Goal: Information Seeking & Learning: Learn about a topic

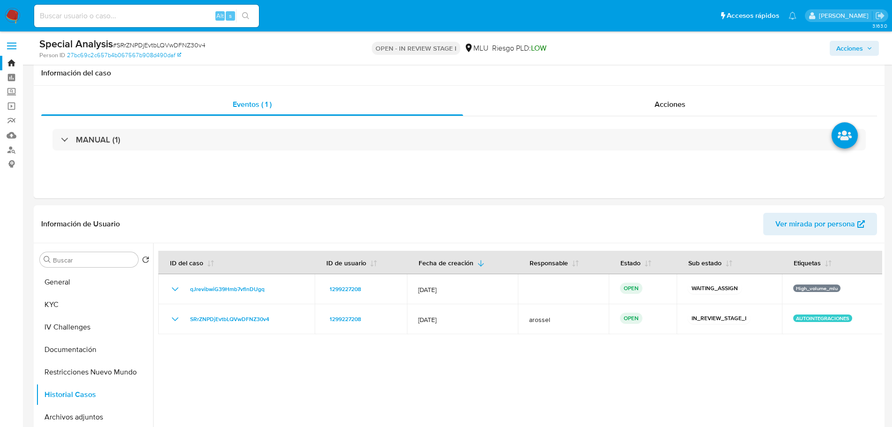
select select "10"
click at [83, 338] on button "Documentación" at bounding box center [94, 349] width 117 height 22
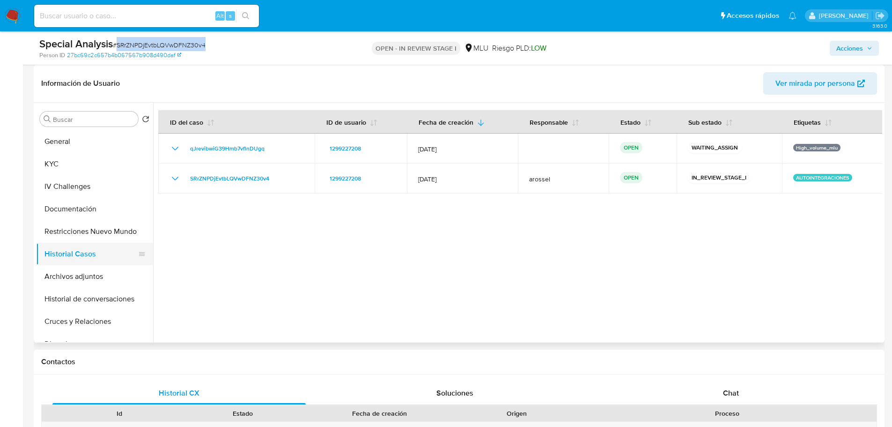
click at [85, 253] on button "Historial Casos" at bounding box center [91, 254] width 110 height 22
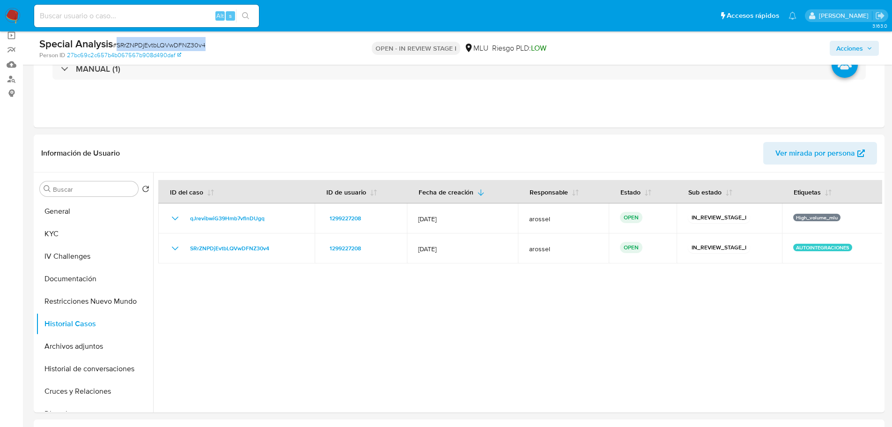
scroll to position [0, 0]
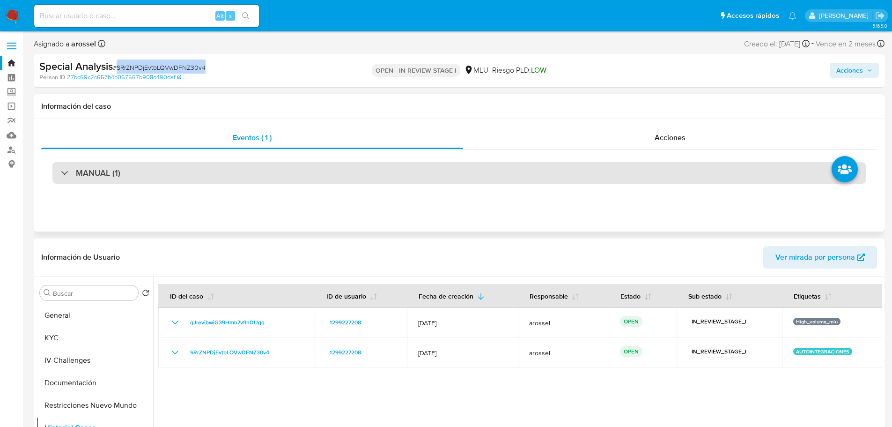
click at [156, 170] on div "MANUAL (1)" at bounding box center [459, 173] width 814 height 22
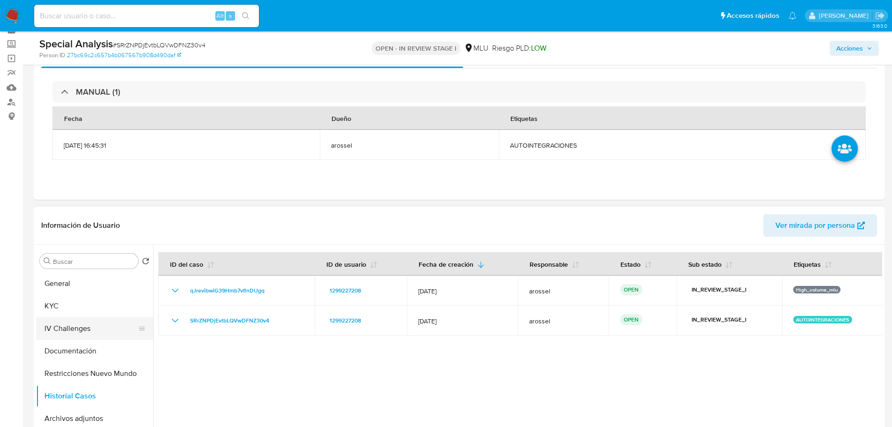
scroll to position [94, 0]
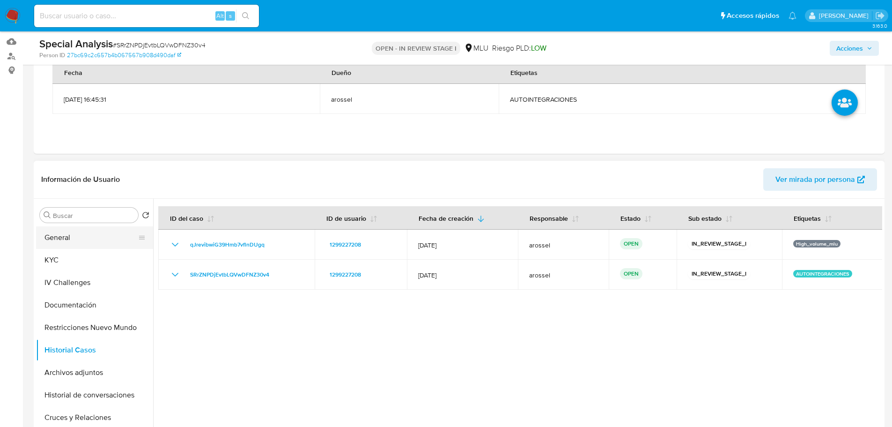
click at [85, 244] on button "General" at bounding box center [91, 237] width 110 height 22
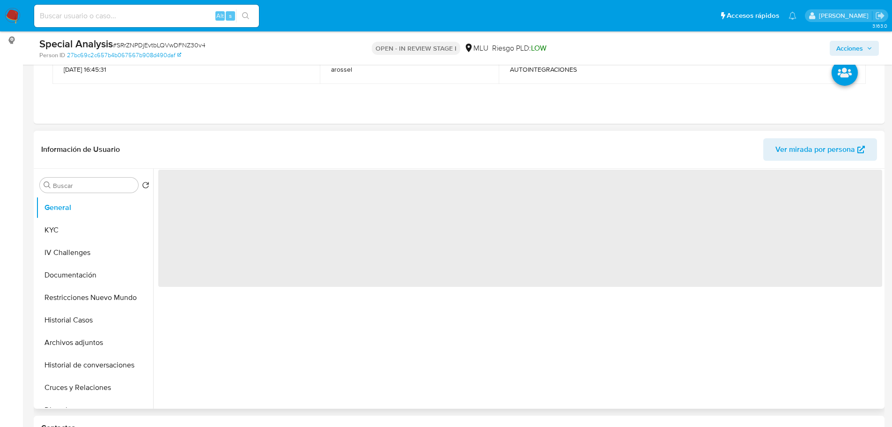
scroll to position [141, 0]
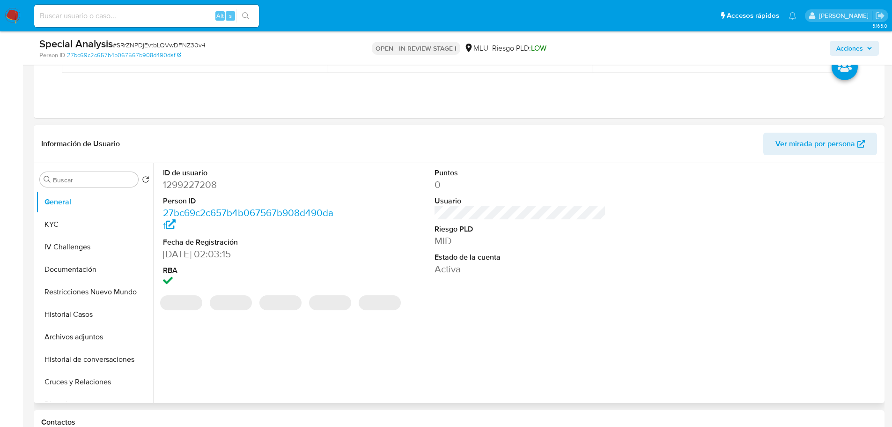
click at [196, 184] on dd "1299227208" at bounding box center [249, 184] width 172 height 13
click at [196, 185] on dd "1299227208" at bounding box center [249, 184] width 172 height 13
copy dd "1299227208"
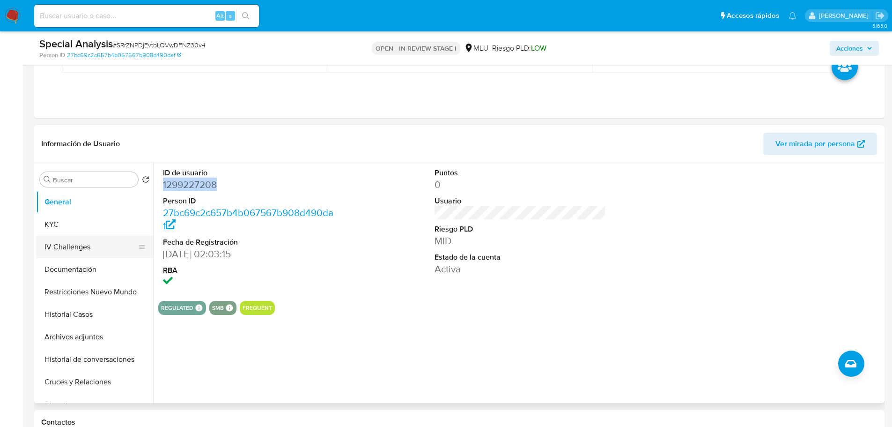
click at [78, 230] on button "KYC" at bounding box center [94, 224] width 117 height 22
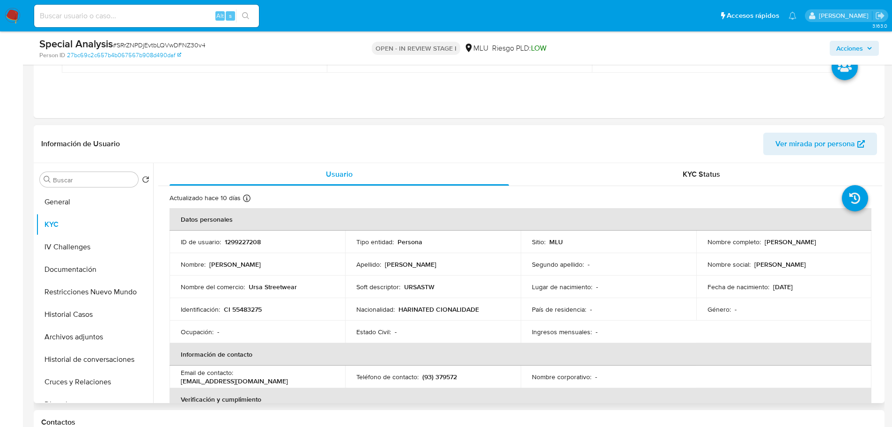
drag, startPoint x: 763, startPoint y: 239, endPoint x: 829, endPoint y: 242, distance: 66.6
click at [829, 242] on div "Nombre completo : Joaquin Perez Duarte" at bounding box center [784, 241] width 153 height 8
copy p "Joaquin Perez Duarte"
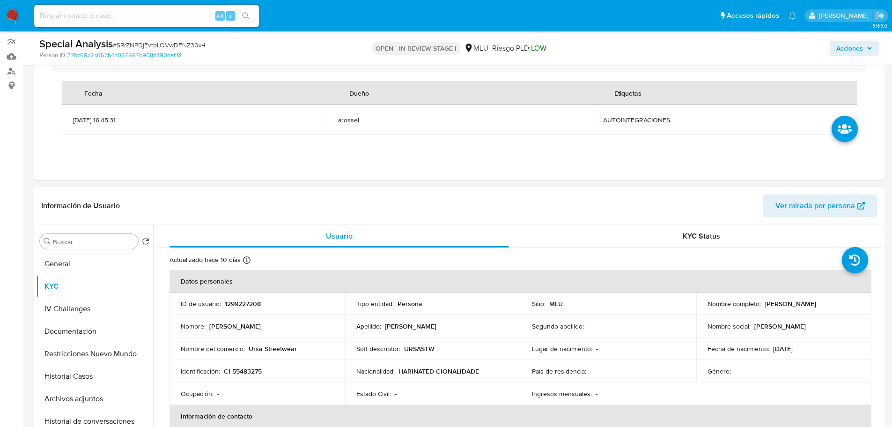
scroll to position [94, 0]
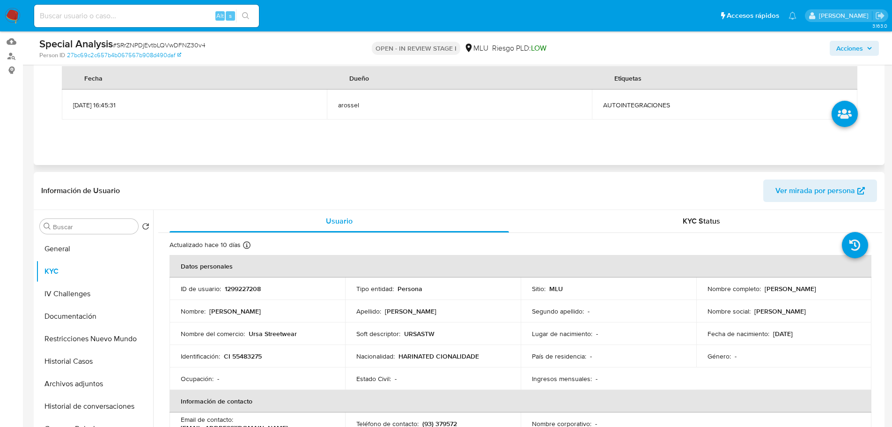
copy p "Joaquin Perez Duarte"
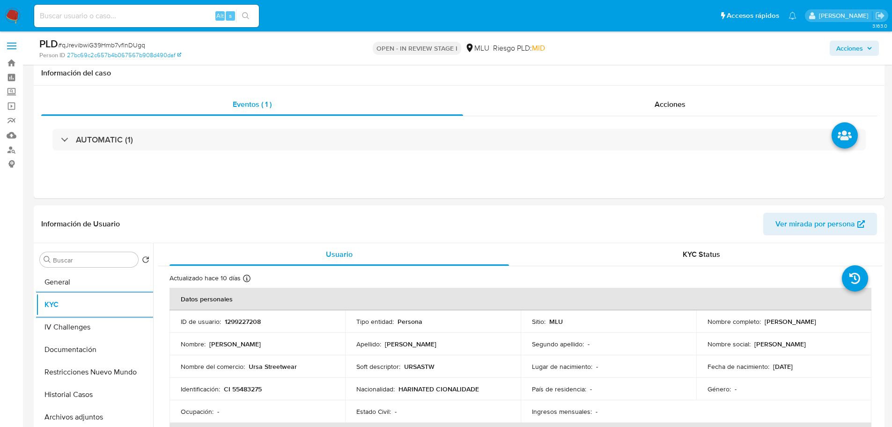
select select "10"
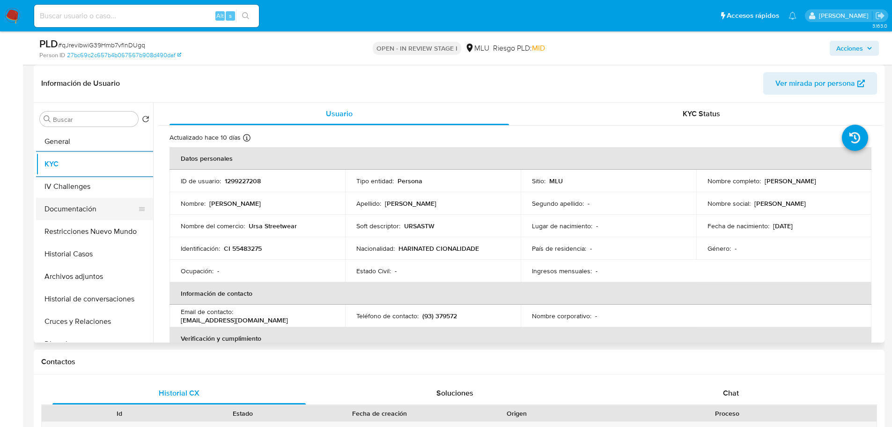
click at [85, 213] on button "Documentación" at bounding box center [91, 209] width 110 height 22
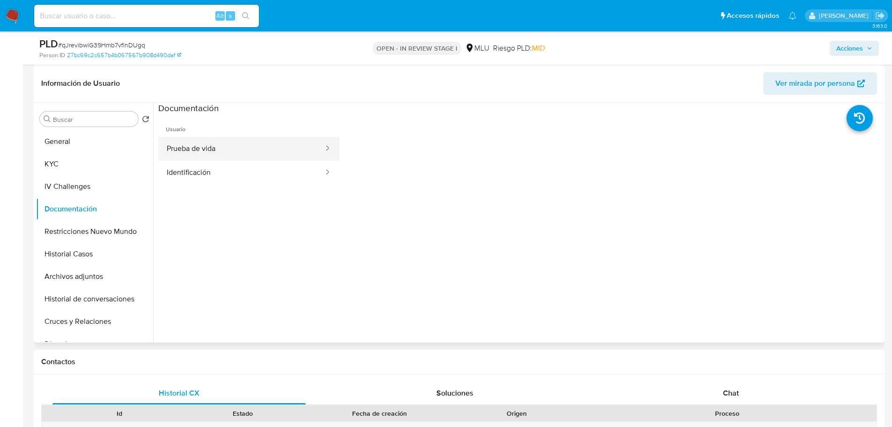
click at [219, 141] on button "Prueba de vida" at bounding box center [241, 149] width 166 height 24
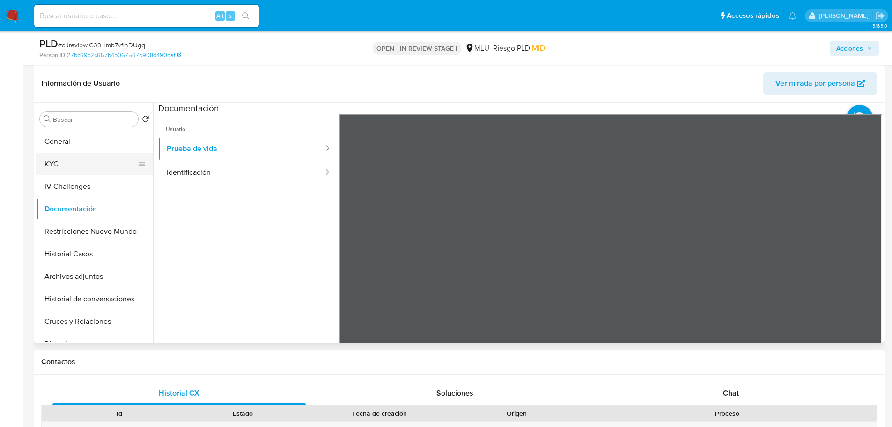
click at [71, 160] on button "KYC" at bounding box center [91, 164] width 110 height 22
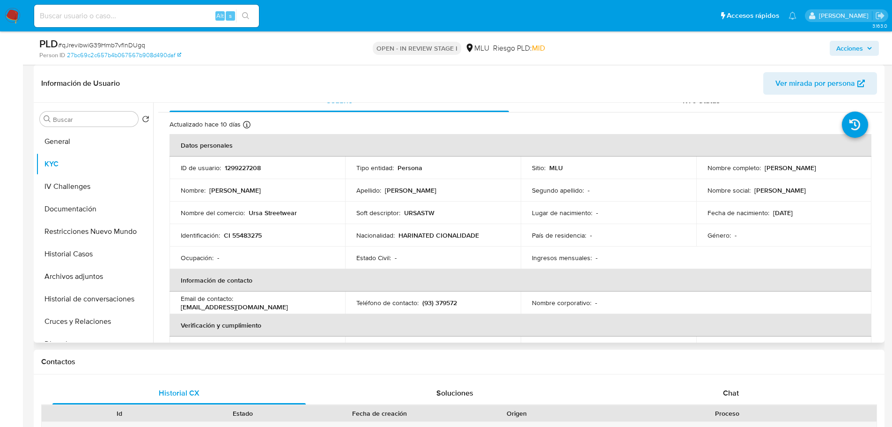
scroll to position [0, 0]
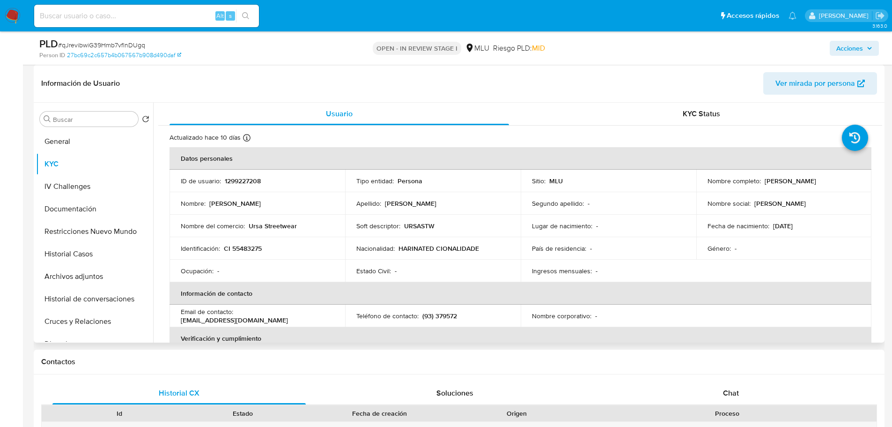
click at [252, 180] on p "1299227208" at bounding box center [243, 181] width 36 height 8
copy p "1299227208"
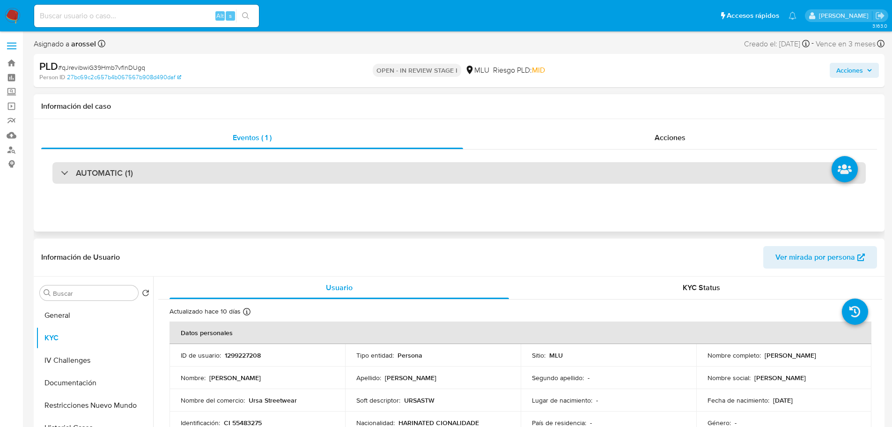
click at [154, 166] on div "AUTOMATIC (1)" at bounding box center [459, 173] width 814 height 22
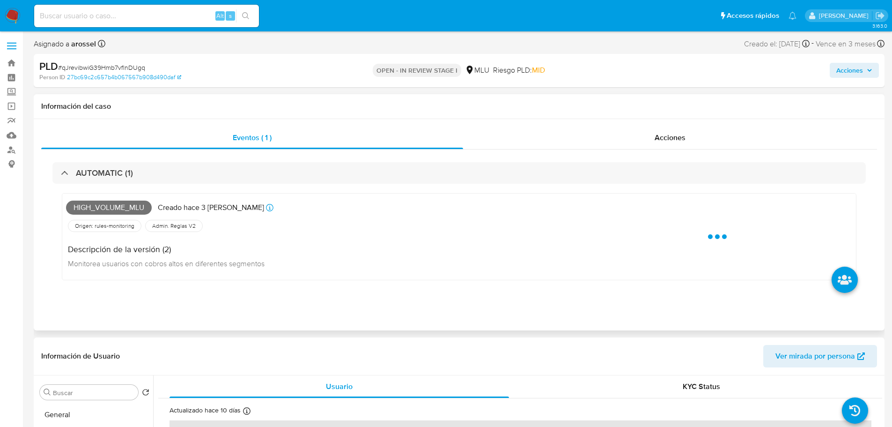
click at [120, 208] on span "High_volume_mlu" at bounding box center [109, 207] width 86 height 14
copy span "High_volume_mlu"
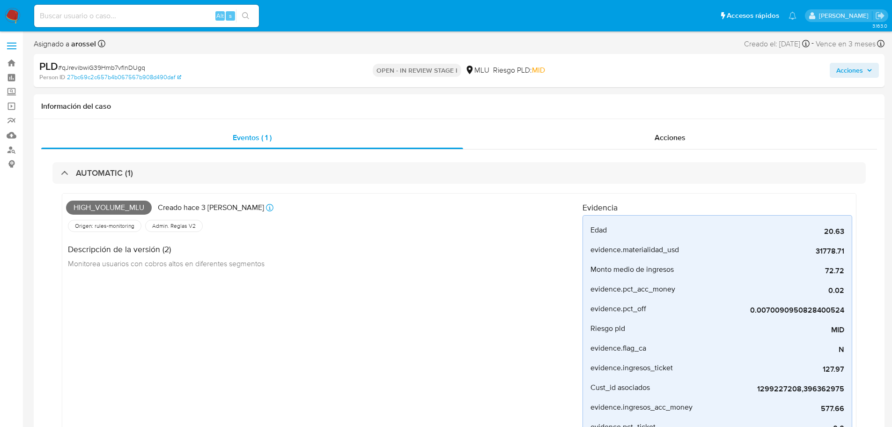
click at [128, 68] on span "# qJrevibwiG39Hmb7vflnDUgq" at bounding box center [101, 67] width 87 height 9
copy span "qJrevibwiG39Hmb7vflnDUgq"
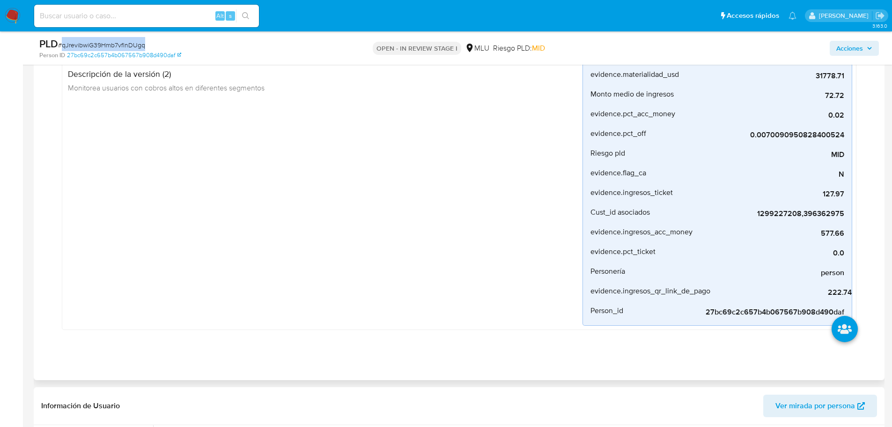
scroll to position [281, 0]
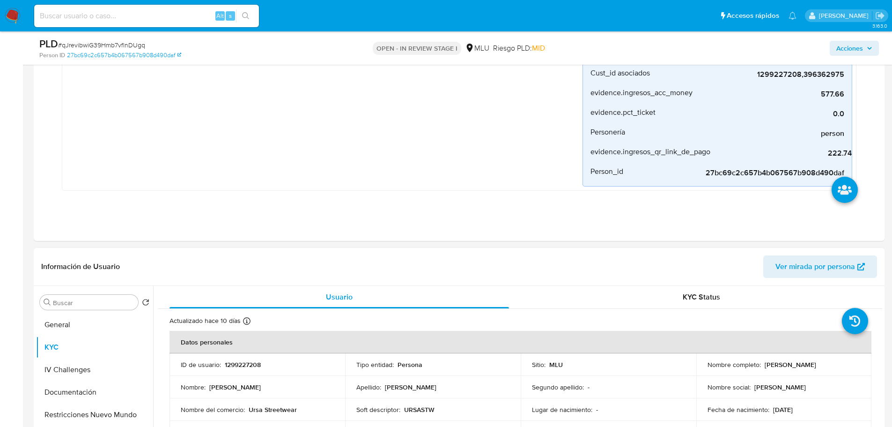
click at [229, 361] on p "1299227208" at bounding box center [243, 364] width 36 height 8
copy p "1299227208"
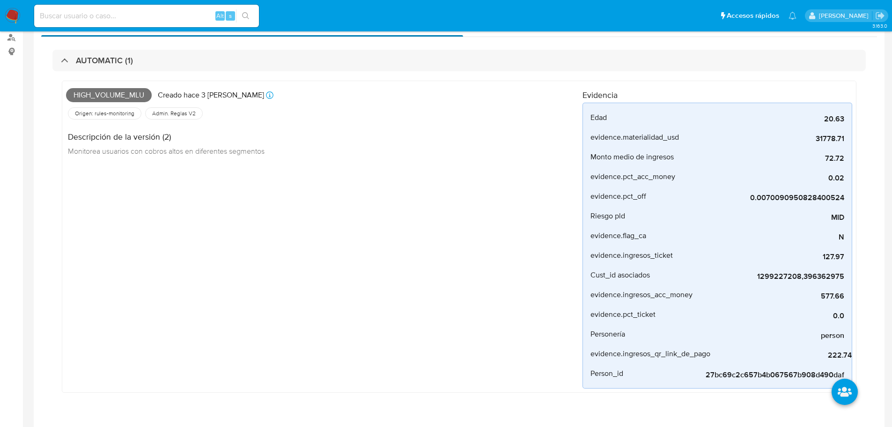
scroll to position [0, 0]
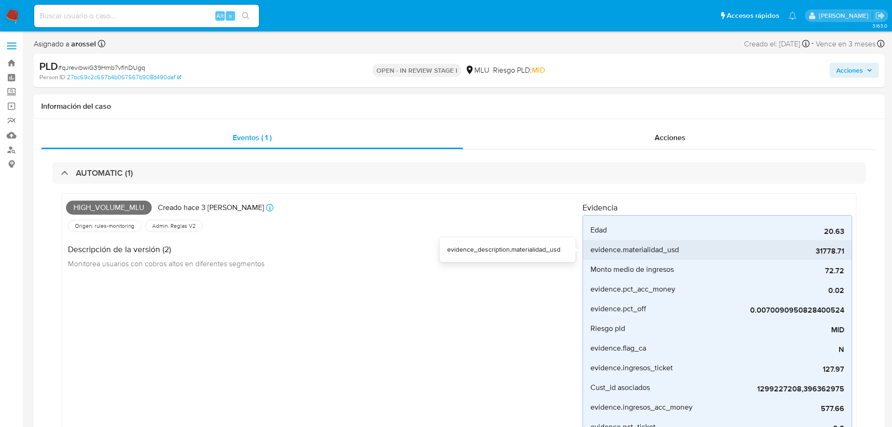
drag, startPoint x: 811, startPoint y: 250, endPoint x: 836, endPoint y: 250, distance: 25.3
click at [836, 250] on span "31778.71" at bounding box center [774, 250] width 141 height 9
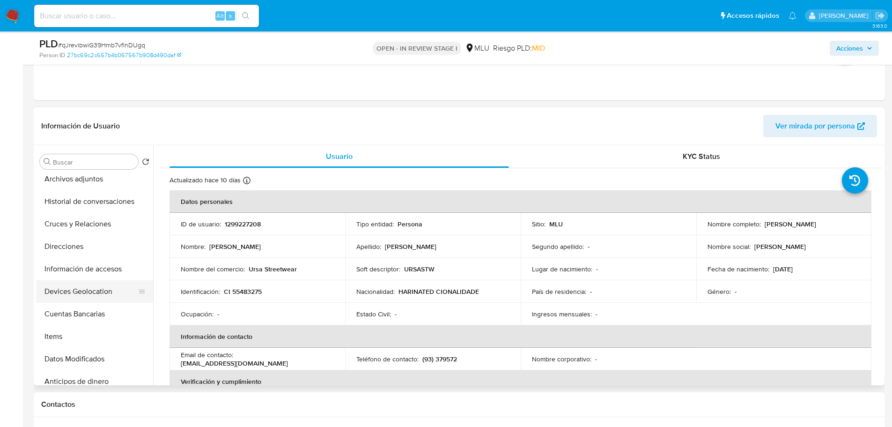
scroll to position [141, 0]
click at [112, 308] on button "Cuentas Bancarias" at bounding box center [91, 313] width 110 height 22
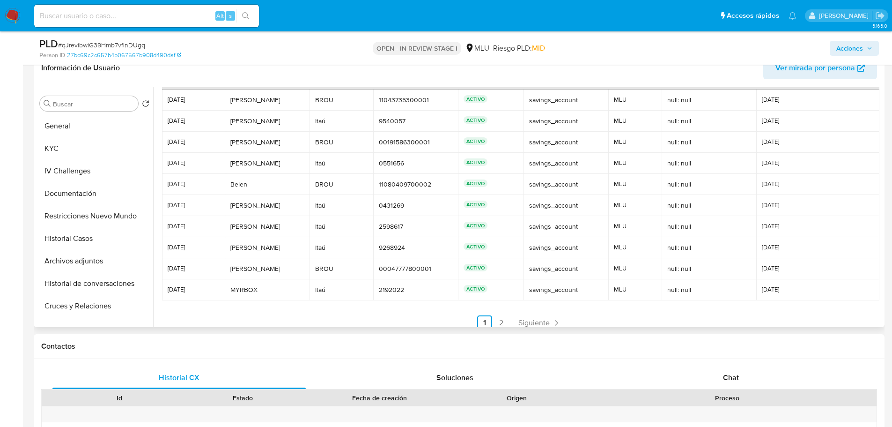
scroll to position [44, 0]
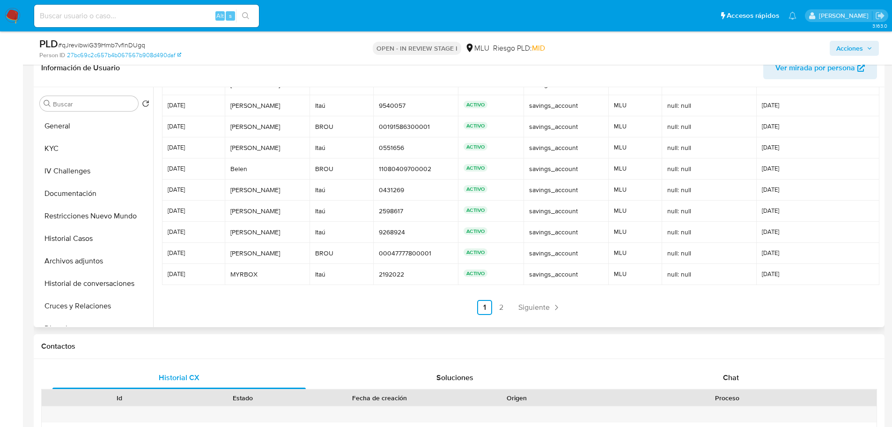
click at [501, 305] on link "2" at bounding box center [501, 307] width 15 height 15
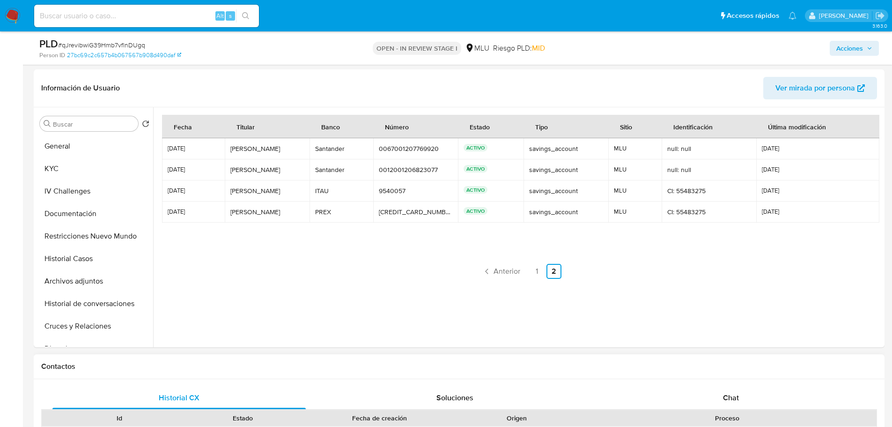
scroll to position [656, 0]
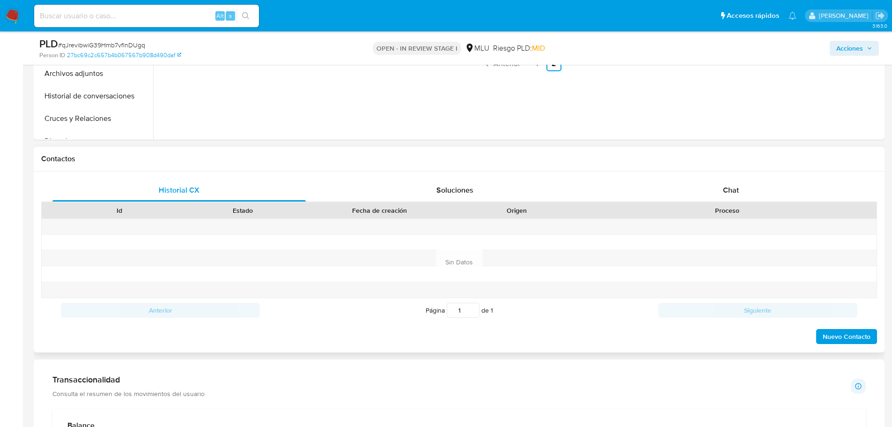
drag, startPoint x: 742, startPoint y: 188, endPoint x: 678, endPoint y: 166, distance: 68.3
click at [743, 188] on div "Chat" at bounding box center [730, 190] width 253 height 22
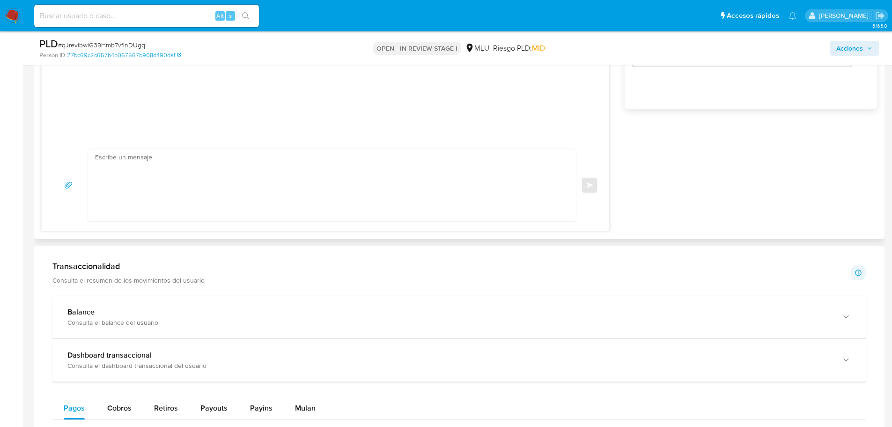
scroll to position [984, 0]
click at [210, 158] on textarea at bounding box center [329, 183] width 469 height 72
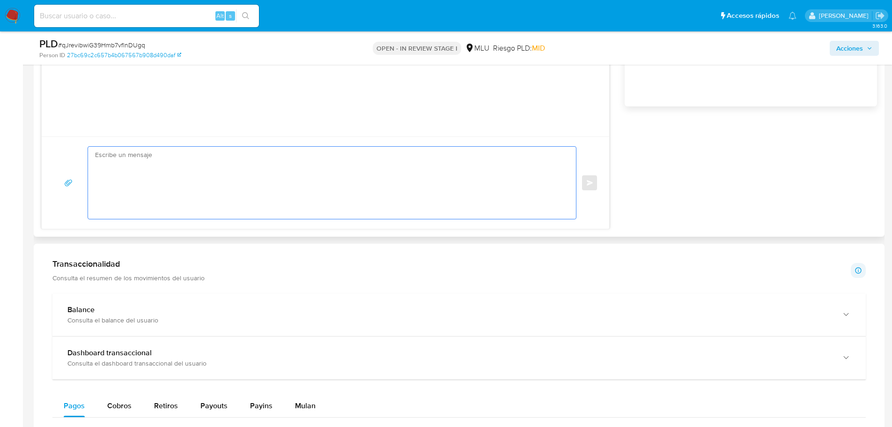
paste textarea "Hola, XXX. Te contactamos ya que necesitamos verificar algunos datos. Por este …"
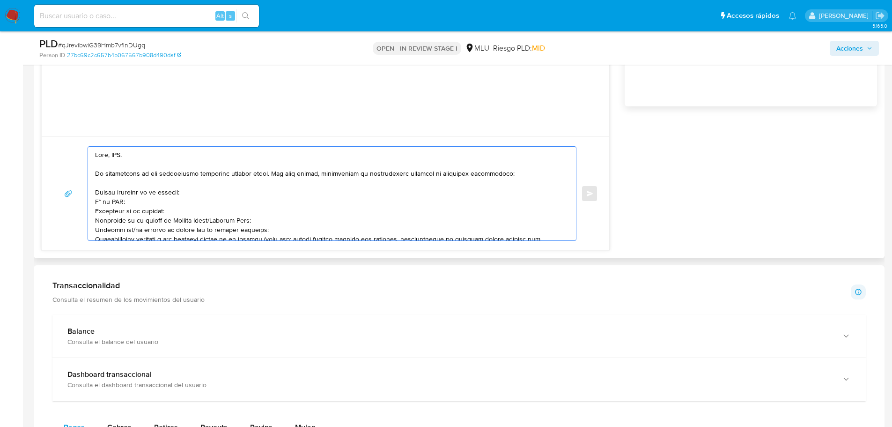
scroll to position [843, 0]
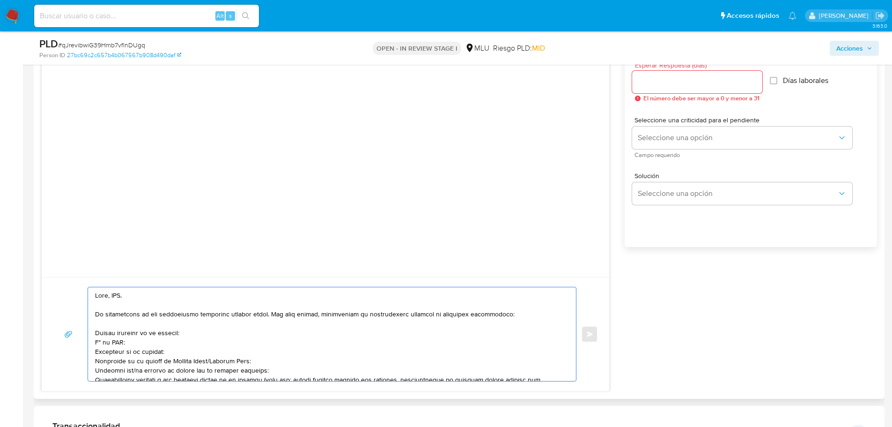
click at [120, 295] on textarea at bounding box center [329, 334] width 469 height 94
drag, startPoint x: 120, startPoint y: 295, endPoint x: 151, endPoint y: 265, distance: 43.1
click at [120, 296] on textarea at bounding box center [329, 334] width 469 height 94
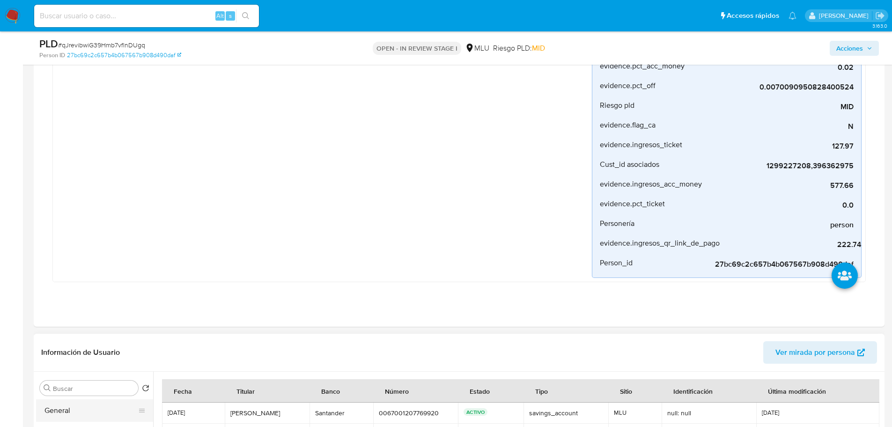
scroll to position [281, 0]
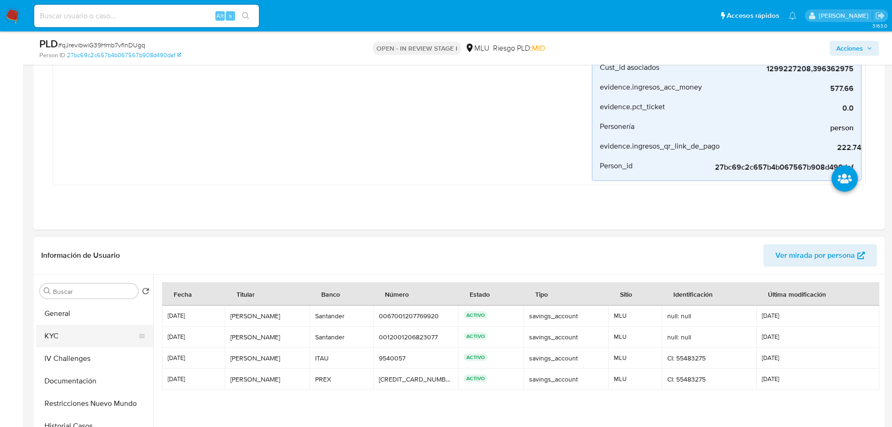
click at [72, 340] on button "KYC" at bounding box center [91, 336] width 110 height 22
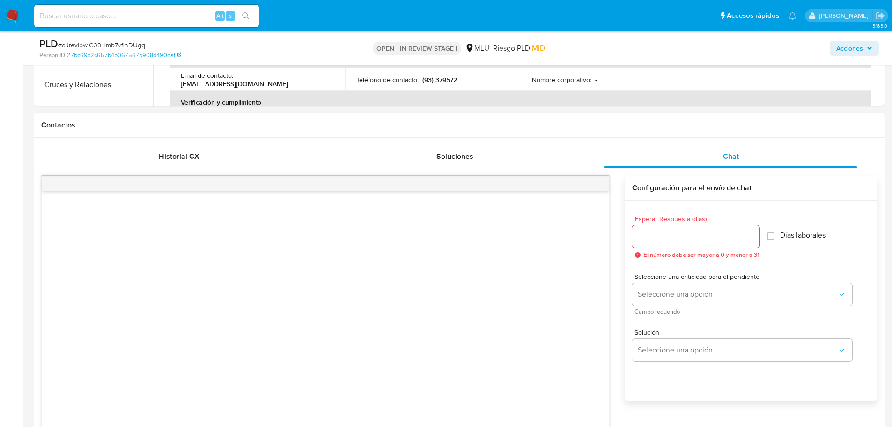
scroll to position [890, 0]
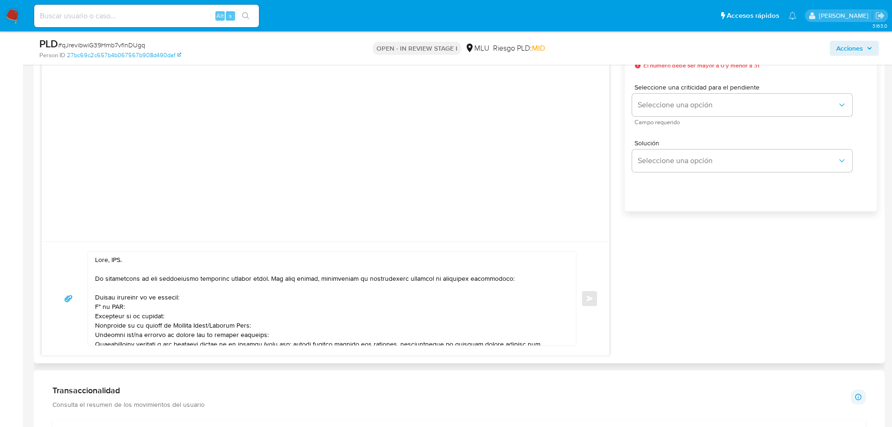
click at [115, 260] on textarea at bounding box center [329, 299] width 469 height 94
click at [96, 296] on textarea at bounding box center [329, 299] width 469 height 94
click at [95, 306] on textarea at bounding box center [329, 299] width 469 height 94
click at [95, 314] on div at bounding box center [329, 299] width 483 height 94
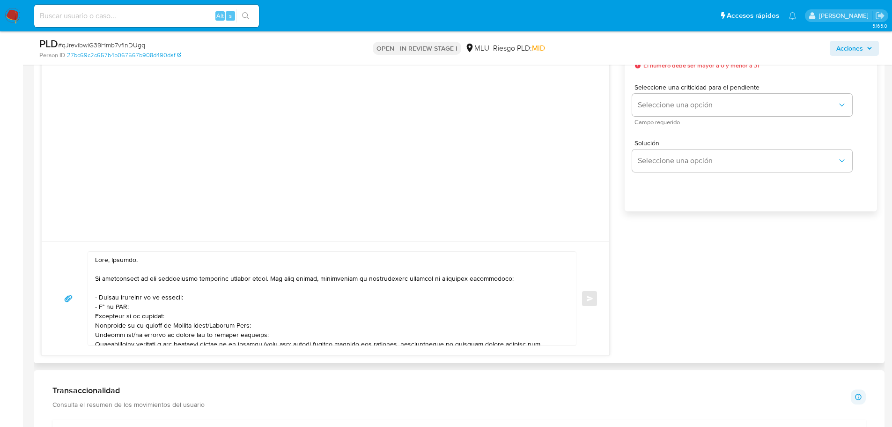
click at [97, 318] on textarea at bounding box center [329, 299] width 469 height 94
drag, startPoint x: 259, startPoint y: 325, endPoint x: 94, endPoint y: 323, distance: 164.9
click at [94, 323] on div at bounding box center [329, 299] width 483 height 94
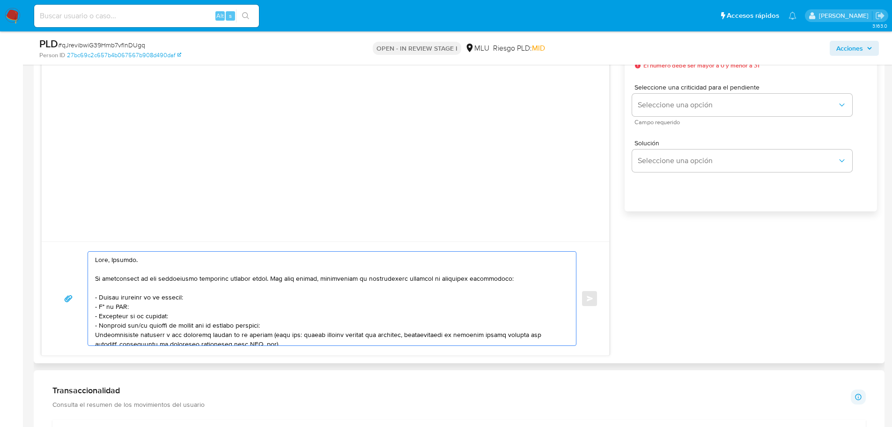
click at [139, 326] on textarea at bounding box center [329, 299] width 469 height 94
click at [292, 322] on textarea at bounding box center [329, 299] width 469 height 94
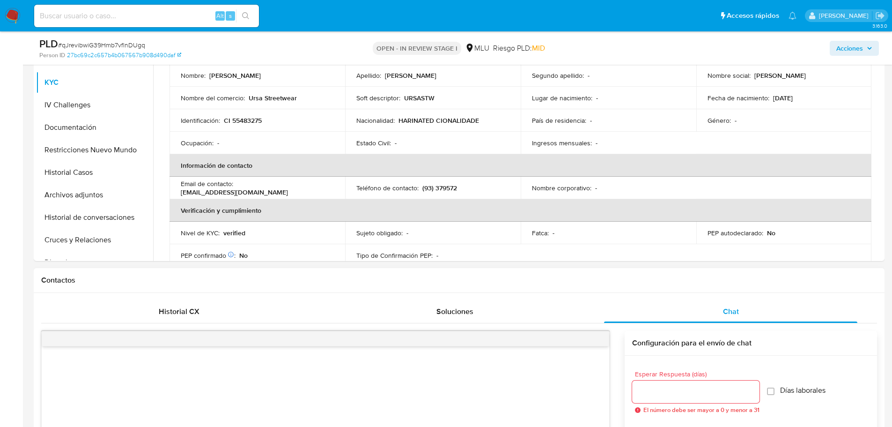
scroll to position [562, 0]
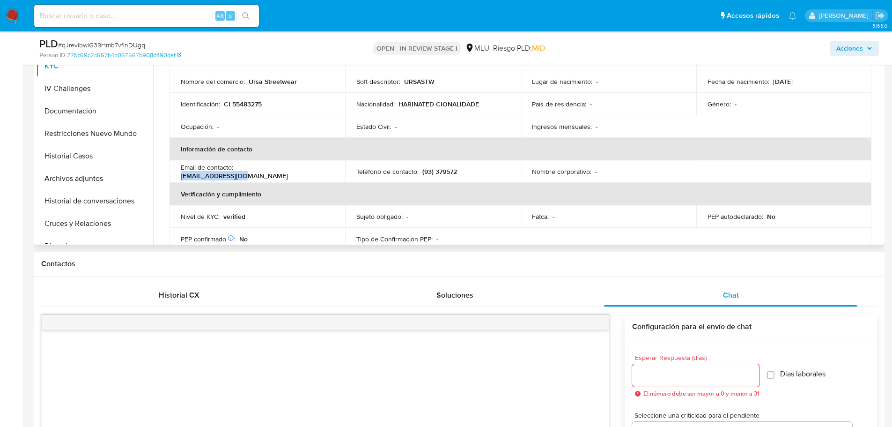
drag, startPoint x: 237, startPoint y: 174, endPoint x: 307, endPoint y: 172, distance: 70.7
click at [307, 172] on div "Email de contacto : ursa.stw@gmail.com" at bounding box center [257, 171] width 153 height 17
copy p "ursa.stw@gmail.com"
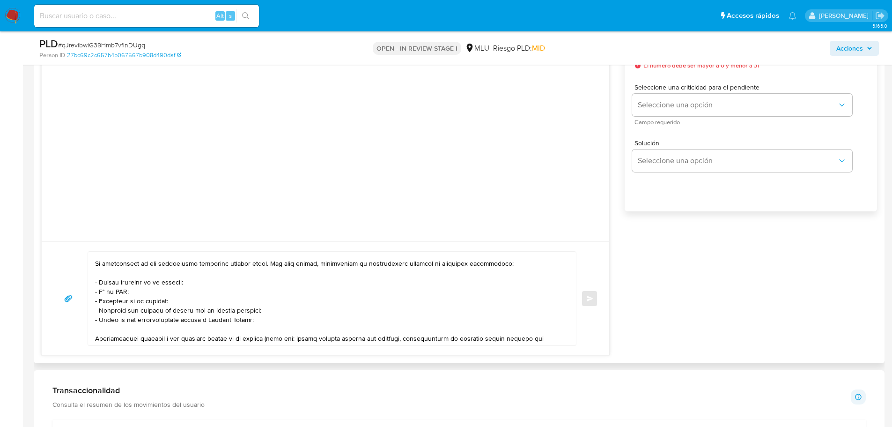
scroll to position [50, 0]
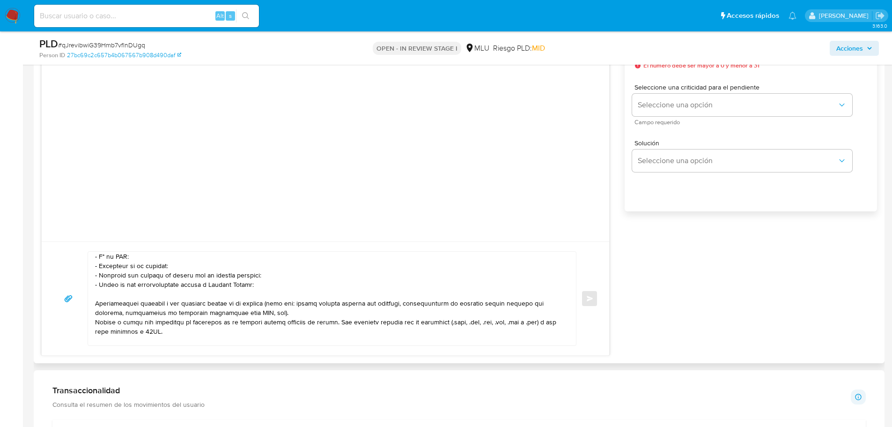
click at [95, 301] on textarea at bounding box center [329, 299] width 469 height 94
click at [136, 323] on textarea at bounding box center [329, 299] width 469 height 94
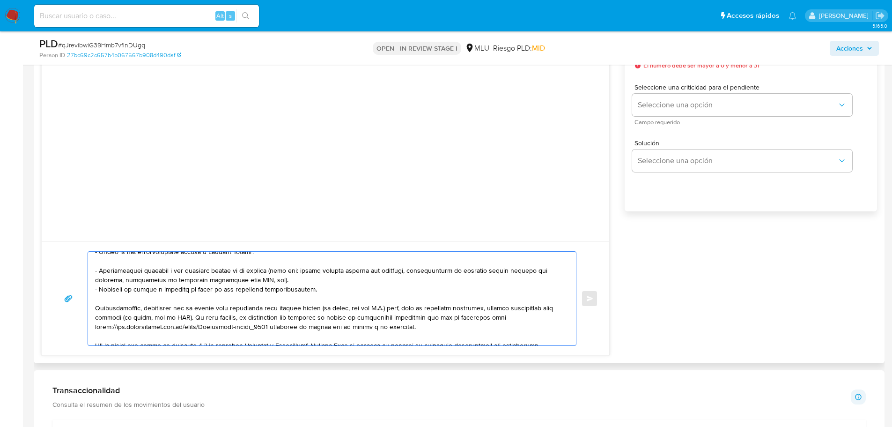
scroll to position [97, 0]
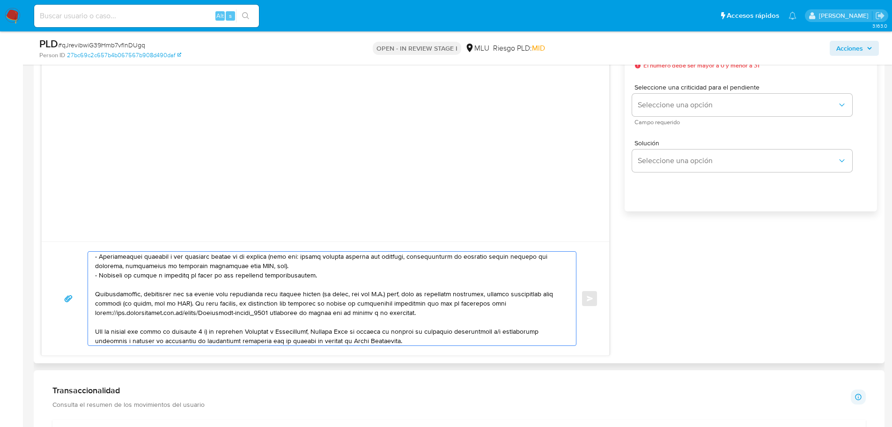
click at [140, 311] on textarea at bounding box center [329, 299] width 469 height 94
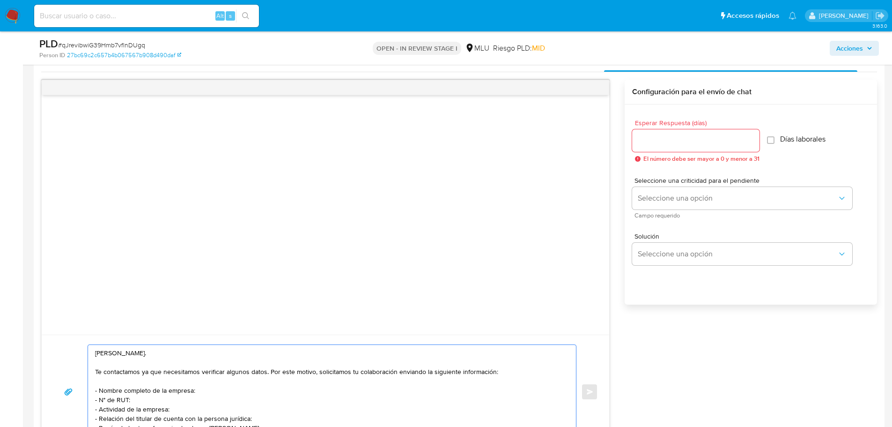
scroll to position [796, 0]
type textarea "Hola, Joaquin. Te contactamos ya que necesitamos verificar algunos datos. Por e…"
click at [654, 144] on input "Esperar Respuesta (días)" at bounding box center [695, 141] width 127 height 12
type input "3"
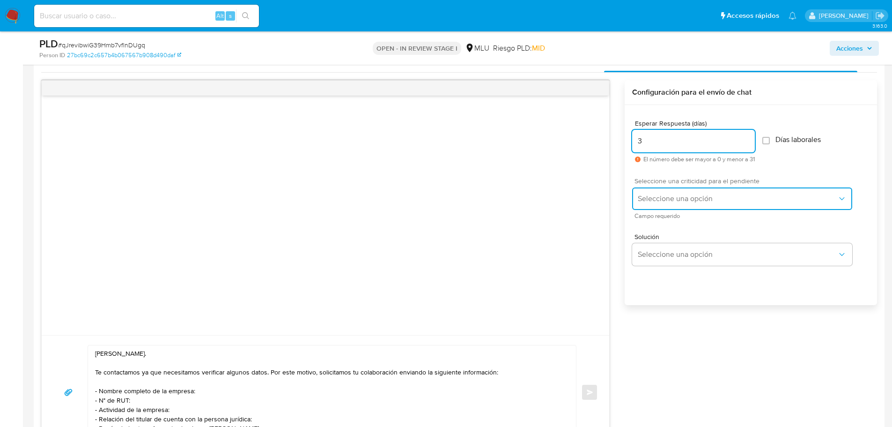
click at [647, 192] on button "Seleccione una opción" at bounding box center [742, 198] width 220 height 22
click at [649, 196] on span "Seleccione una opción" at bounding box center [738, 198] width 200 height 9
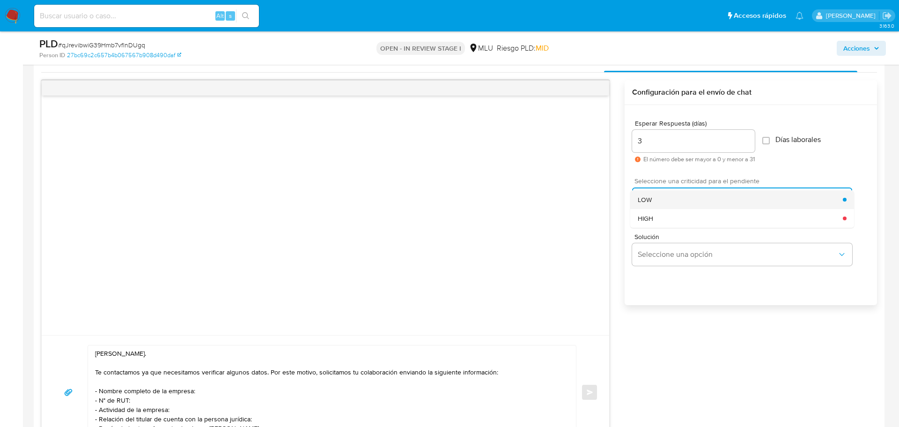
click at [650, 197] on span "LOW" at bounding box center [645, 199] width 14 height 8
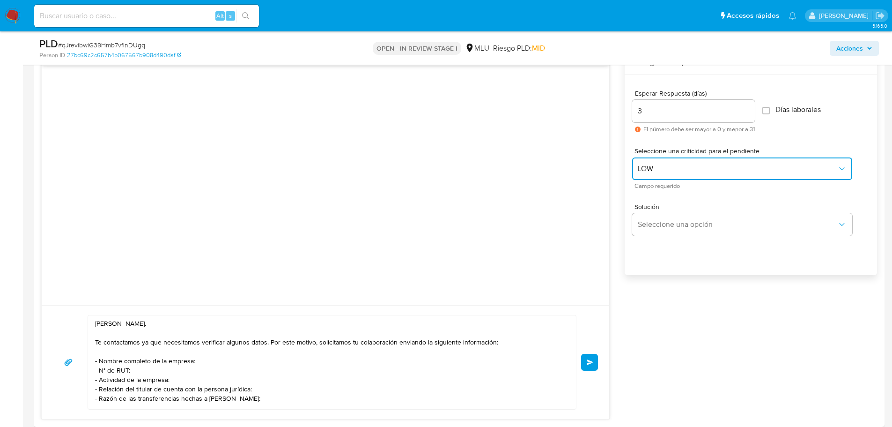
scroll to position [843, 0]
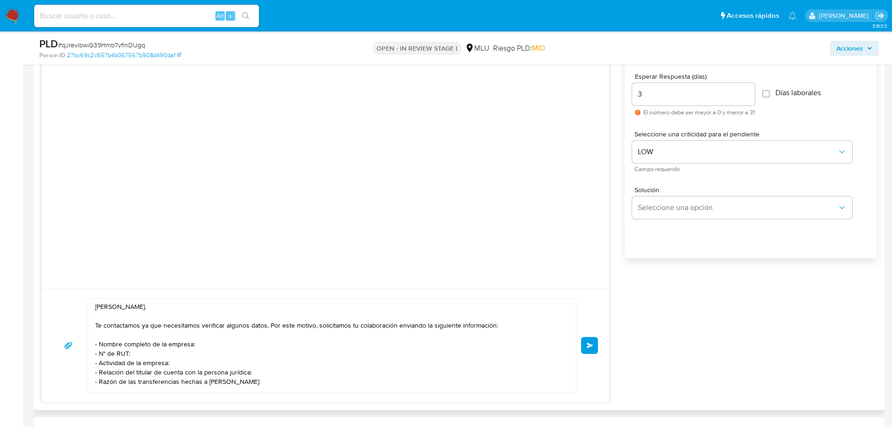
click at [587, 347] on span "Enviar" at bounding box center [590, 345] width 7 height 6
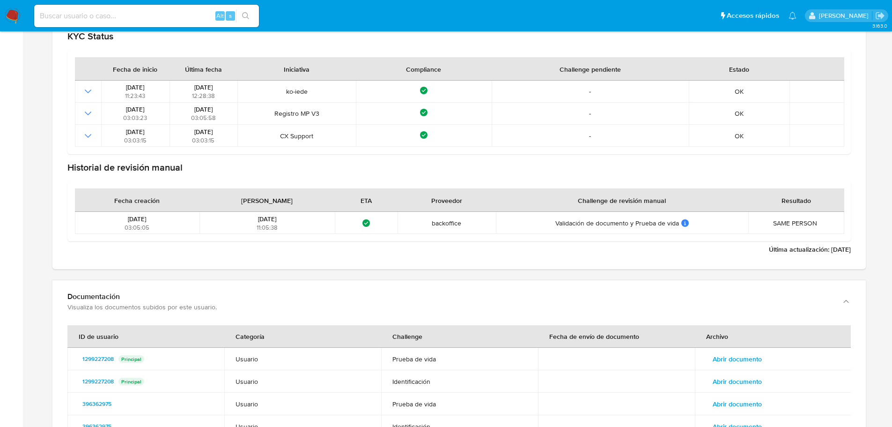
scroll to position [1218, 0]
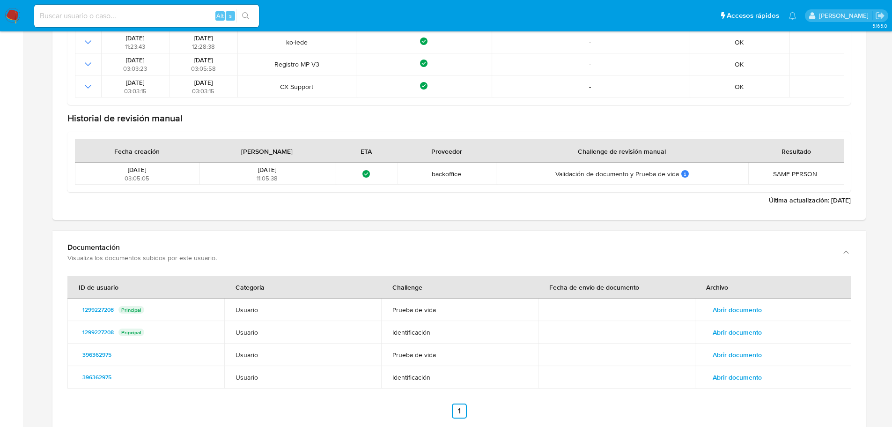
click at [758, 307] on span "Abrir documento" at bounding box center [737, 309] width 49 height 13
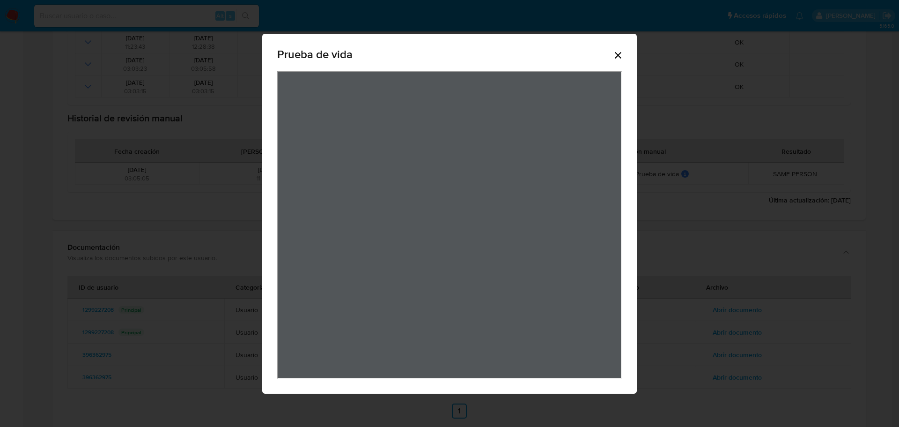
click at [622, 51] on icon "Cerrar" at bounding box center [618, 55] width 11 height 11
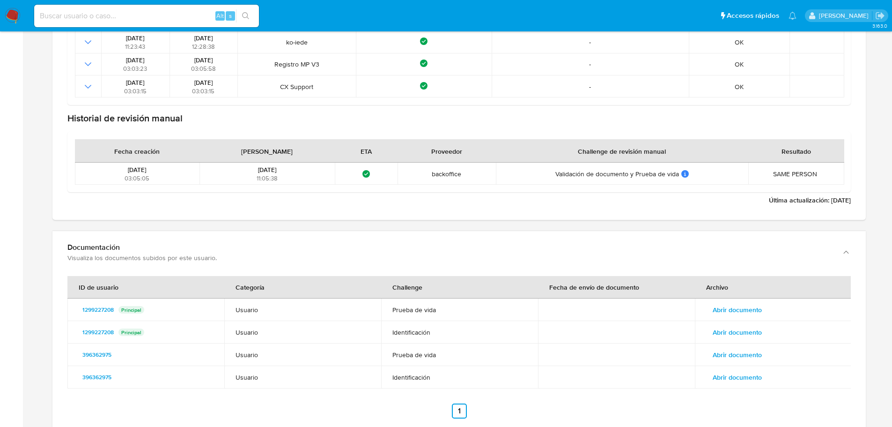
click at [760, 334] on span "Abrir documento" at bounding box center [737, 332] width 49 height 13
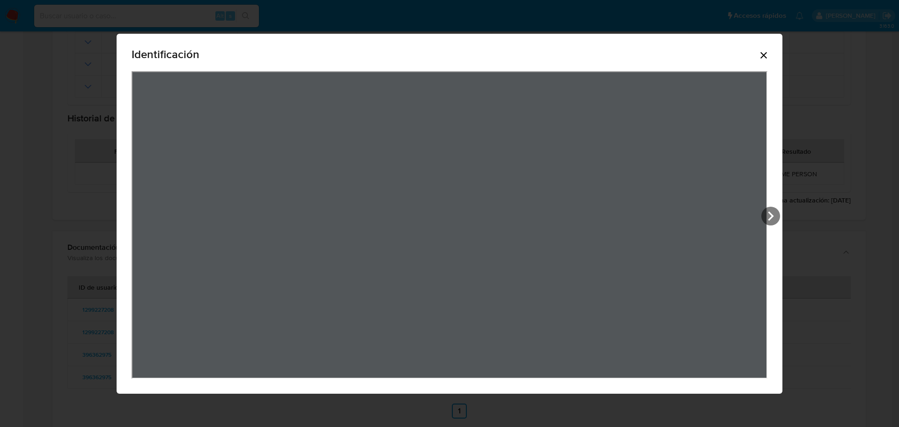
click at [767, 53] on icon "Cerrar" at bounding box center [763, 55] width 11 height 11
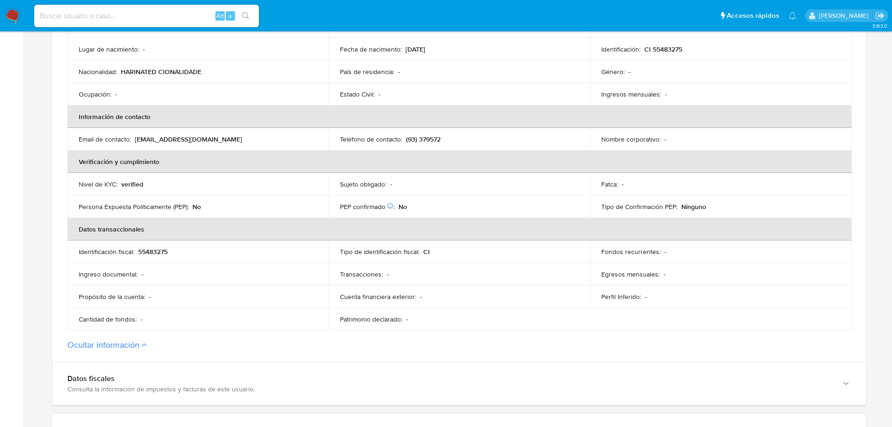
scroll to position [187, 0]
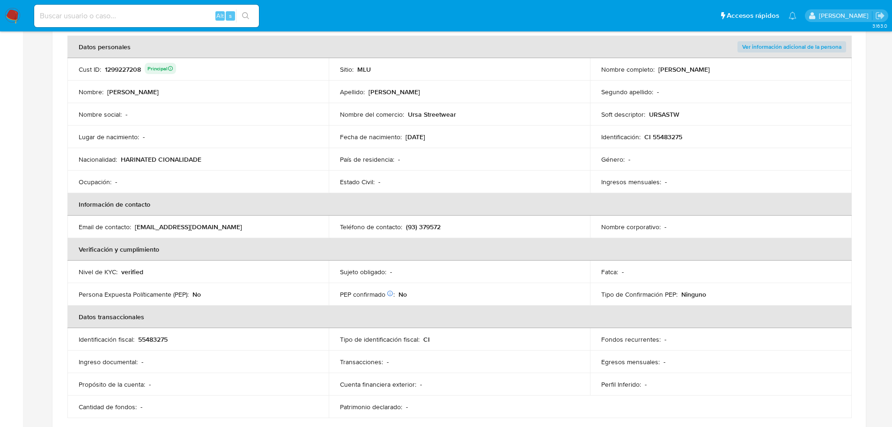
click at [421, 225] on p "(93) 379572" at bounding box center [423, 226] width 35 height 8
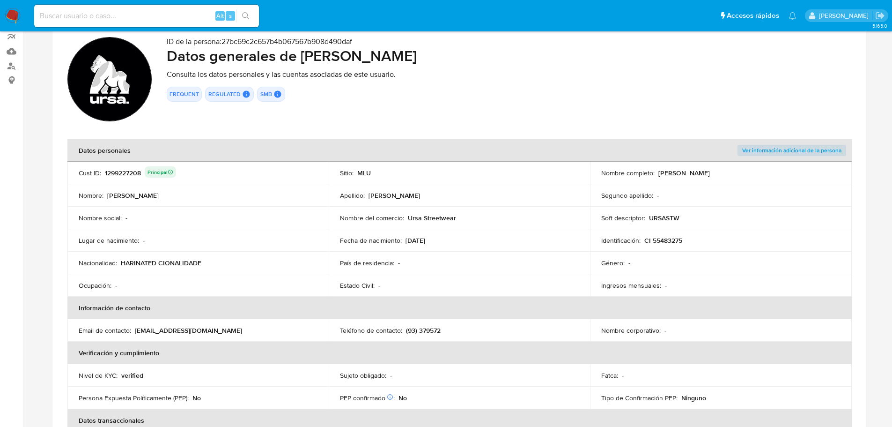
scroll to position [0, 0]
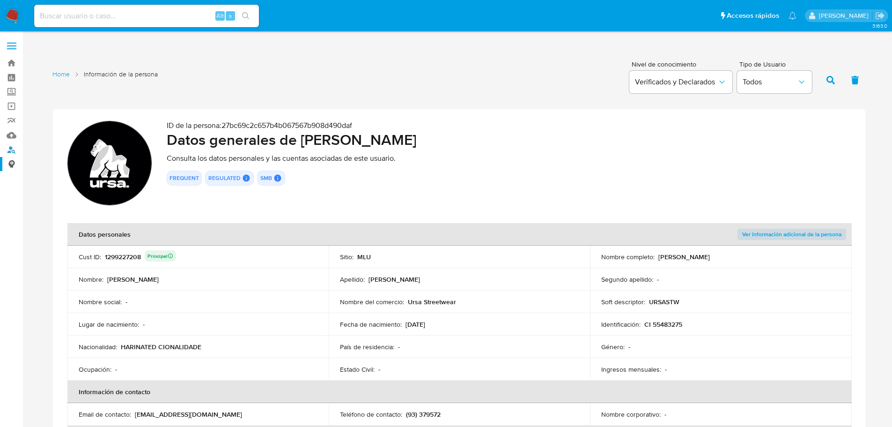
drag, startPoint x: 10, startPoint y: 148, endPoint x: 18, endPoint y: 156, distance: 11.6
click at [10, 148] on link "Buscador de personas" at bounding box center [55, 149] width 111 height 15
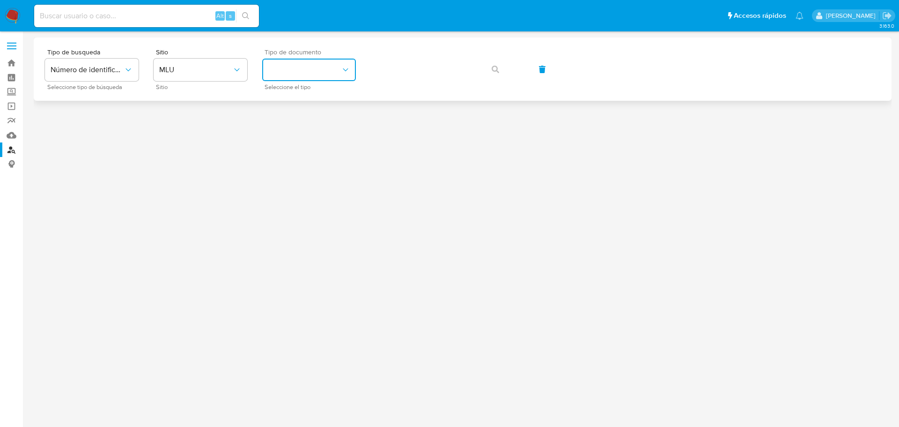
click at [341, 70] on button "identificationType" at bounding box center [309, 70] width 94 height 22
click at [324, 102] on div "CI CI" at bounding box center [306, 100] width 77 height 32
click at [498, 71] on icon "button" at bounding box center [495, 69] width 7 height 7
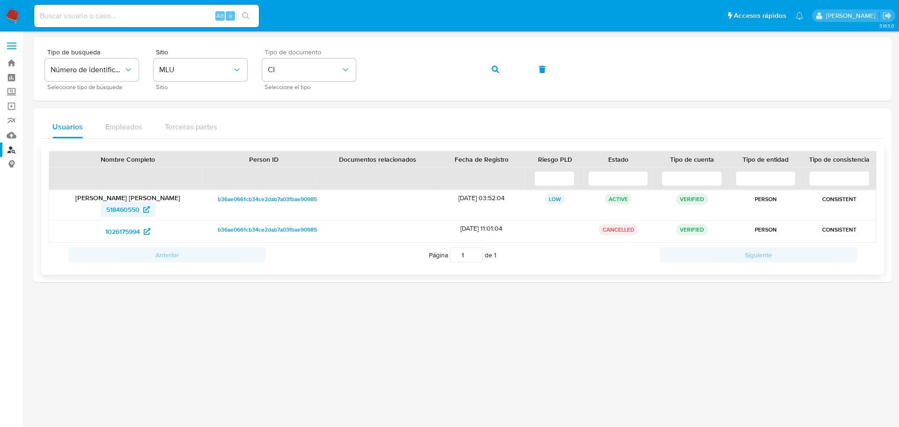
click at [132, 206] on span "518460550" at bounding box center [122, 209] width 33 height 15
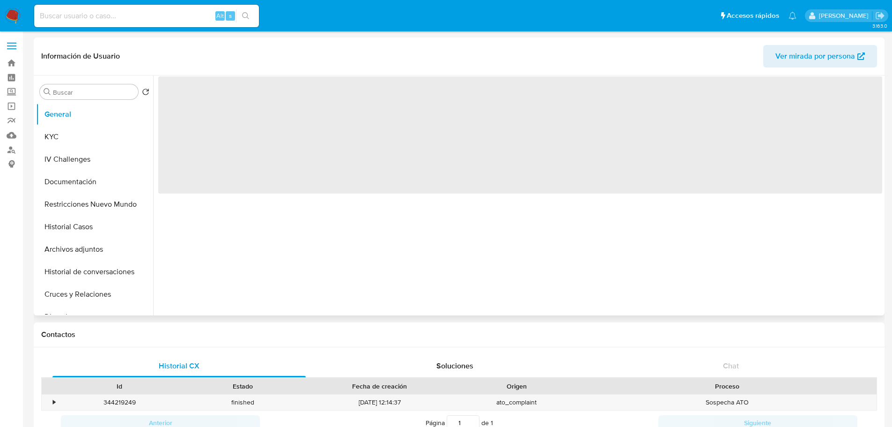
select select "10"
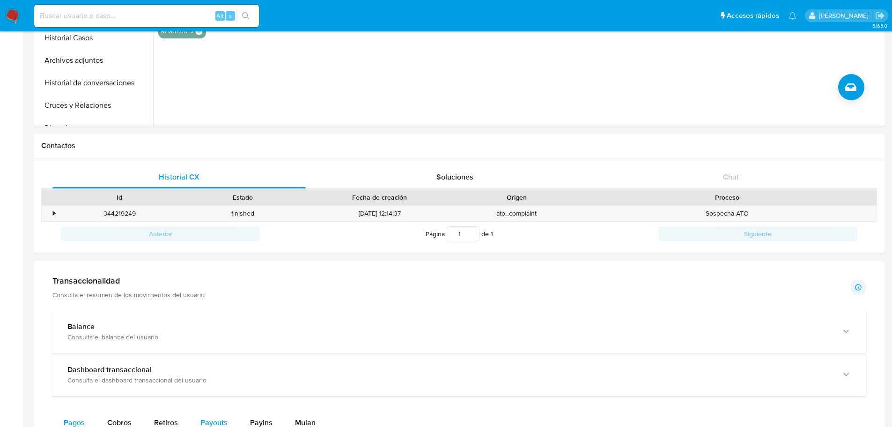
scroll to position [328, 0]
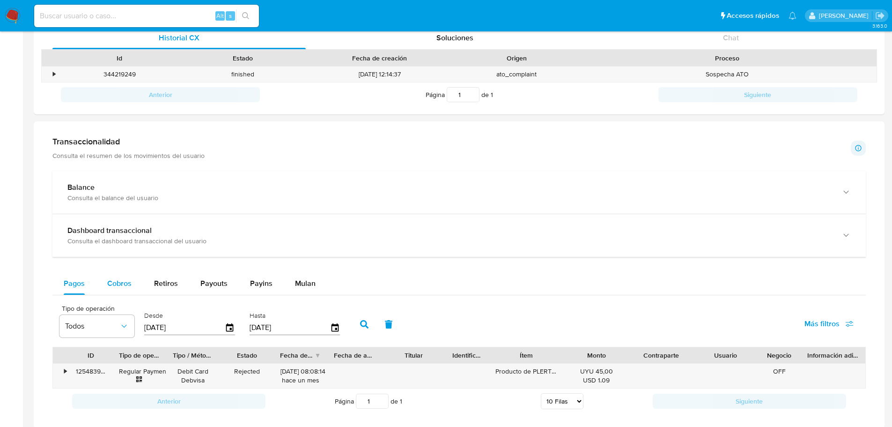
click at [120, 292] on div "Cobros" at bounding box center [119, 283] width 24 height 22
select select "10"
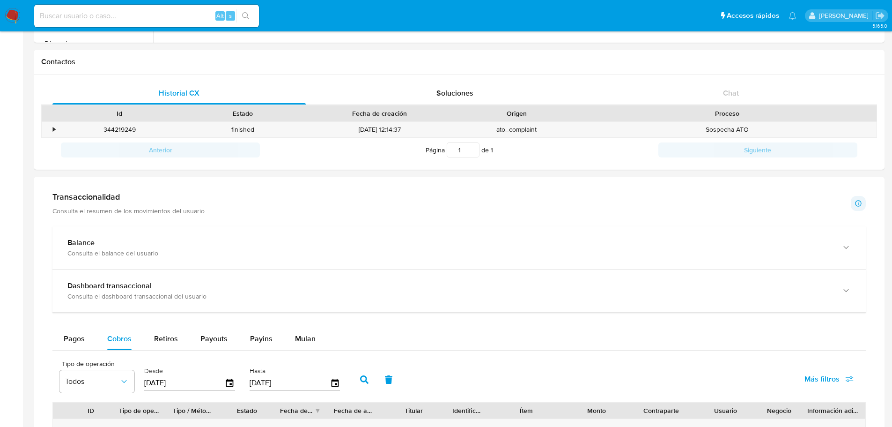
scroll to position [187, 0]
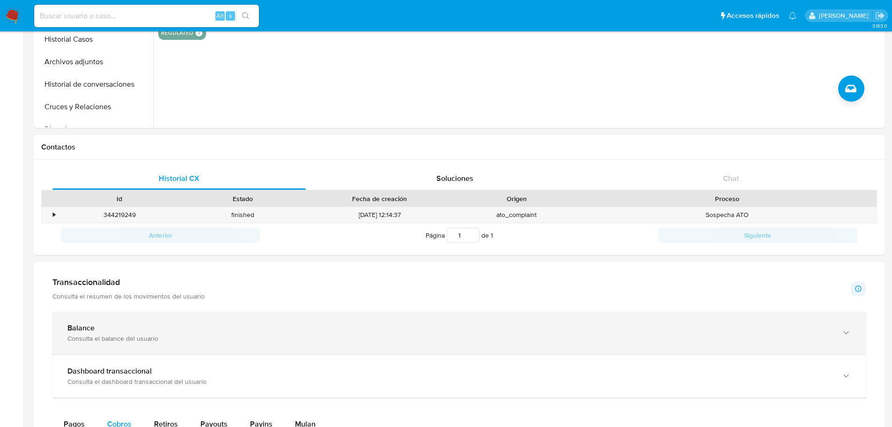
click at [124, 337] on div "Consulta el balance del usuario" at bounding box center [449, 338] width 765 height 8
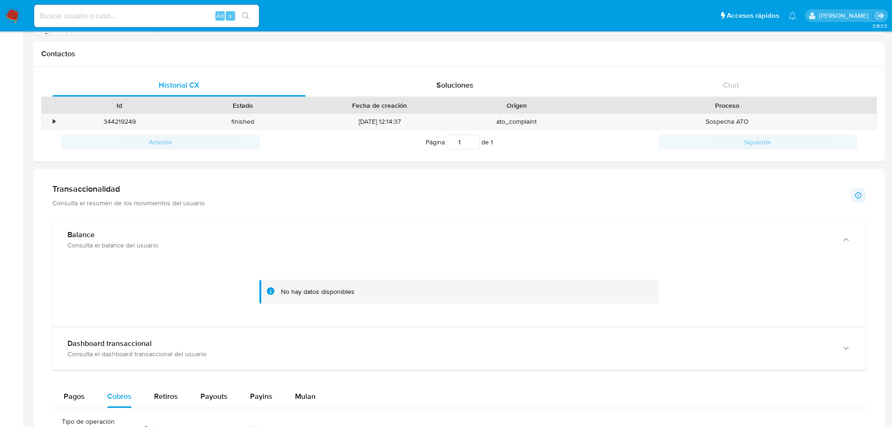
scroll to position [141, 0]
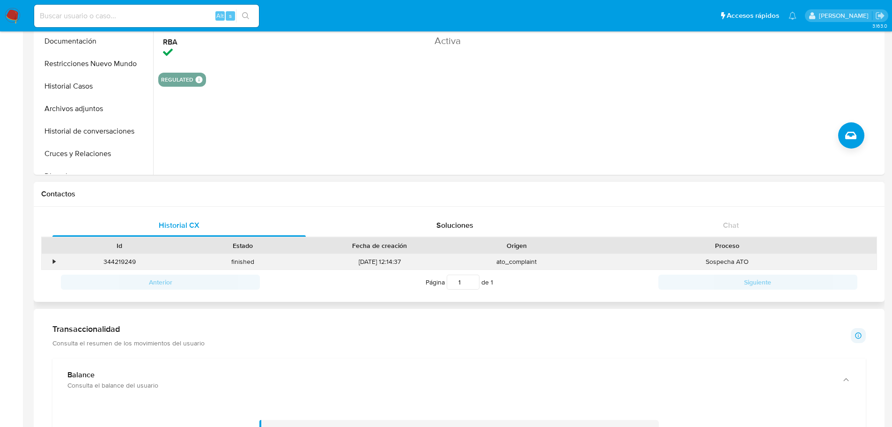
click at [54, 259] on div "•" at bounding box center [54, 261] width 2 height 9
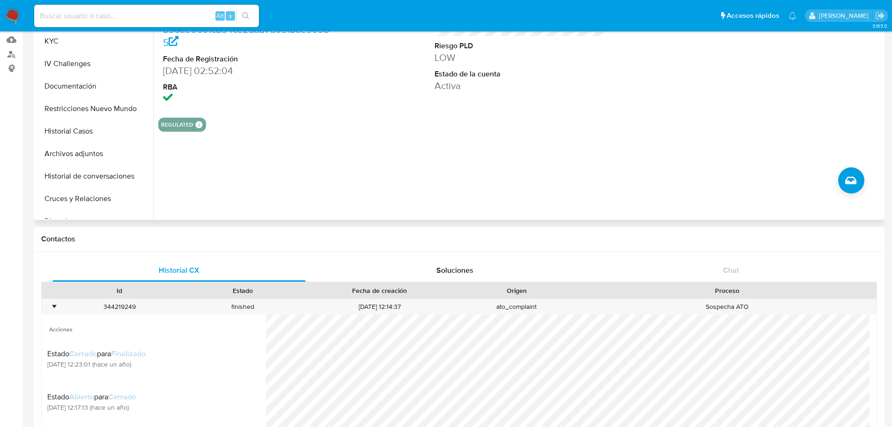
scroll to position [0, 0]
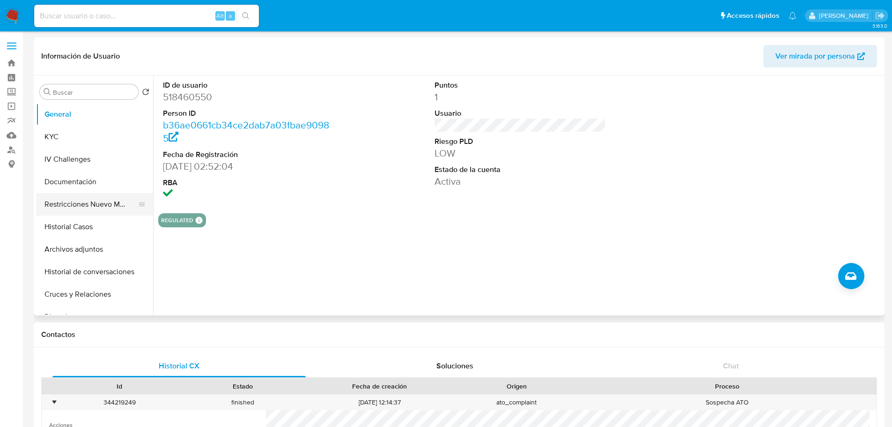
click at [98, 205] on button "Restricciones Nuevo Mundo" at bounding box center [91, 204] width 110 height 22
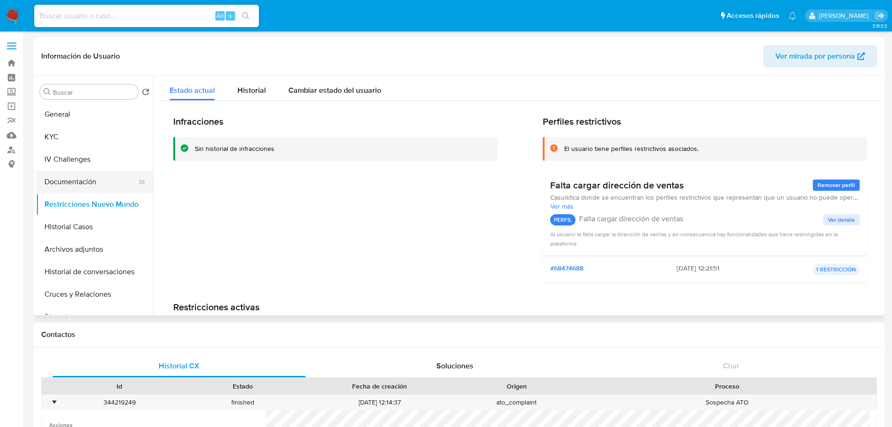
click at [86, 177] on button "Documentación" at bounding box center [91, 181] width 110 height 22
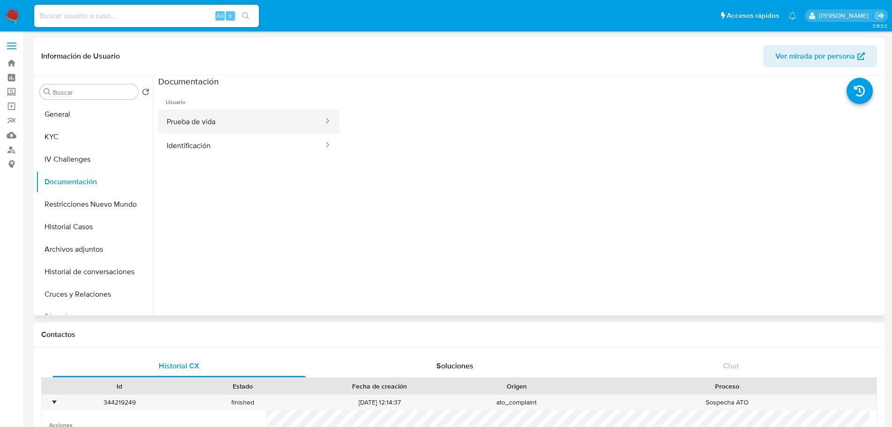
click at [211, 123] on button "Prueba de vida" at bounding box center [241, 122] width 166 height 24
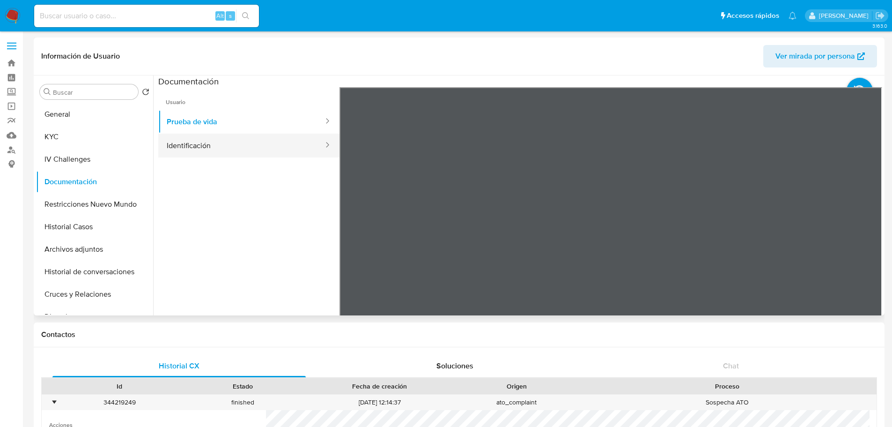
click at [205, 152] on button "Identificación" at bounding box center [241, 145] width 166 height 24
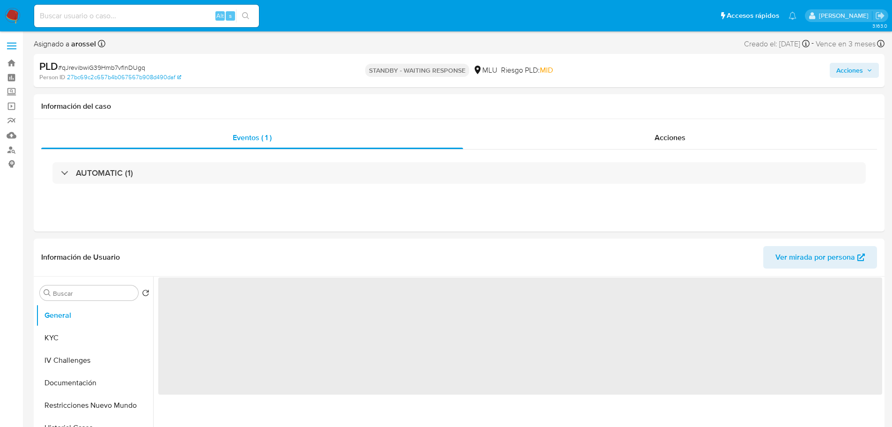
select select "10"
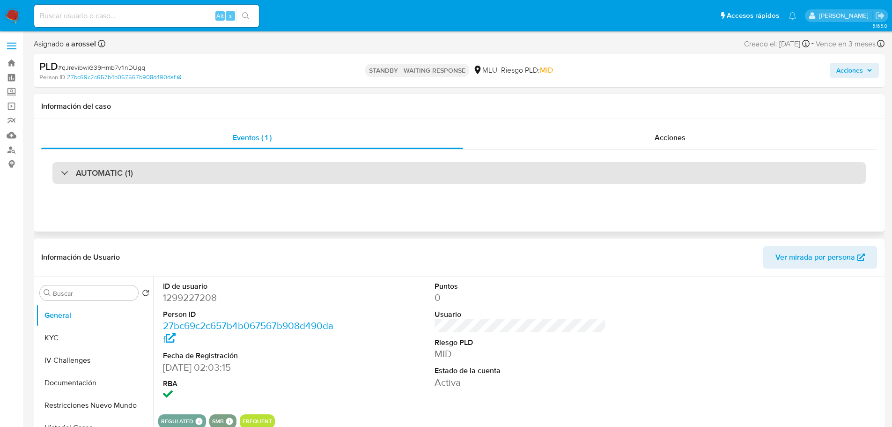
click at [133, 174] on div "AUTOMATIC (1)" at bounding box center [459, 173] width 814 height 22
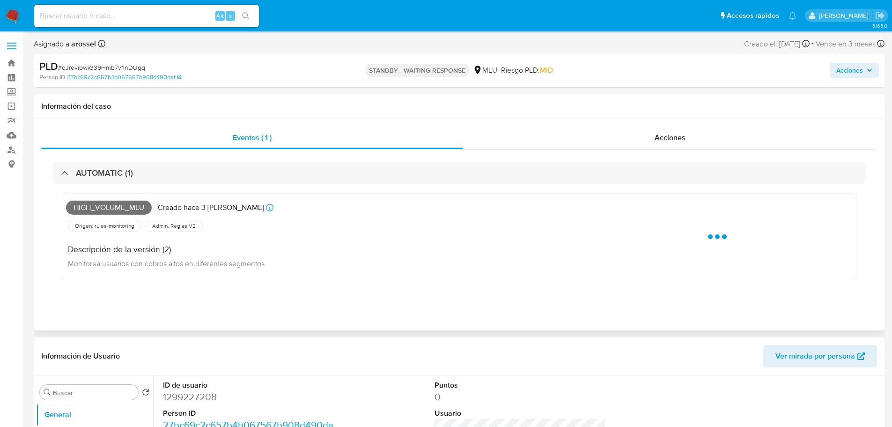
click at [111, 216] on div "High_volume_mlu Creado hace 3 [PERSON_NAME] Creado: [DATE] 06:34:59" at bounding box center [324, 207] width 517 height 21
click at [110, 205] on span "High_volume_mlu" at bounding box center [109, 207] width 86 height 14
copy span "High_volume_mlu"
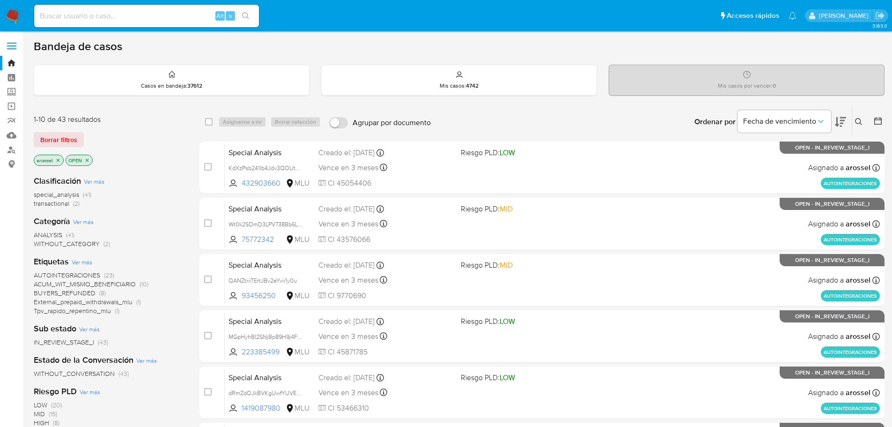
click at [136, 15] on input at bounding box center [146, 16] width 225 height 12
paste input "784312217"
type input "784312217"
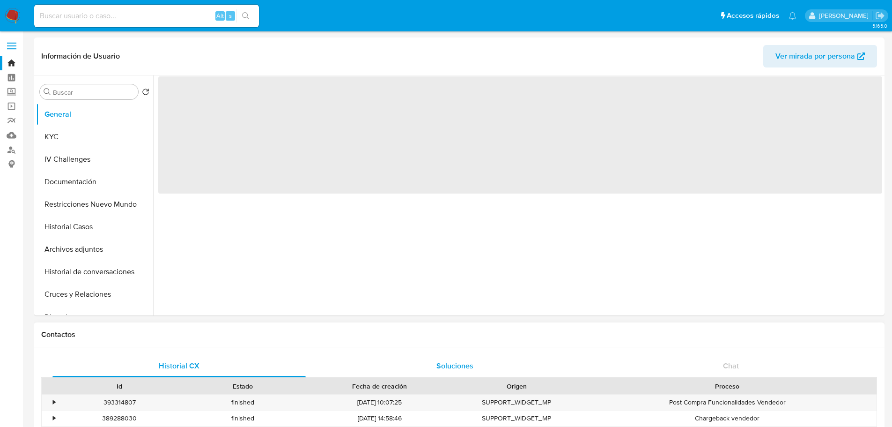
select select "10"
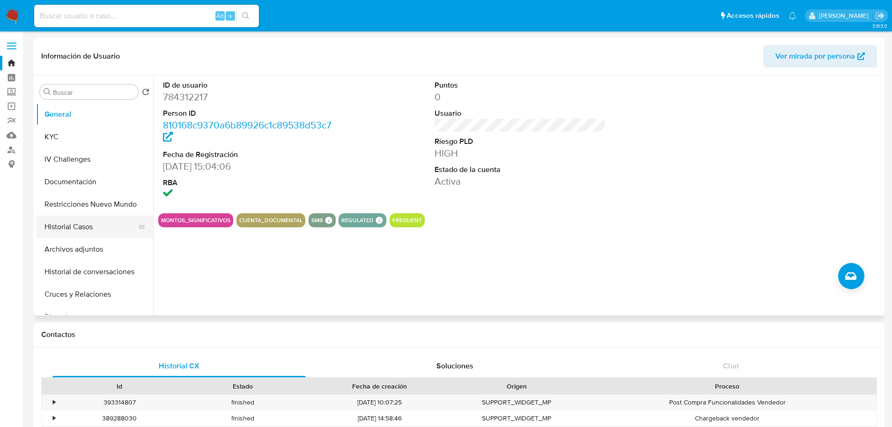
click at [96, 228] on button "Historial Casos" at bounding box center [91, 226] width 110 height 22
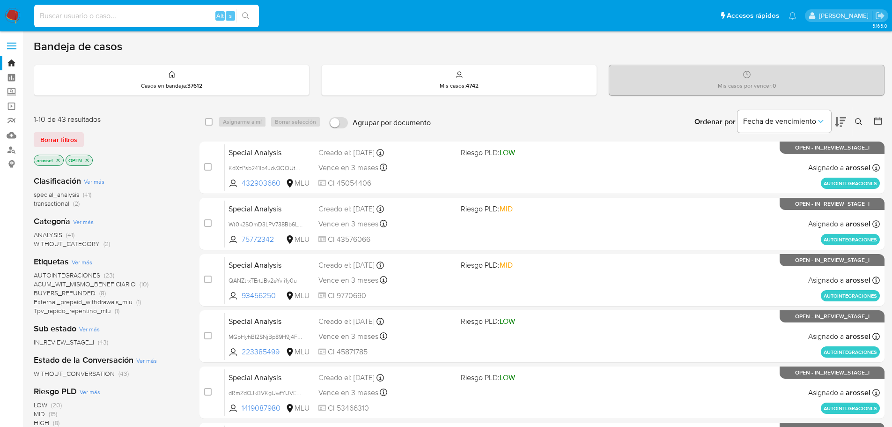
click at [141, 16] on input at bounding box center [146, 16] width 225 height 12
paste input "274692240"
type input "274692240"
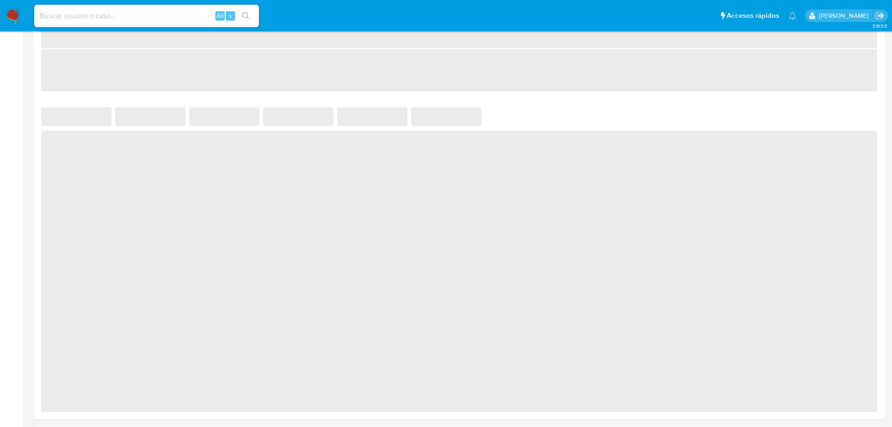
scroll to position [515, 0]
select select "10"
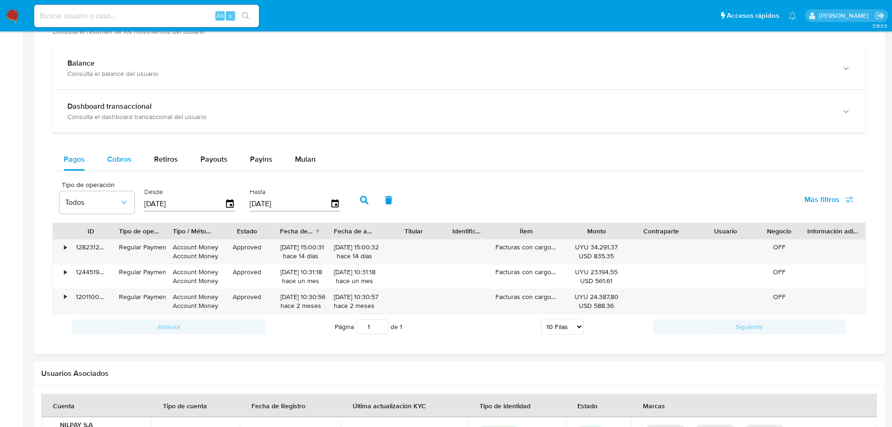
click at [126, 163] on span "Cobros" at bounding box center [119, 159] width 24 height 11
select select "10"
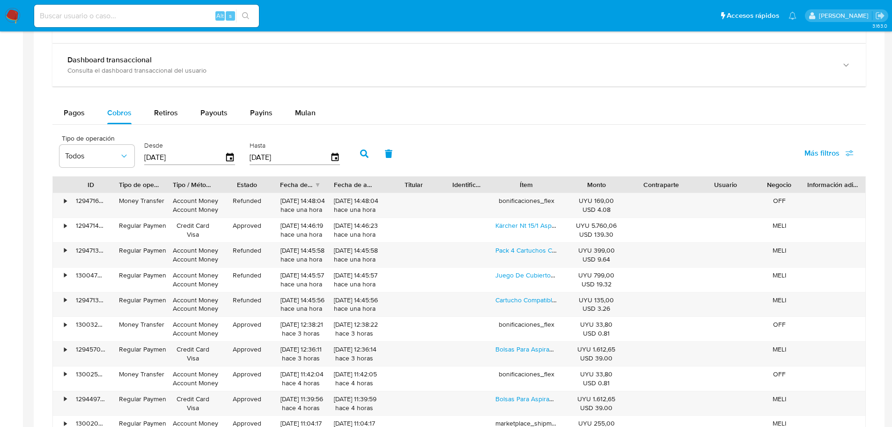
scroll to position [609, 0]
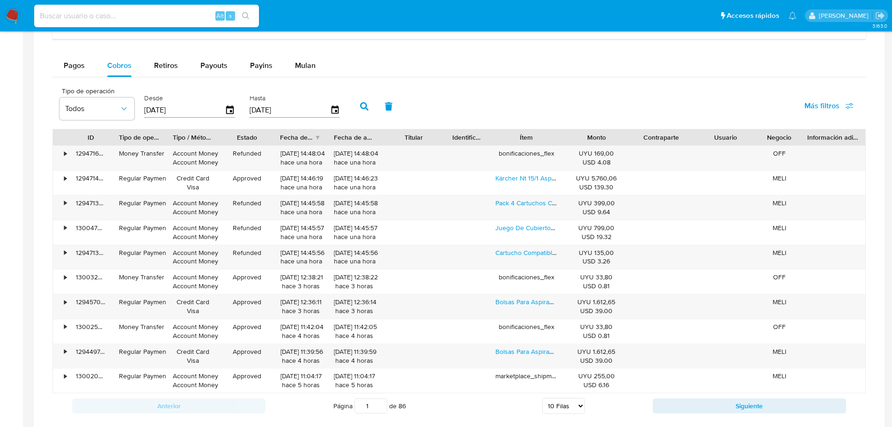
click at [127, 12] on input at bounding box center [146, 16] width 225 height 12
paste input "359497223"
type input "359497223"
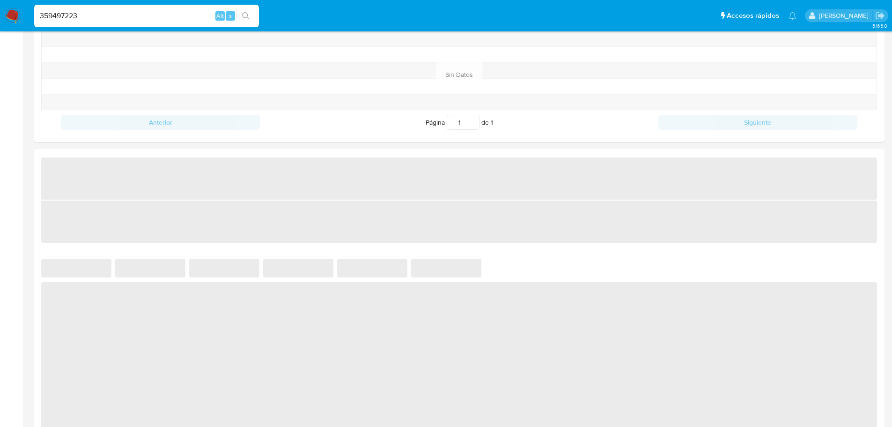
scroll to position [375, 0]
select select "10"
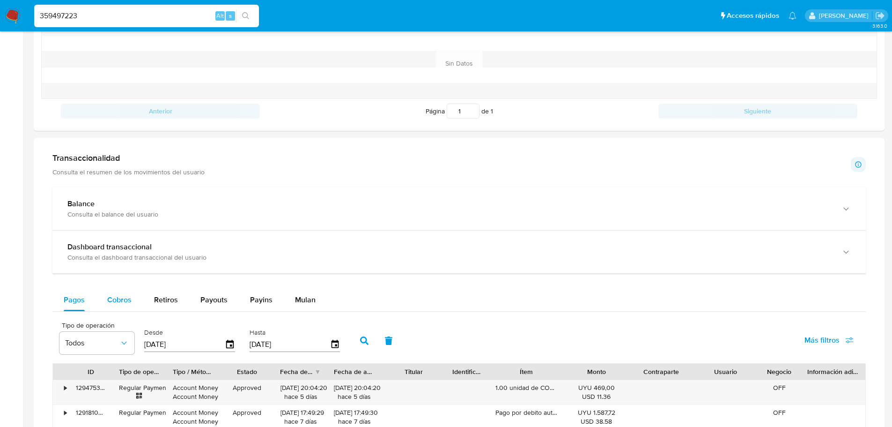
click at [108, 295] on span "Cobros" at bounding box center [119, 299] width 24 height 11
select select "10"
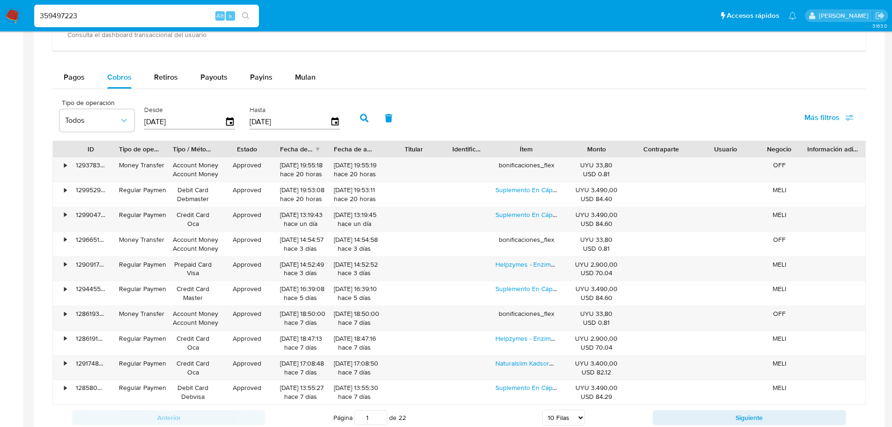
scroll to position [609, 0]
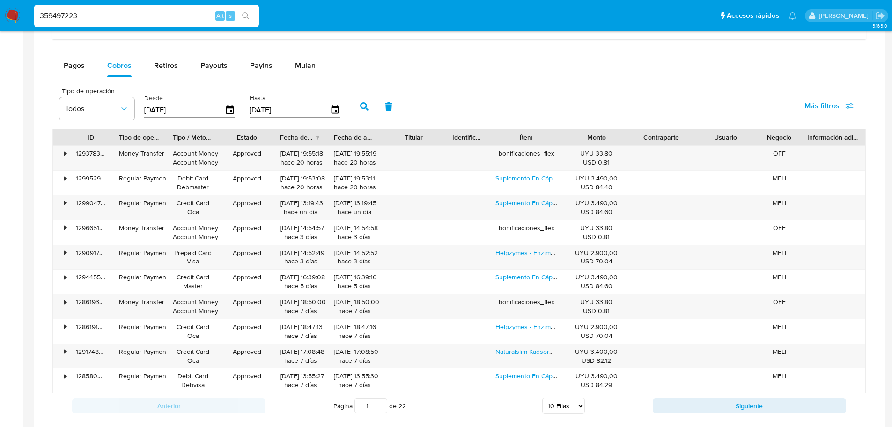
click at [134, 24] on div "359497223 Alt s" at bounding box center [146, 16] width 225 height 22
click at [132, 18] on input "359497223" at bounding box center [146, 16] width 225 height 12
paste input "282918624"
type input "282918624"
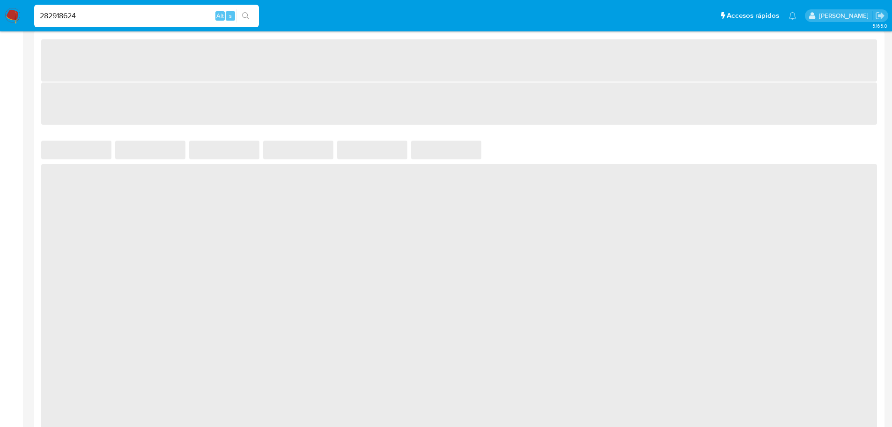
scroll to position [422, 0]
select select "10"
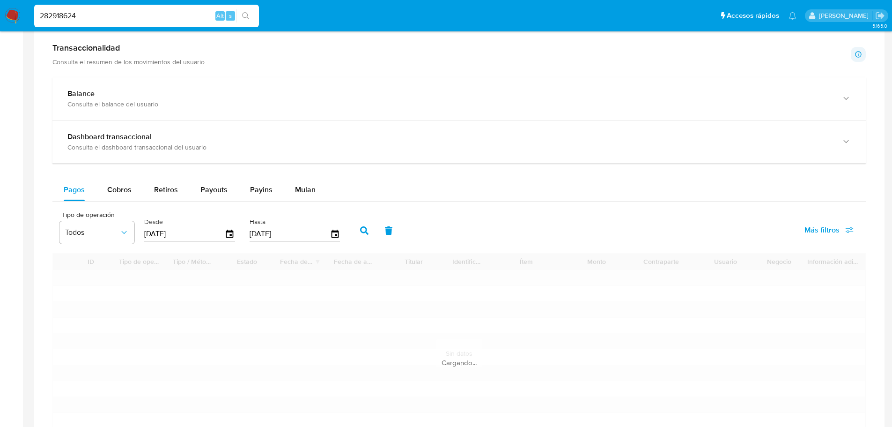
click at [126, 205] on div "Pagos Cobros Retiros Payouts Payins Mulan Tipo de operación Todos Desde 18/07/2…" at bounding box center [459, 315] width 814 height 275
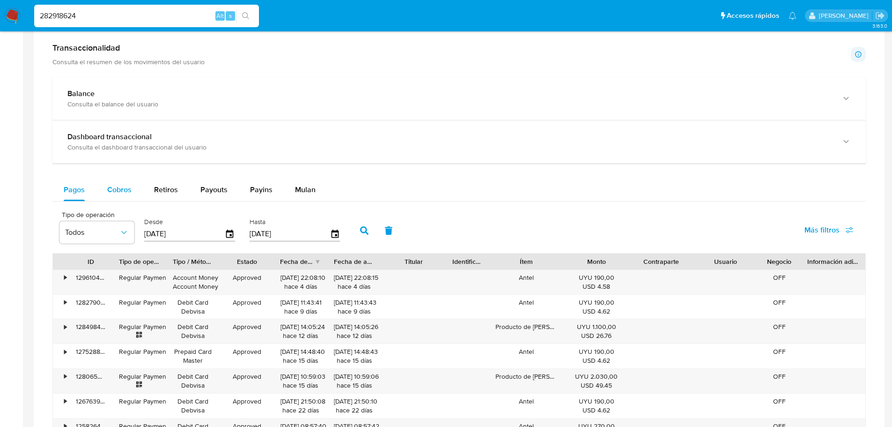
click at [125, 191] on span "Cobros" at bounding box center [119, 189] width 24 height 11
select select "10"
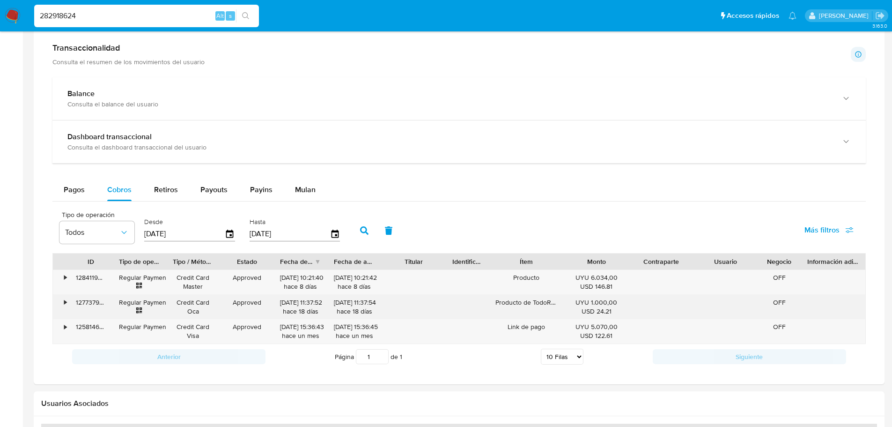
scroll to position [515, 0]
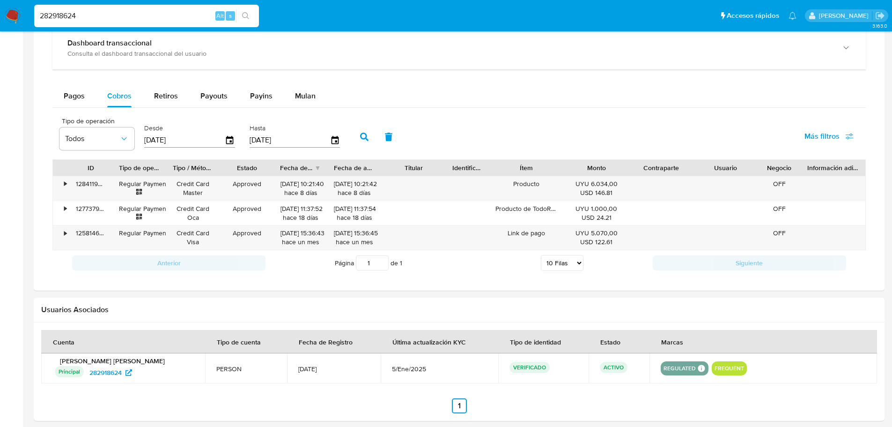
click at [133, 8] on div "282918624 Alt s" at bounding box center [146, 16] width 225 height 22
click at [134, 12] on input "282918624" at bounding box center [146, 16] width 225 height 12
paste input "1024250820"
type input "1024250820"
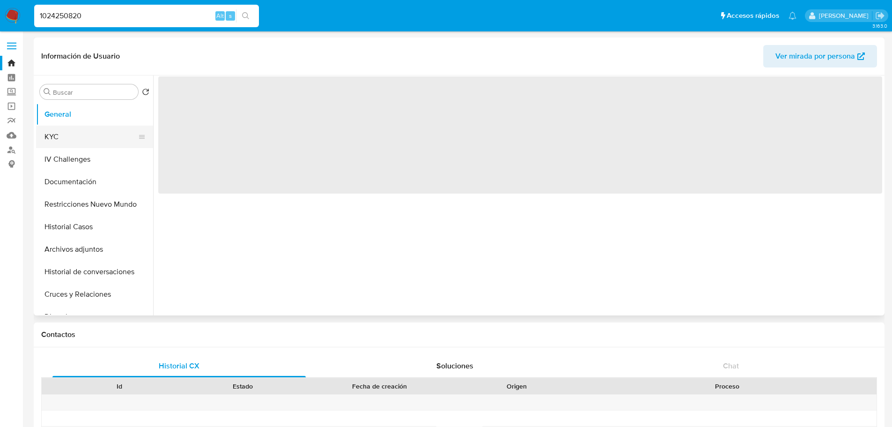
select select "10"
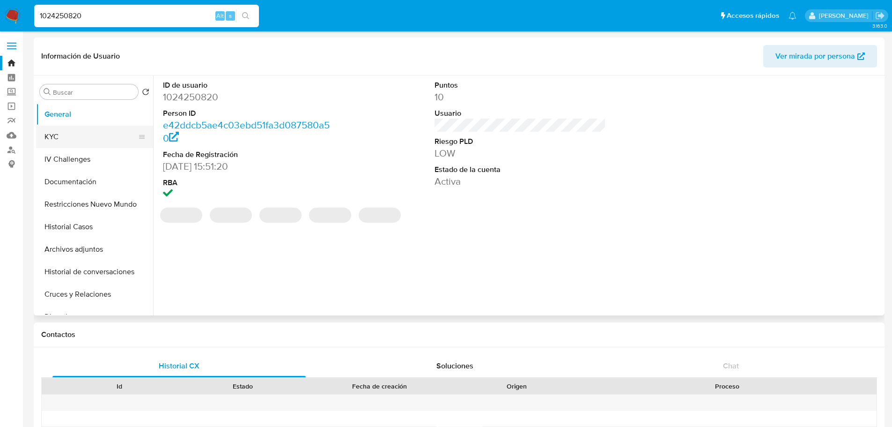
click at [93, 131] on button "KYC" at bounding box center [91, 137] width 110 height 22
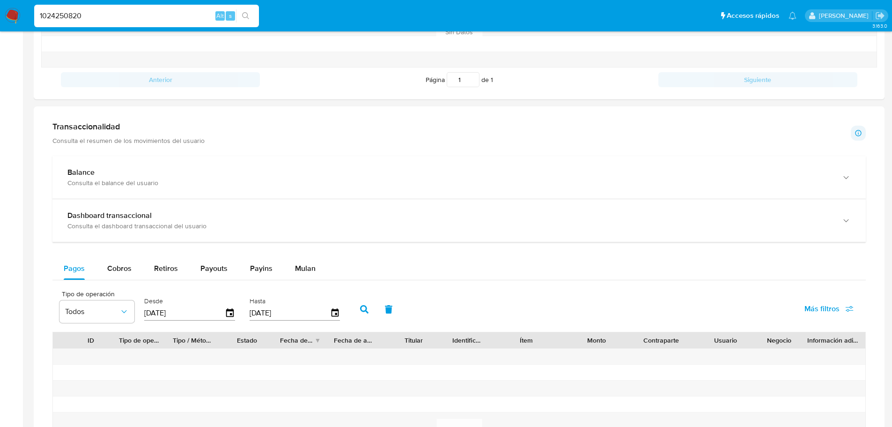
scroll to position [468, 0]
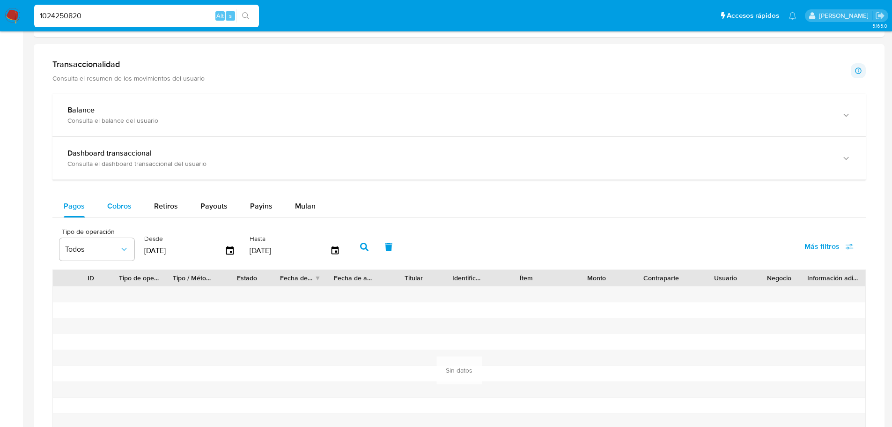
click at [131, 210] on span "Cobros" at bounding box center [119, 205] width 24 height 11
select select "10"
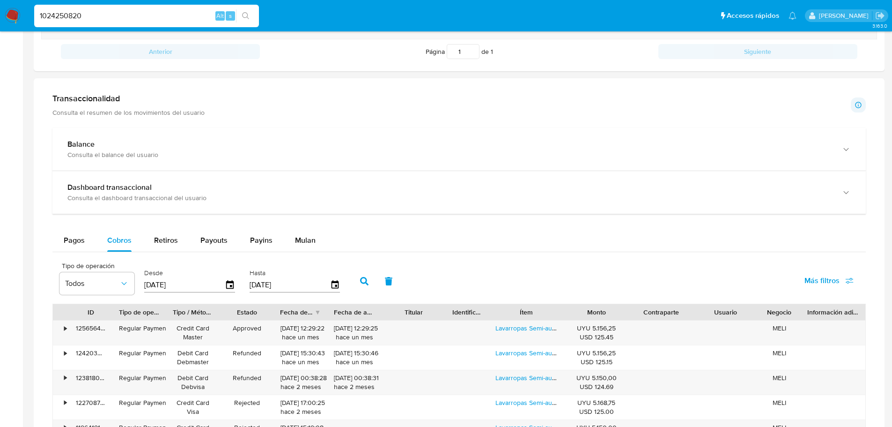
scroll to position [187, 0]
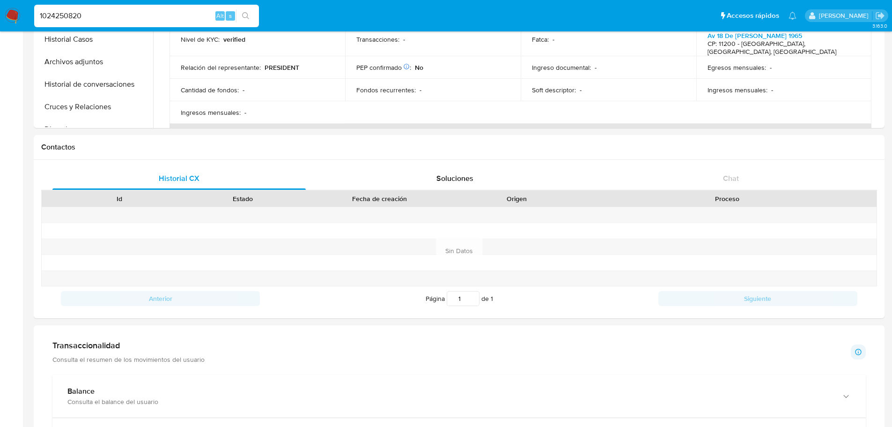
click at [121, 13] on input "1024250820" at bounding box center [146, 16] width 225 height 12
paste input "641678132"
type input "1641678132"
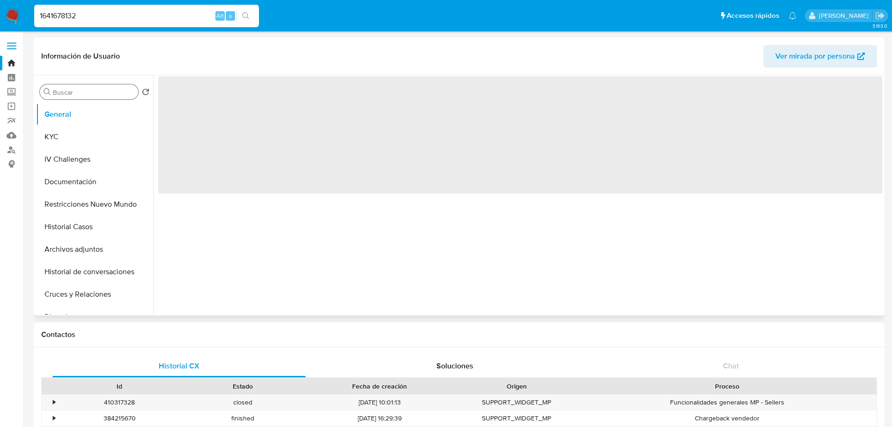
select select "10"
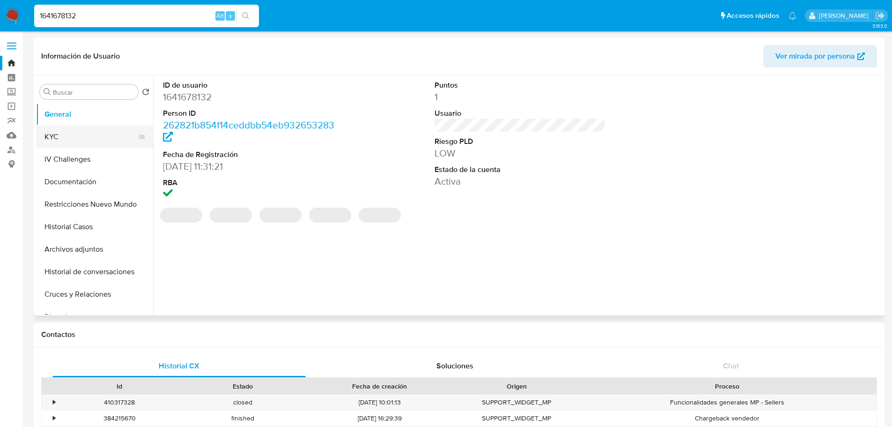
click at [86, 129] on button "KYC" at bounding box center [91, 137] width 110 height 22
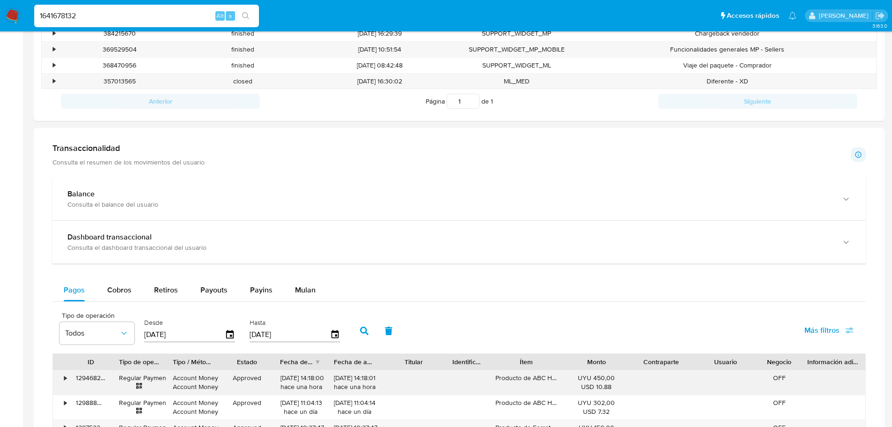
scroll to position [609, 0]
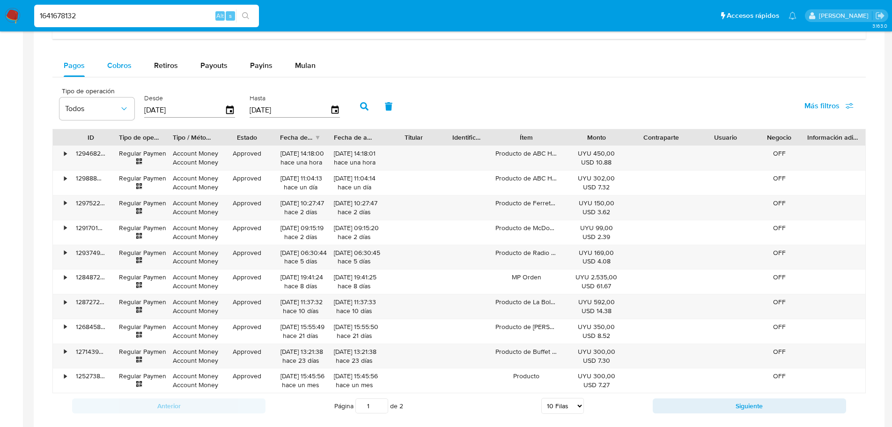
click at [119, 69] on span "Cobros" at bounding box center [119, 65] width 24 height 11
select select "10"
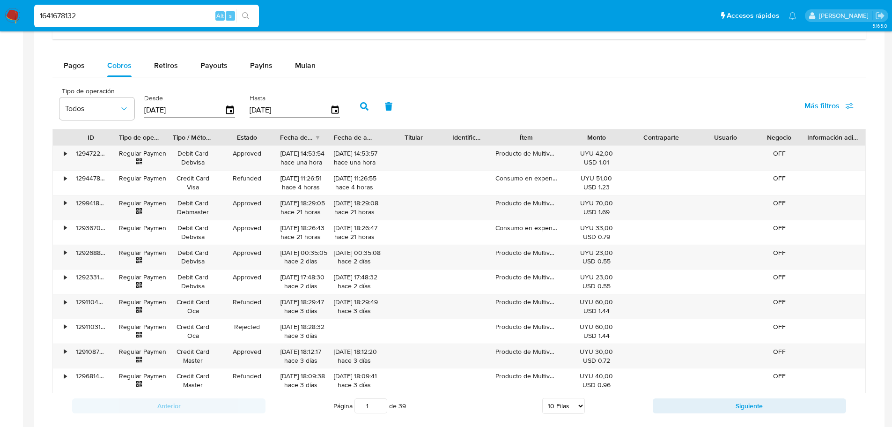
click at [120, 16] on input "1641678132" at bounding box center [146, 16] width 225 height 12
paste input "587839213"
type input "587839213"
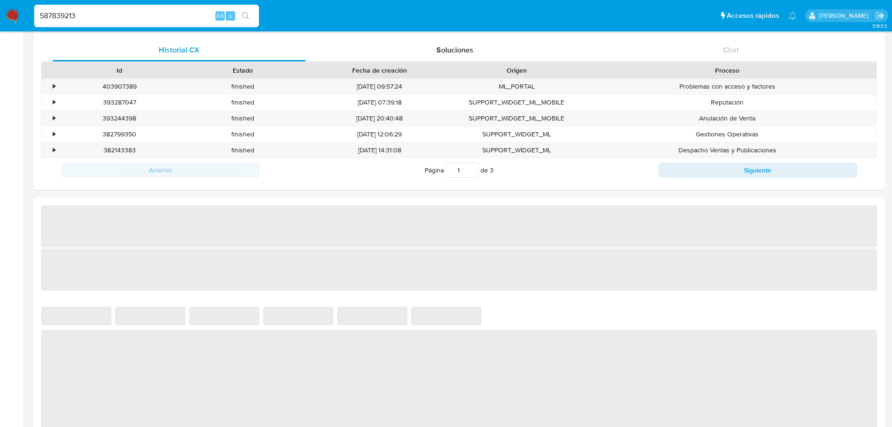
select select "10"
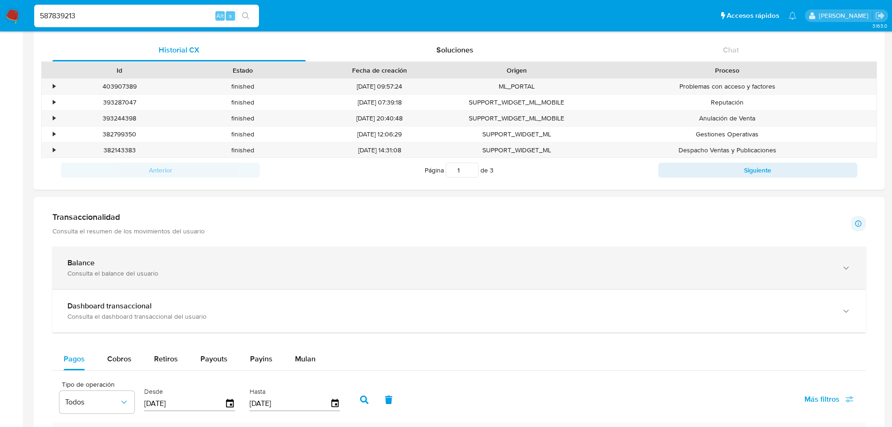
scroll to position [422, 0]
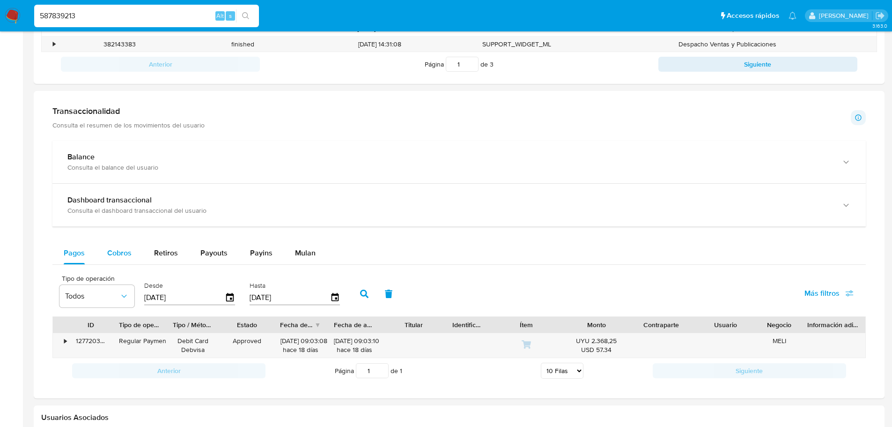
click at [114, 256] on span "Cobros" at bounding box center [119, 252] width 24 height 11
select select "10"
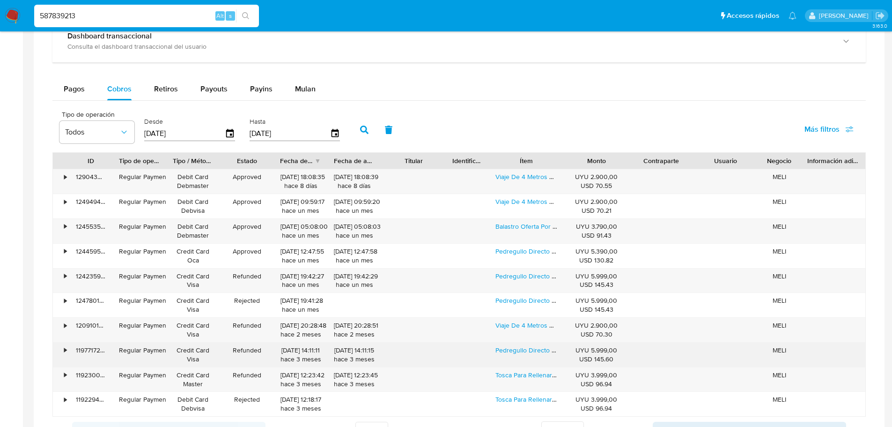
scroll to position [656, 0]
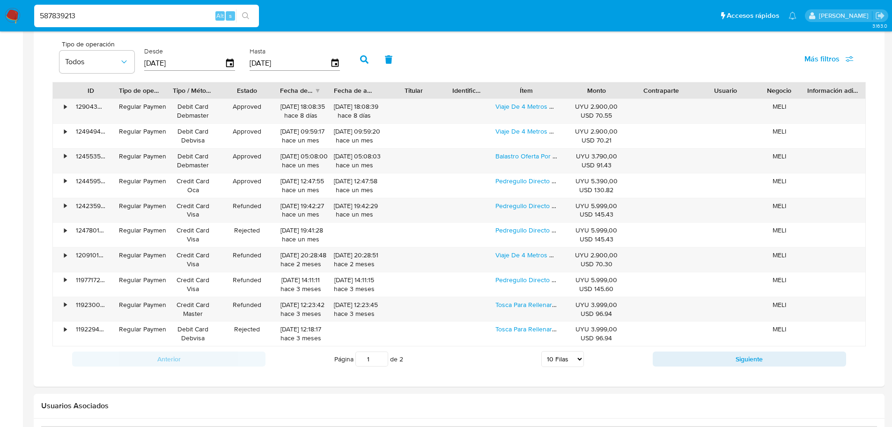
click at [712, 348] on div "Anterior Página 1 de 2 5 Filas 10 Filas 20 Filas 25 Filas 50 Filas 100 Filas Si…" at bounding box center [459, 358] width 814 height 25
click at [720, 359] on button "Siguiente" at bounding box center [749, 358] width 193 height 15
type input "2"
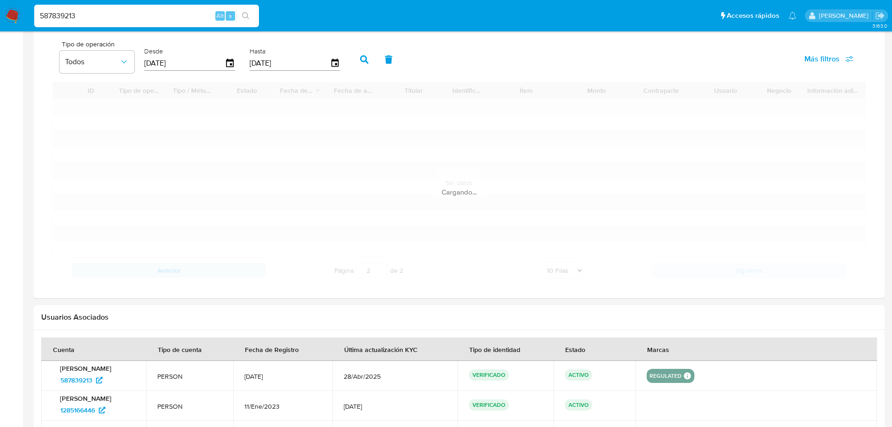
scroll to position [630, 0]
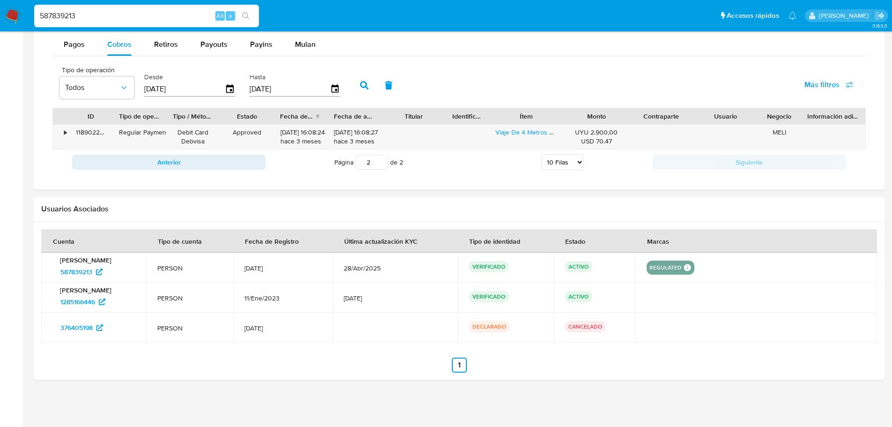
click at [134, 19] on input "587839213" at bounding box center [146, 16] width 225 height 12
paste input "213904226"
type input "213904226"
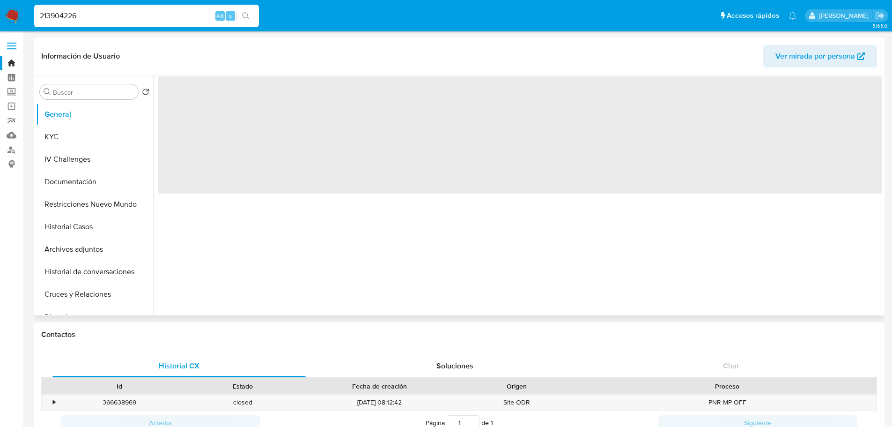
select select "10"
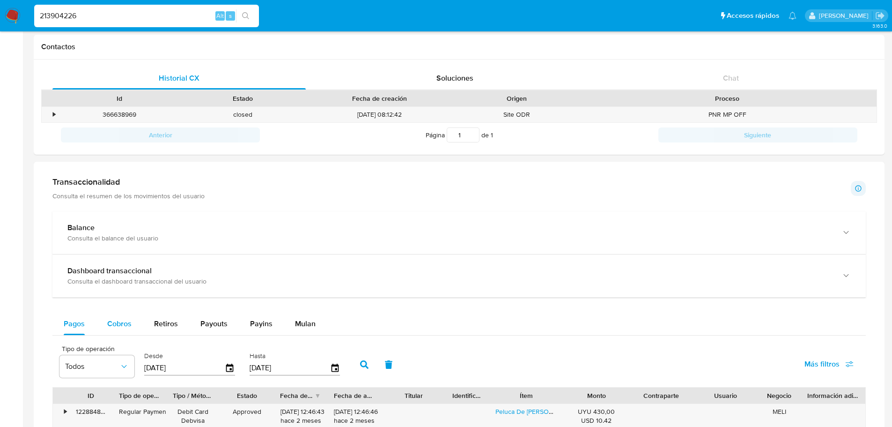
scroll to position [328, 0]
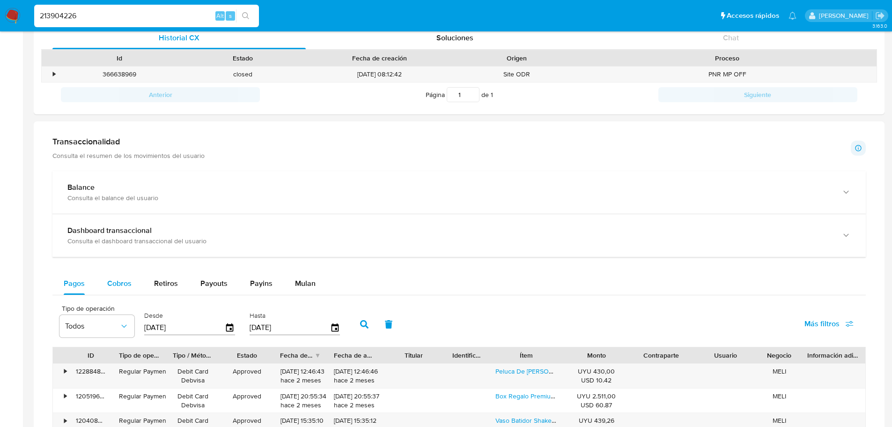
click at [120, 282] on span "Cobros" at bounding box center [119, 283] width 24 height 11
select select "10"
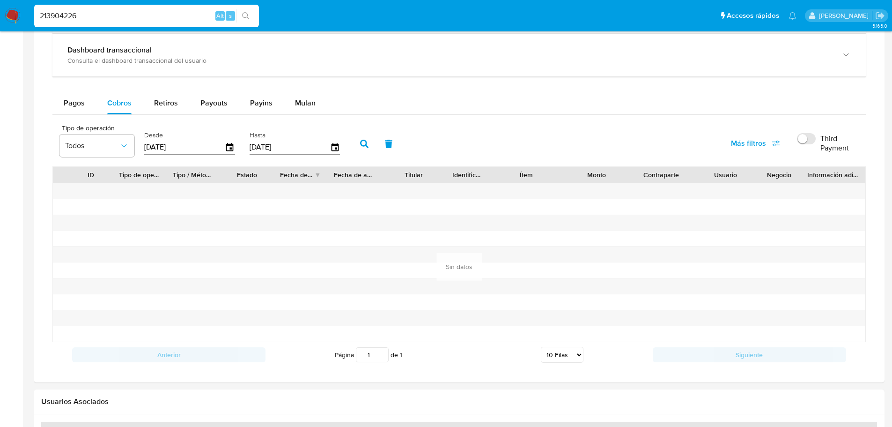
scroll to position [515, 0]
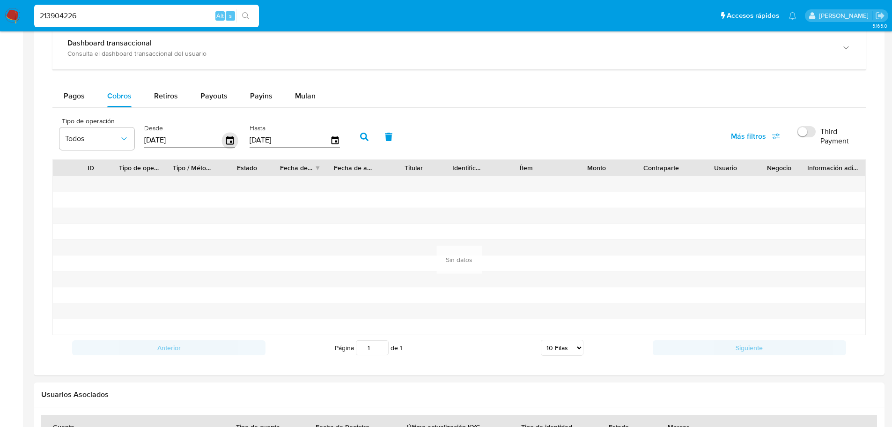
click at [236, 137] on icon "button" at bounding box center [230, 140] width 16 height 16
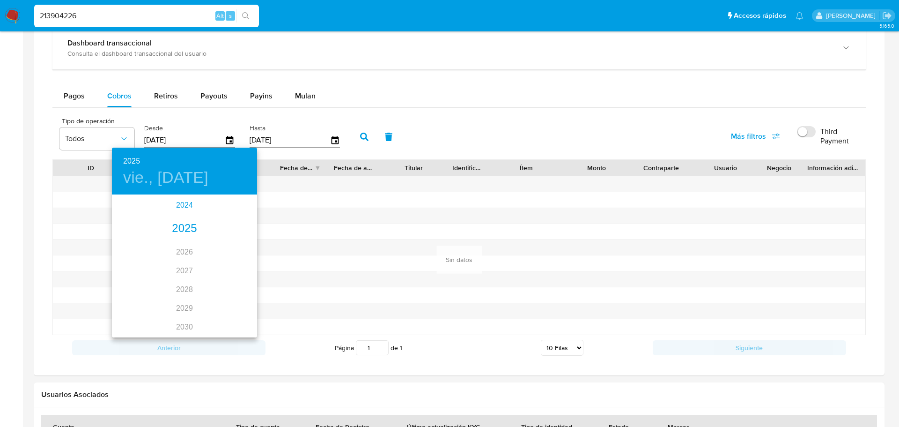
click at [175, 207] on div "2024" at bounding box center [184, 205] width 145 height 19
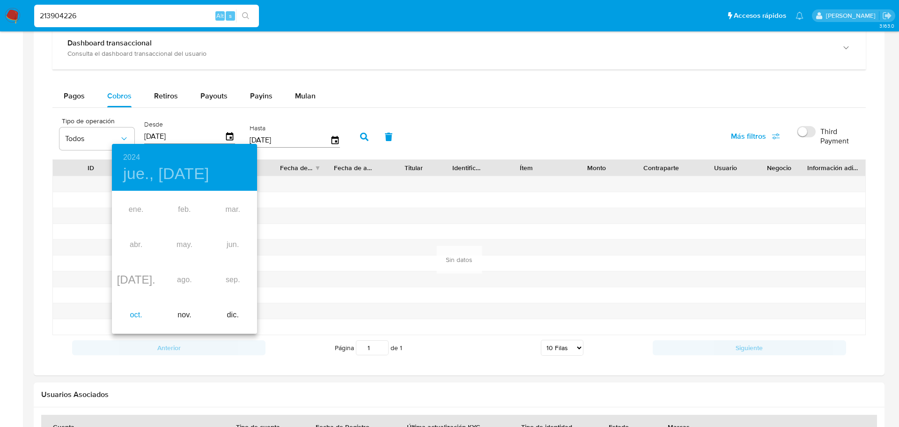
click at [138, 313] on div "oct." at bounding box center [136, 314] width 48 height 35
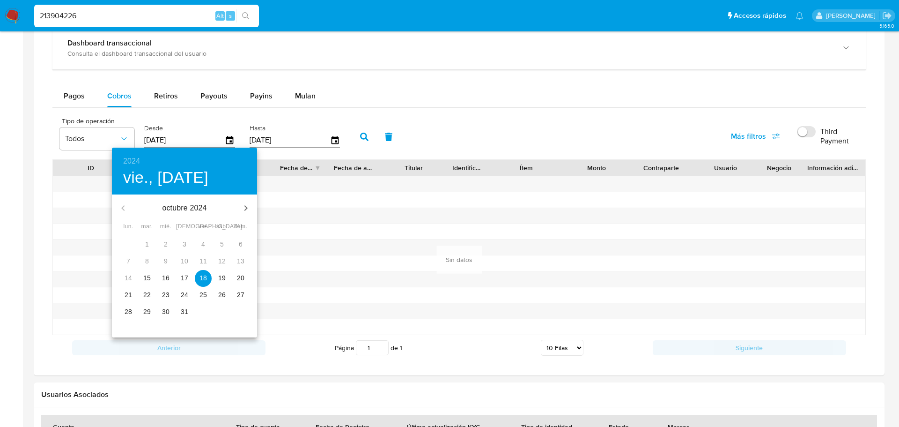
click at [146, 276] on p "15" at bounding box center [146, 277] width 7 height 9
type input "15/10/2024"
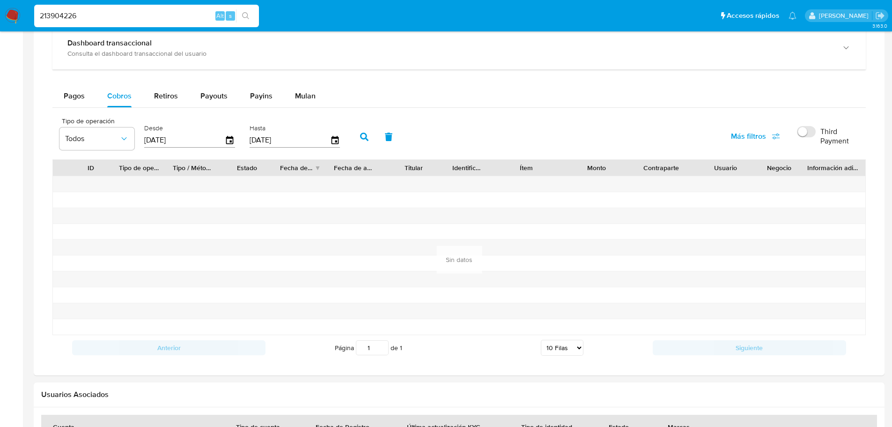
click at [358, 138] on button "button" at bounding box center [364, 137] width 24 height 22
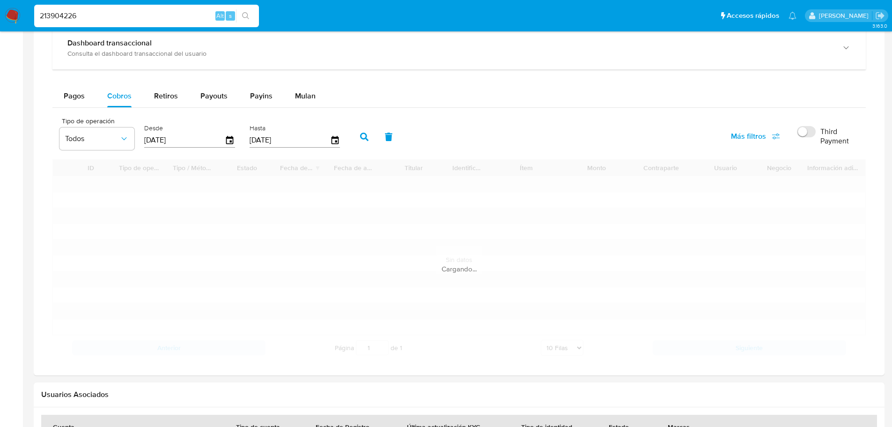
scroll to position [506, 0]
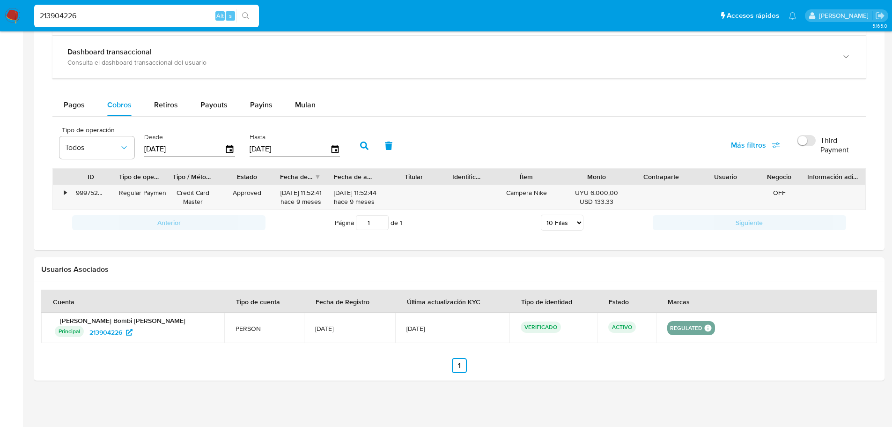
click at [142, 20] on input "213904226" at bounding box center [146, 16] width 225 height 12
paste input "544137693"
type input "544137693"
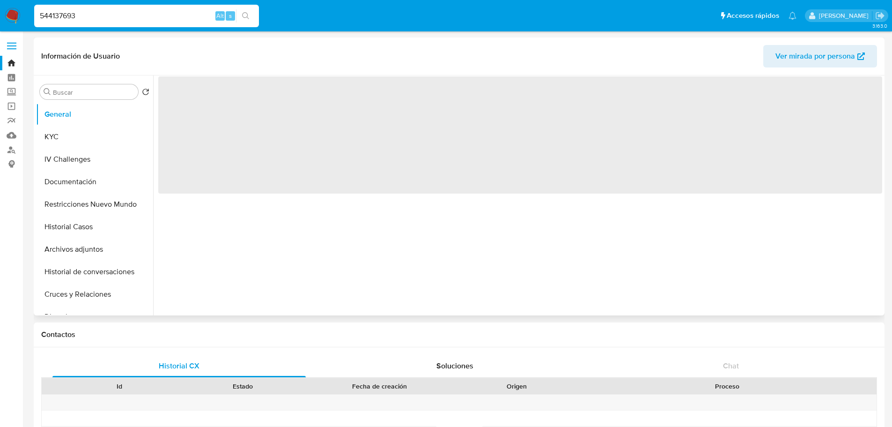
select select "10"
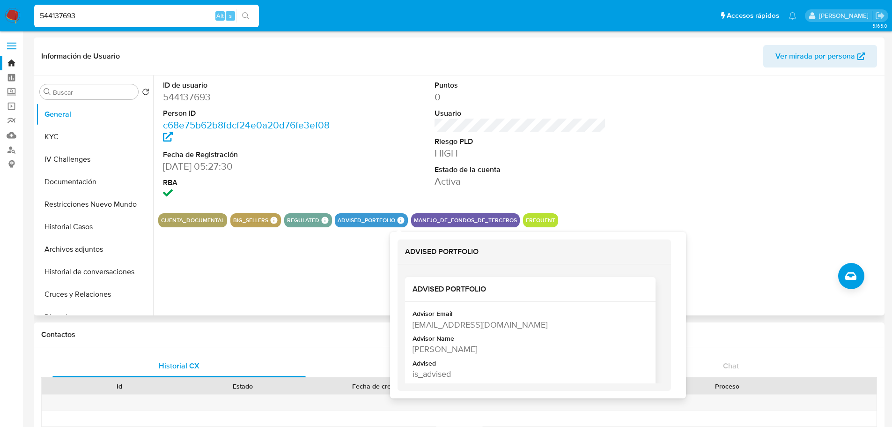
scroll to position [14, 0]
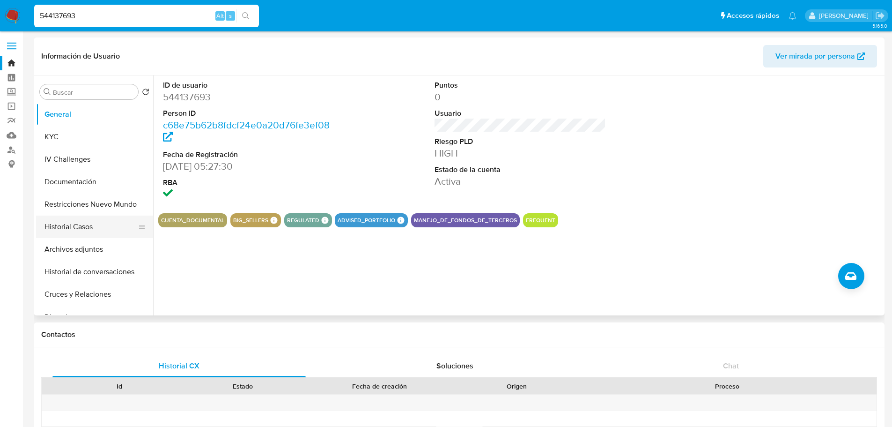
click at [69, 220] on button "Historial Casos" at bounding box center [91, 226] width 110 height 22
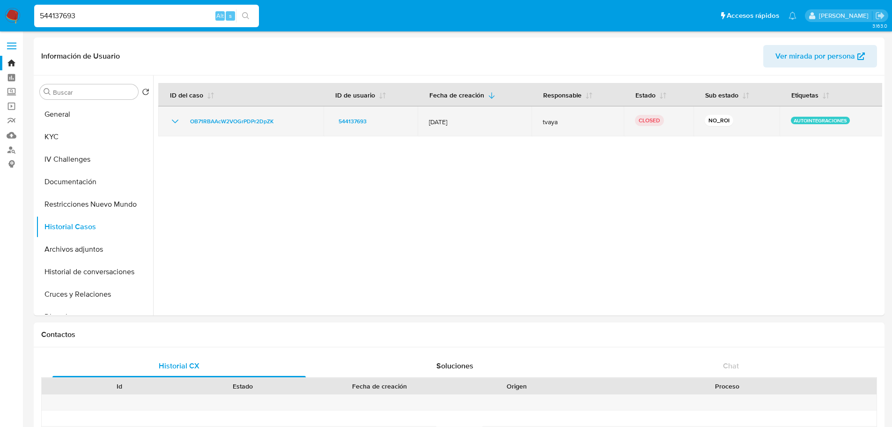
click at [176, 117] on icon "Mostrar/Ocultar" at bounding box center [175, 121] width 11 height 11
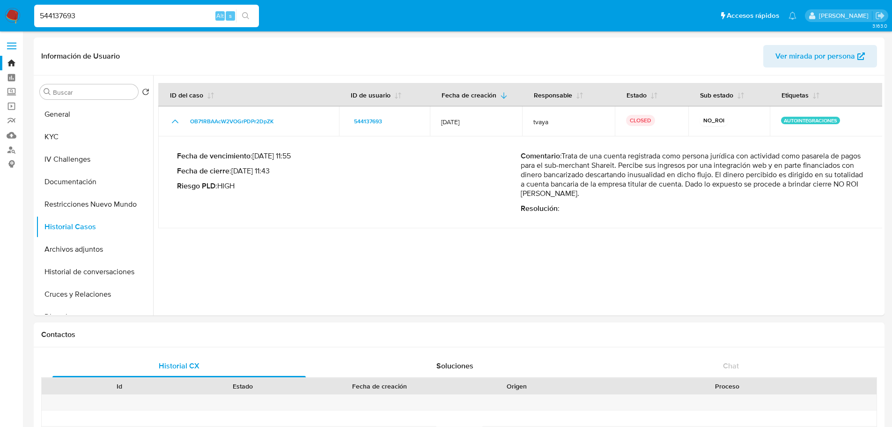
click at [627, 163] on p "Comentario : Trata de una cuenta registrada como persona jurídica con actividad…" at bounding box center [693, 174] width 344 height 47
click at [70, 113] on button "General" at bounding box center [91, 114] width 110 height 22
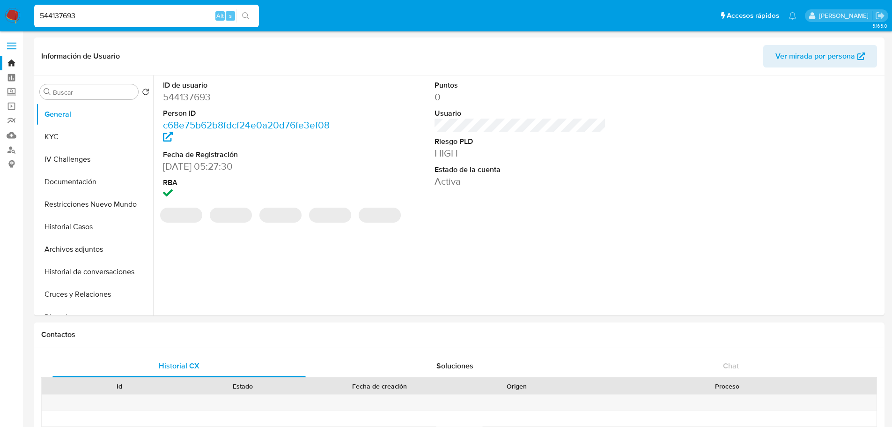
click at [198, 97] on dd "544137693" at bounding box center [249, 96] width 172 height 13
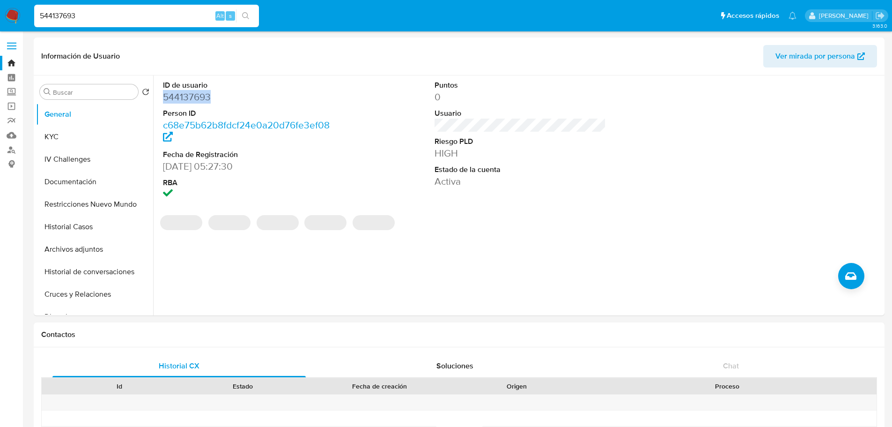
copy dd "544137693"
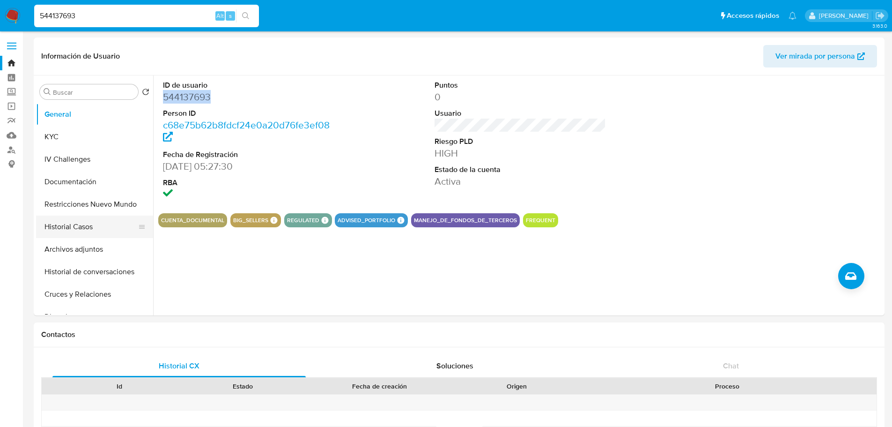
click at [108, 223] on button "Historial Casos" at bounding box center [91, 226] width 110 height 22
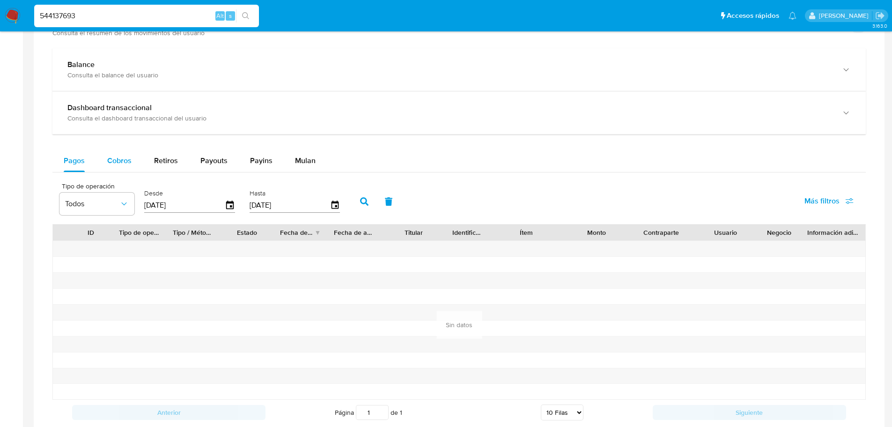
scroll to position [515, 0]
click at [119, 159] on span "Cobros" at bounding box center [119, 159] width 24 height 11
select select "10"
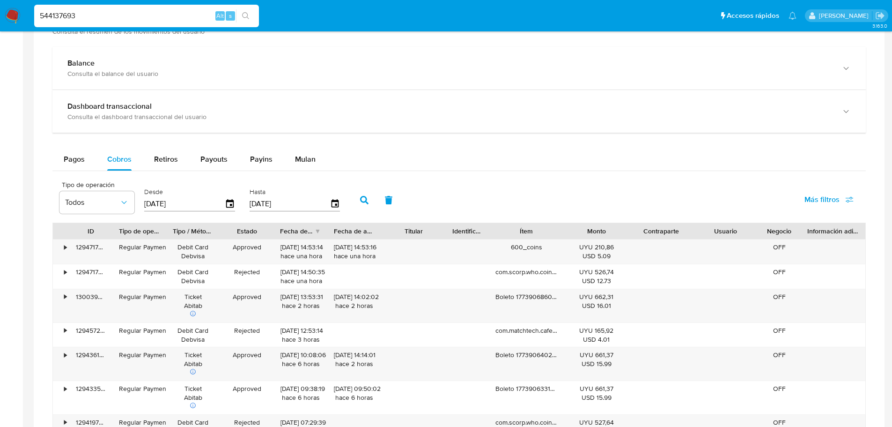
drag, startPoint x: 555, startPoint y: 231, endPoint x: 577, endPoint y: 233, distance: 21.7
click at [577, 233] on div "ID Tipo de operación Tipo / Método Estado Fecha de creación Fecha de aprobación…" at bounding box center [459, 231] width 813 height 16
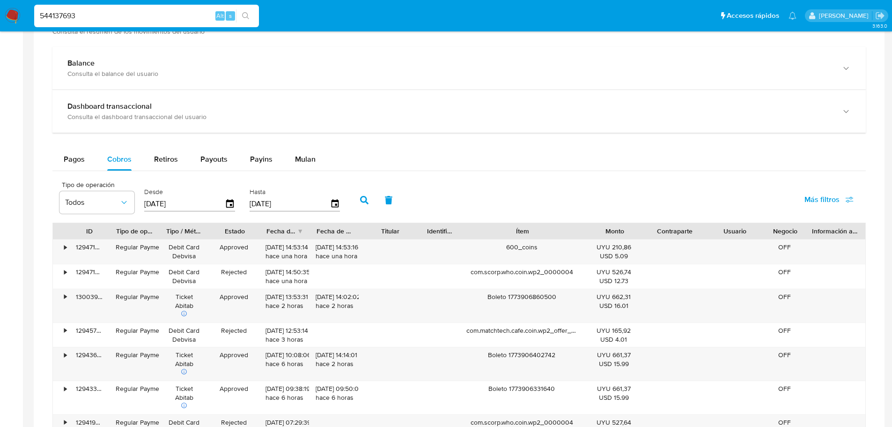
drag, startPoint x: 564, startPoint y: 230, endPoint x: 613, endPoint y: 229, distance: 48.7
click at [613, 229] on div "ID Tipo de operación Tipo / Método Estado Fecha de creación Fecha de aprobación…" at bounding box center [459, 231] width 813 height 16
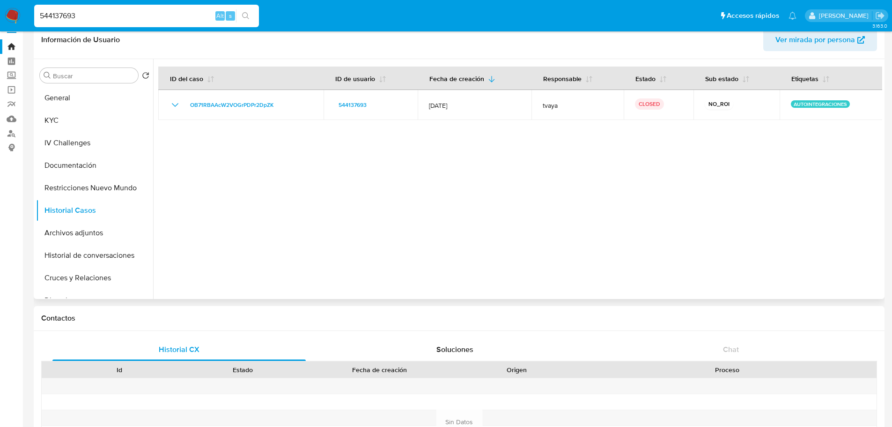
scroll to position [0, 0]
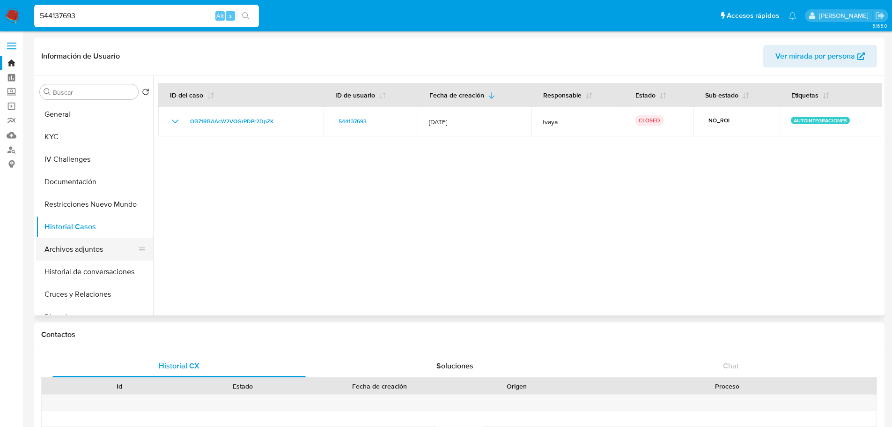
click at [92, 246] on button "Archivos adjuntos" at bounding box center [91, 249] width 110 height 22
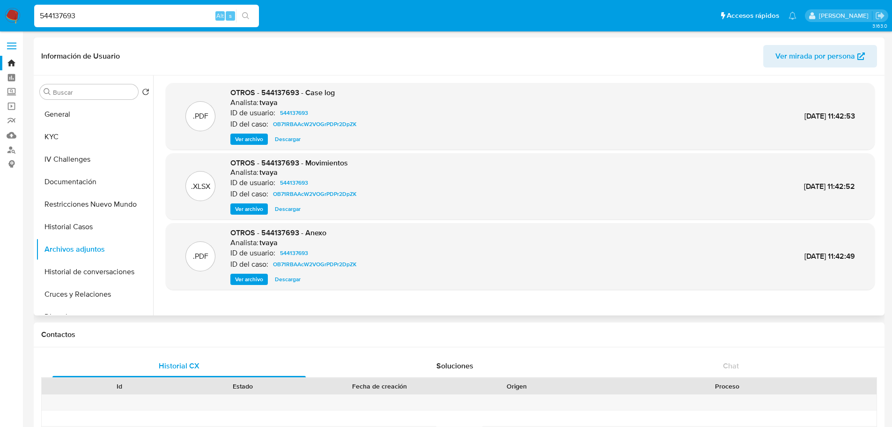
click at [260, 139] on span "Ver archivo" at bounding box center [249, 138] width 28 height 9
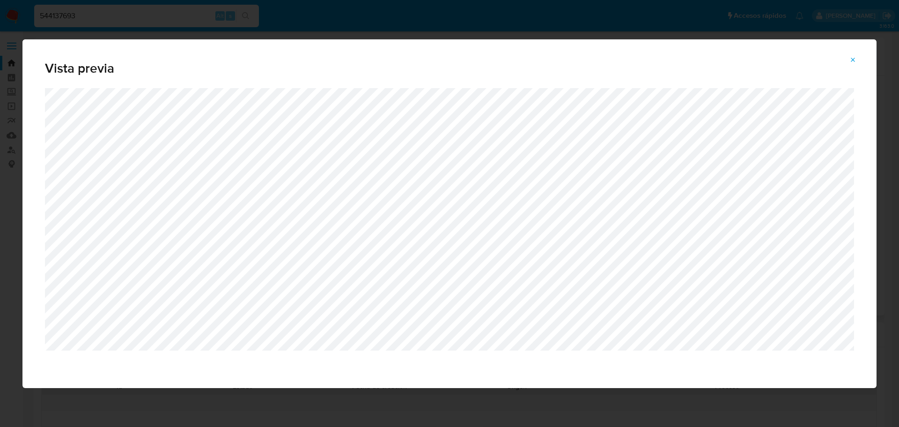
click at [851, 62] on icon "Attachment preview" at bounding box center [853, 59] width 7 height 7
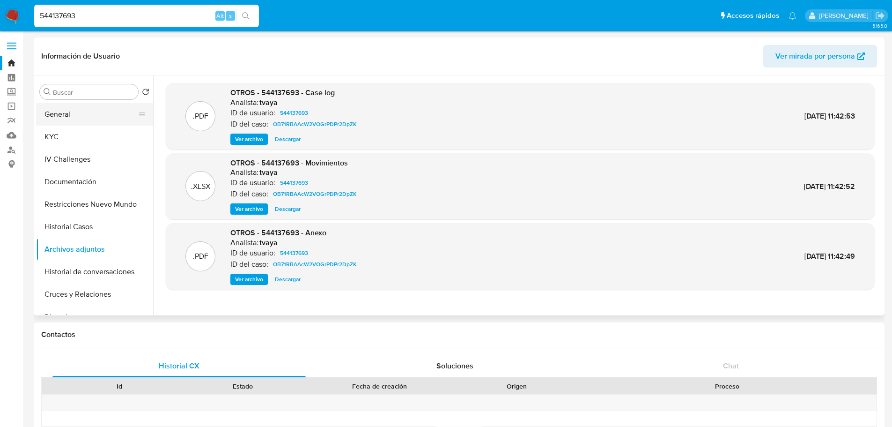
click at [79, 115] on button "General" at bounding box center [91, 114] width 110 height 22
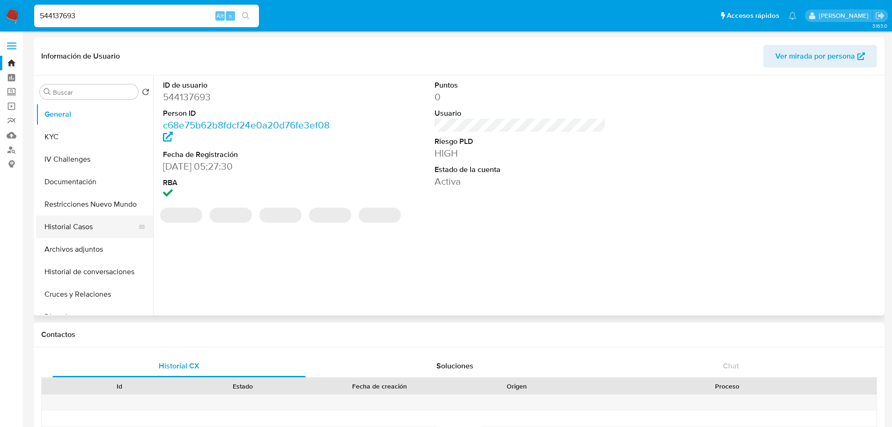
click at [83, 227] on button "Historial Casos" at bounding box center [91, 226] width 110 height 22
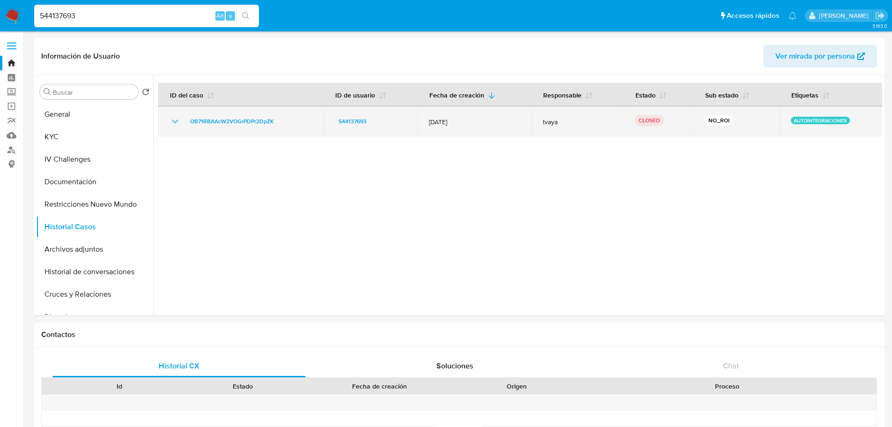
click at [176, 118] on icon "Mostrar/Ocultar" at bounding box center [175, 121] width 11 height 11
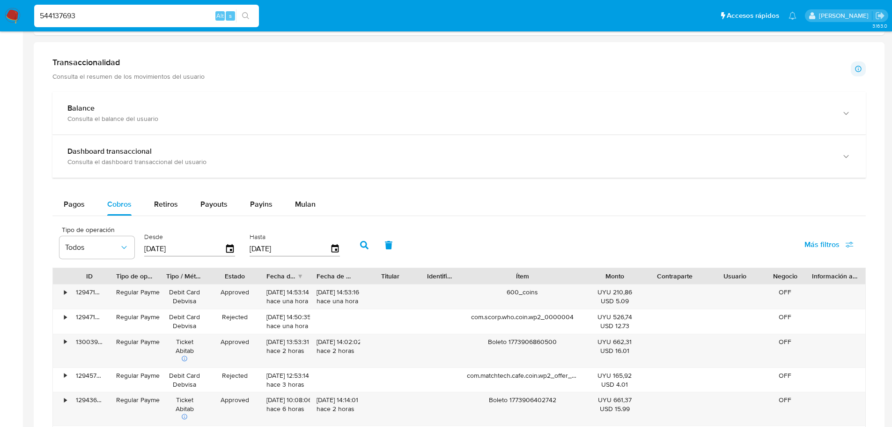
scroll to position [609, 0]
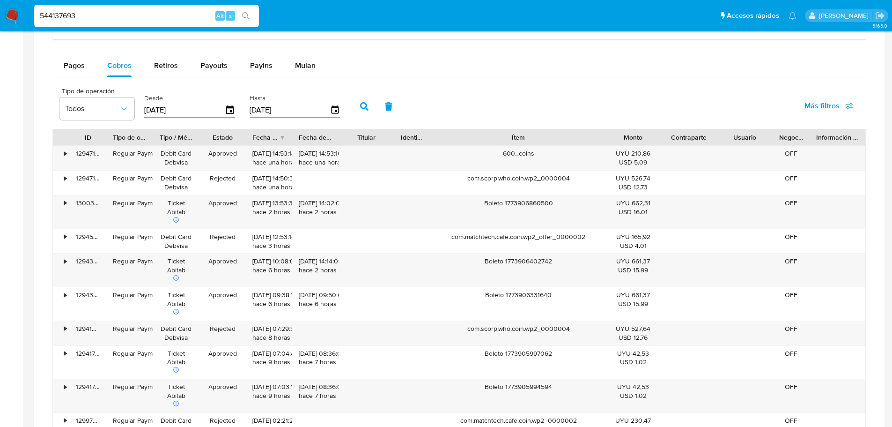
drag, startPoint x: 584, startPoint y: 134, endPoint x: 641, endPoint y: 134, distance: 57.1
click at [641, 134] on div "ID Tipo de operación Tipo / Método Estado Fecha de creación Fecha de aprobación…" at bounding box center [459, 137] width 813 height 16
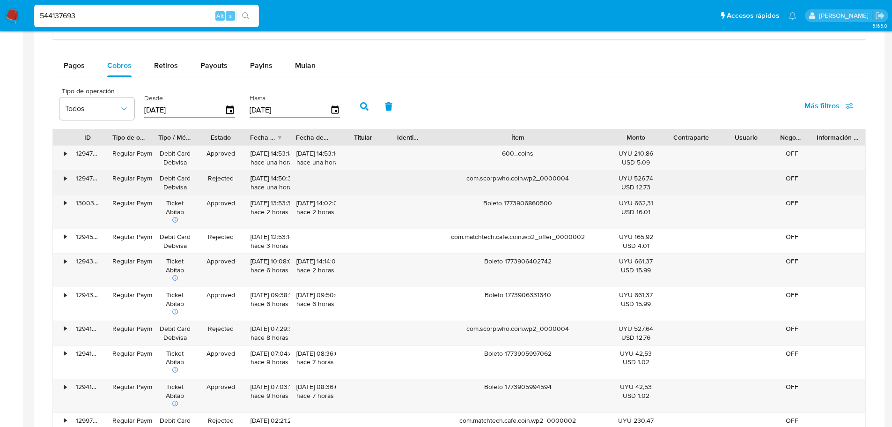
click at [551, 181] on div "com.scorp.who.coin.wp2_0000004" at bounding box center [518, 182] width 181 height 24
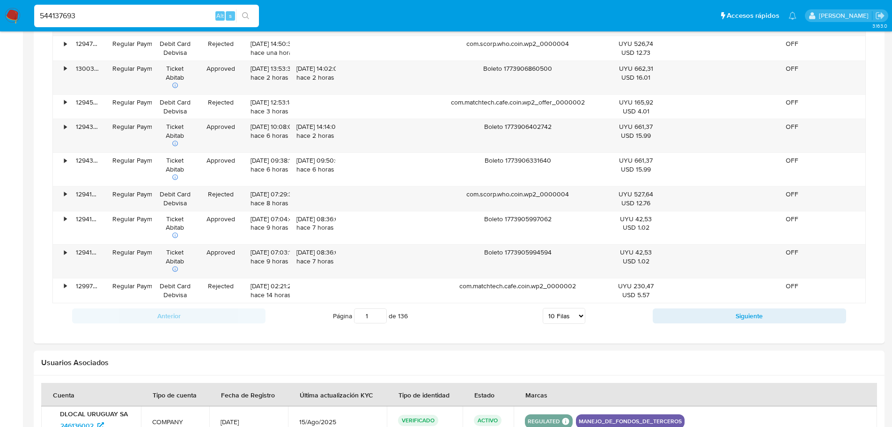
scroll to position [749, 0]
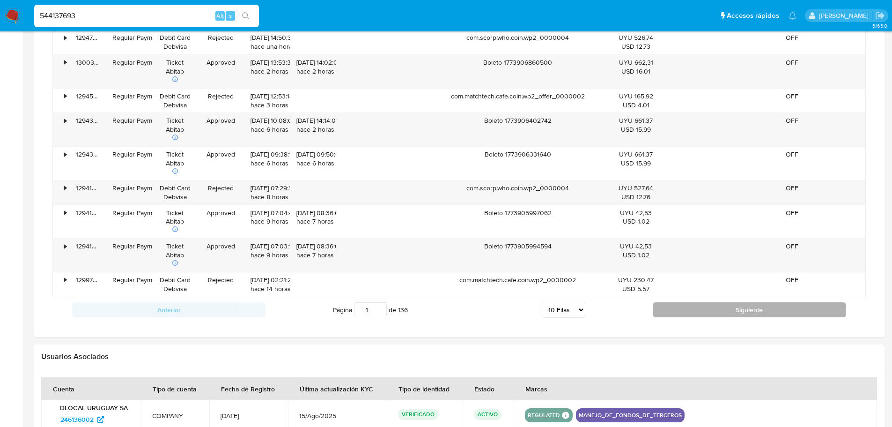
click at [708, 310] on button "Siguiente" at bounding box center [749, 309] width 193 height 15
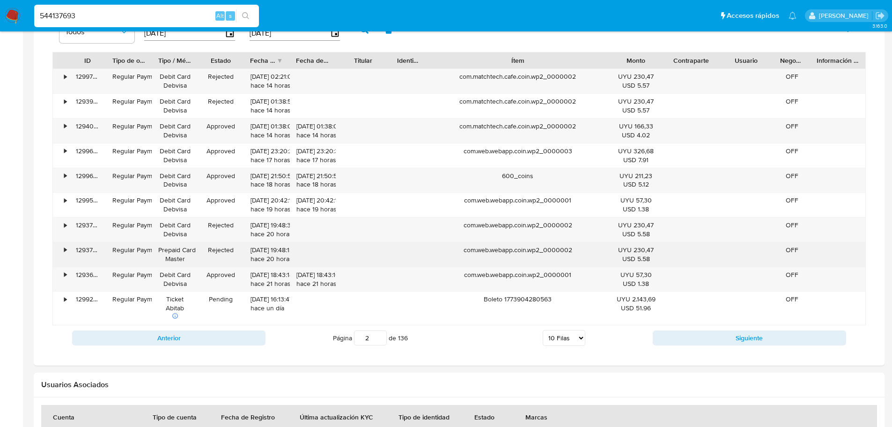
scroll to position [656, 0]
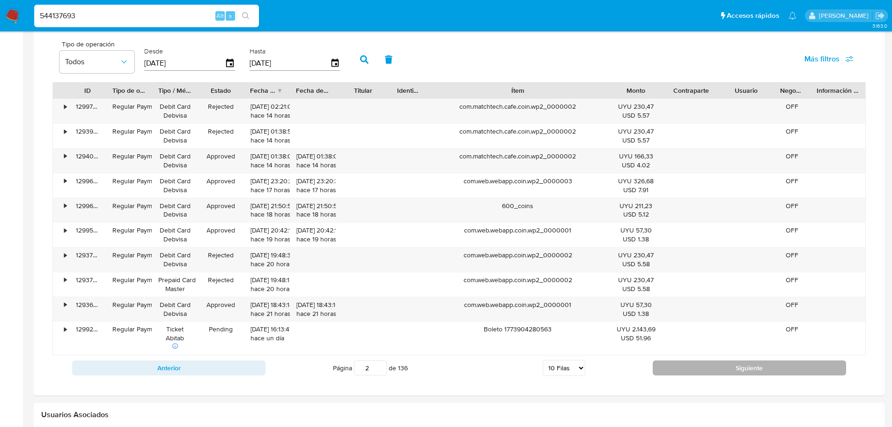
click at [654, 365] on button "Siguiente" at bounding box center [749, 367] width 193 height 15
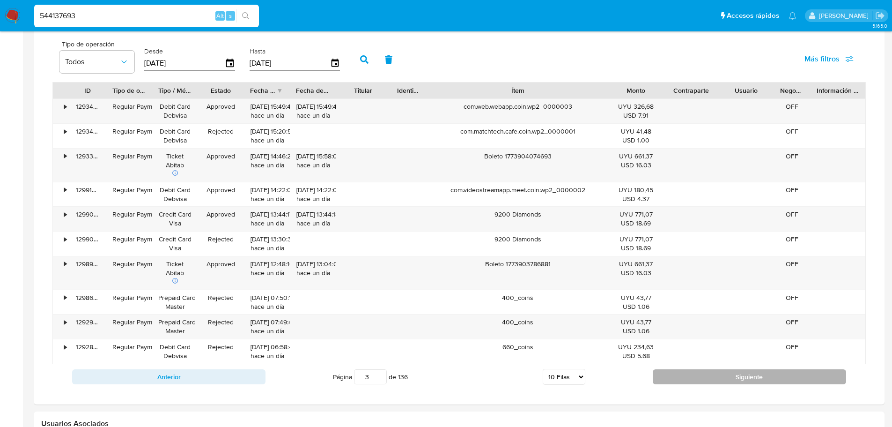
click at [693, 383] on button "Siguiente" at bounding box center [749, 376] width 193 height 15
type input "4"
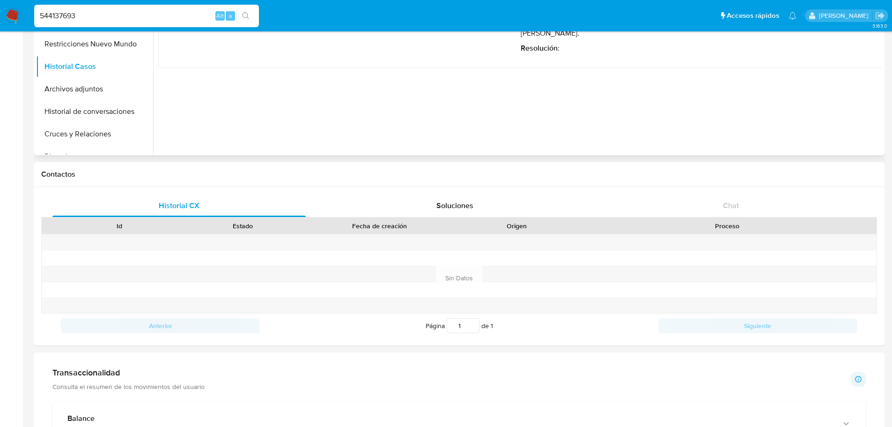
scroll to position [0, 0]
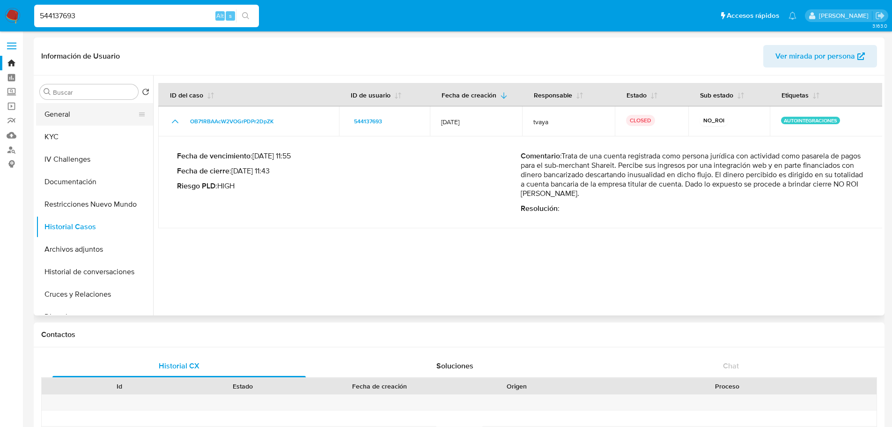
click at [92, 115] on button "General" at bounding box center [91, 114] width 110 height 22
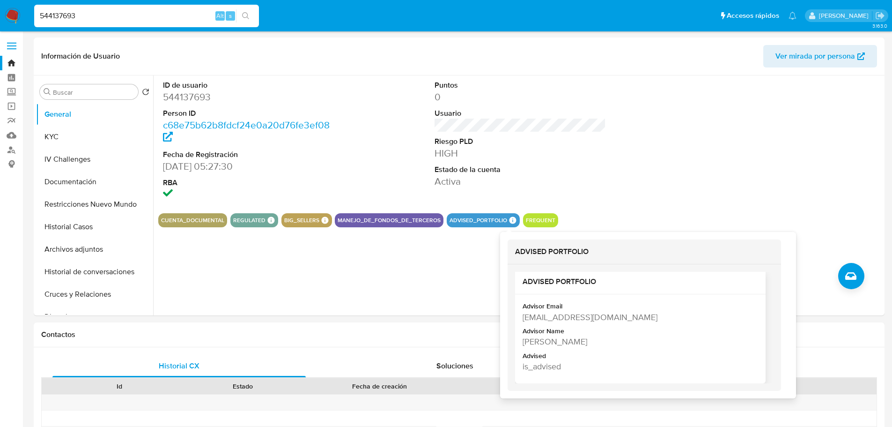
scroll to position [14, 0]
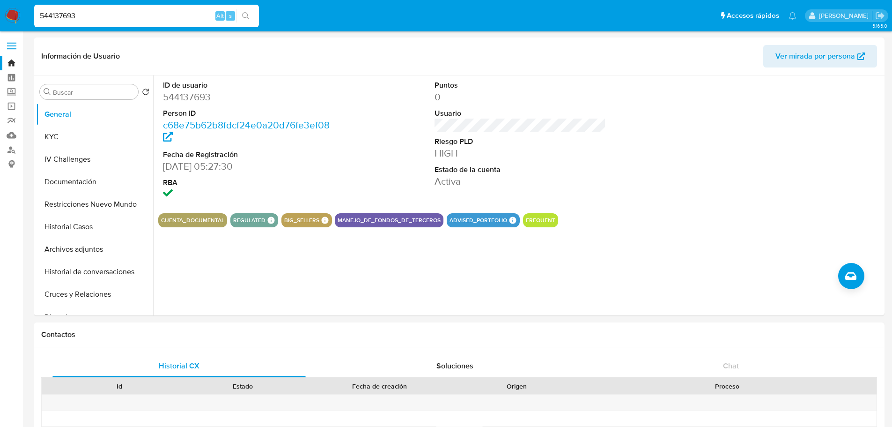
click at [128, 14] on input "544137693" at bounding box center [146, 16] width 225 height 12
paste input "126239691"
type input "126239691"
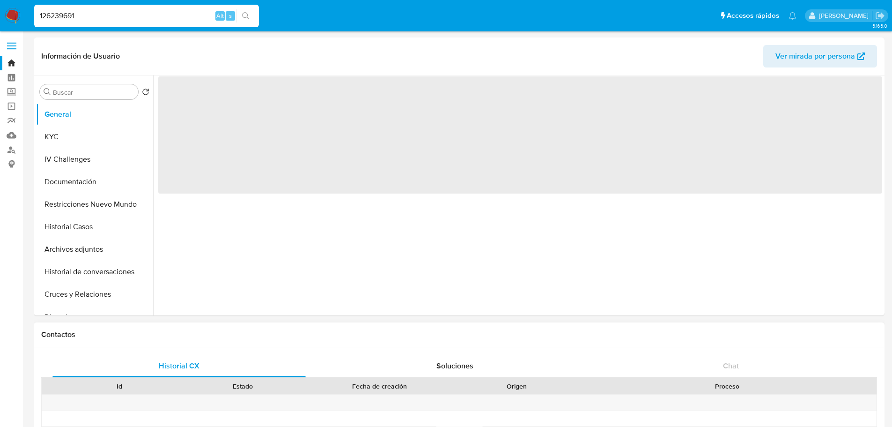
select select "10"
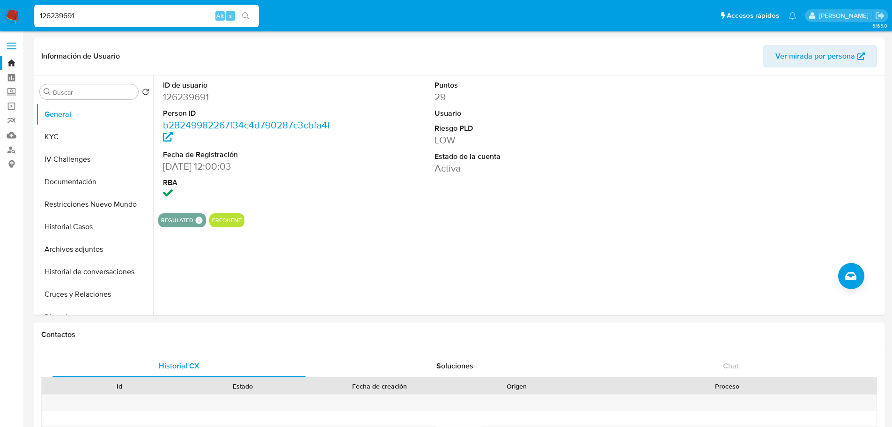
select select "10"
click at [446, 296] on div "ID de usuario 126239691 Person ID b28249982267f34c4d790287c3cbfa4f Fecha de Reg…" at bounding box center [517, 195] width 729 height 240
click at [91, 133] on button "KYC" at bounding box center [91, 137] width 110 height 22
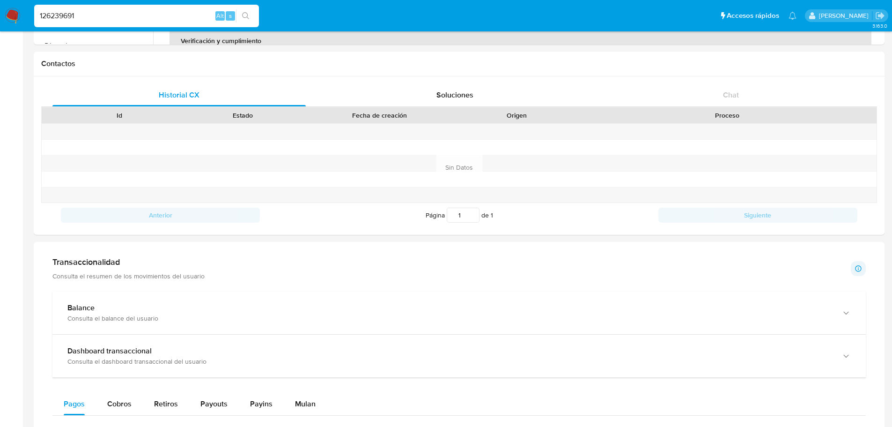
scroll to position [468, 0]
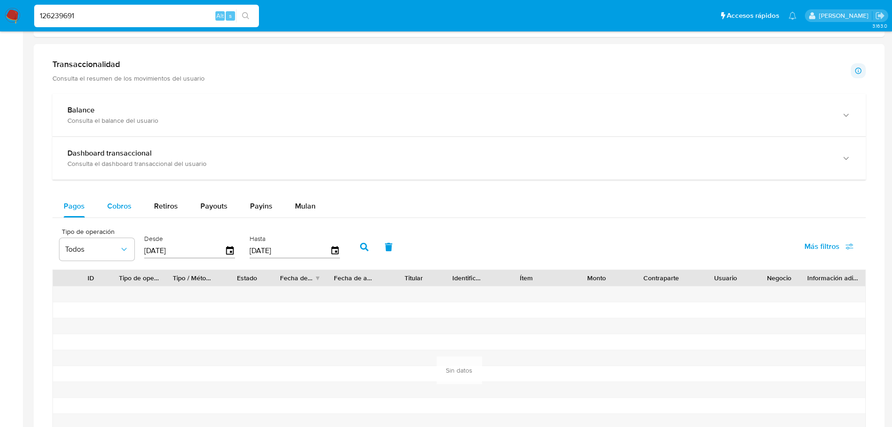
click at [132, 204] on button "Cobros" at bounding box center [119, 206] width 47 height 22
select select "10"
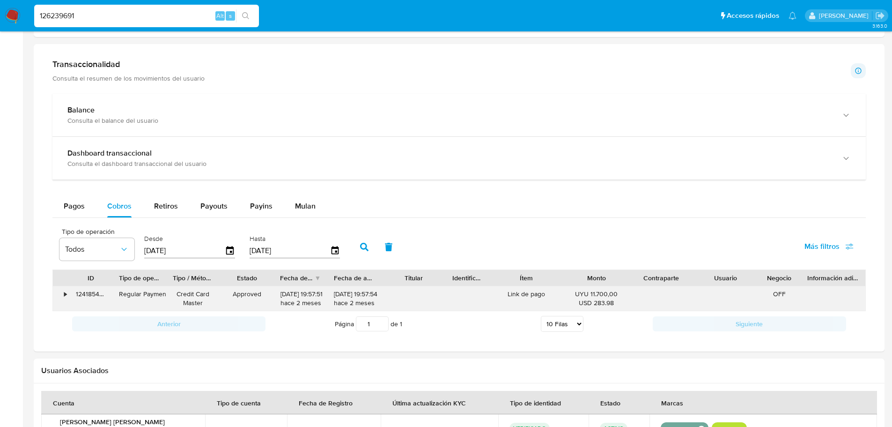
click at [528, 293] on div "Link de pago" at bounding box center [526, 298] width 75 height 24
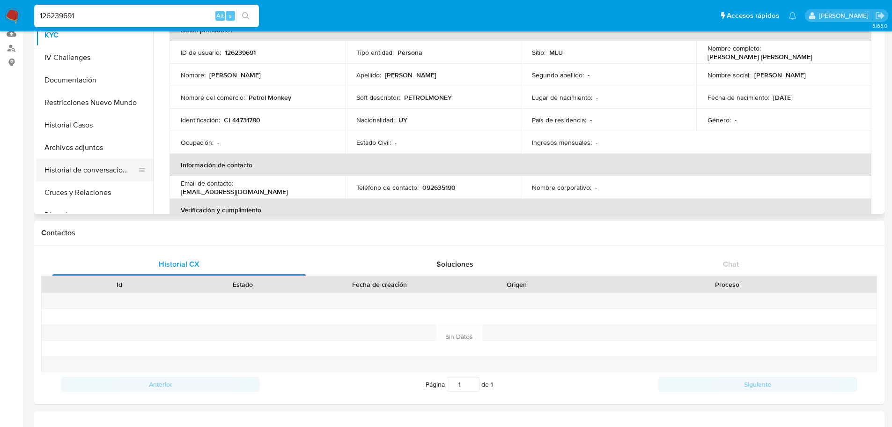
scroll to position [0, 0]
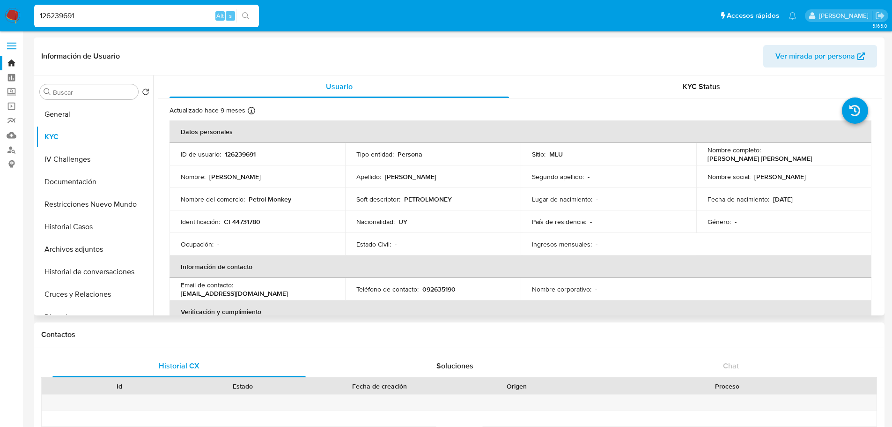
click at [425, 195] on p "PETROLMONEY" at bounding box center [428, 199] width 48 height 8
click at [428, 200] on p "PETROLMONEY" at bounding box center [428, 199] width 48 height 8
click at [317, 210] on td "Identificación : CI 44731780" at bounding box center [258, 221] width 176 height 22
drag, startPoint x: 305, startPoint y: 199, endPoint x: 248, endPoint y: 198, distance: 57.1
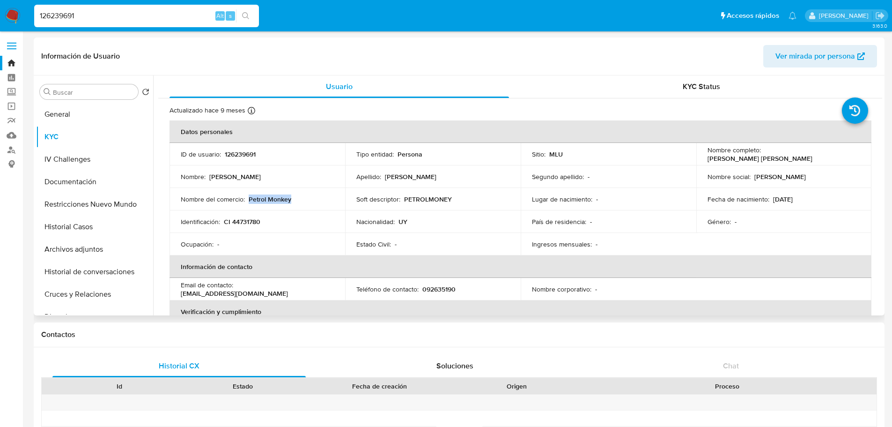
click at [248, 198] on div "Nombre del comercio : Petrol Monkey" at bounding box center [257, 199] width 153 height 8
copy p "Petrol Monkey"
drag, startPoint x: 700, startPoint y: 162, endPoint x: 798, endPoint y: 158, distance: 98.4
click at [798, 158] on td "Nombre completo : [PERSON_NAME] [PERSON_NAME]" at bounding box center [784, 154] width 176 height 22
copy p "[PERSON_NAME] [PERSON_NAME]"
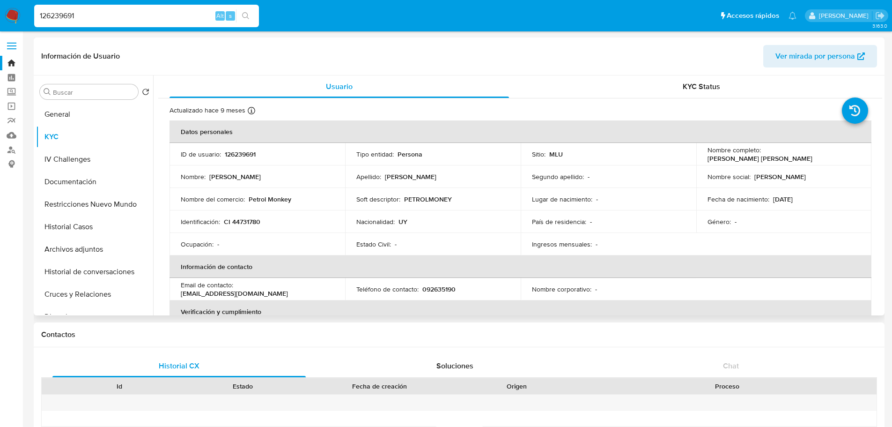
click at [435, 207] on td "Soft descriptor : PETROLMONEY" at bounding box center [433, 199] width 176 height 22
click at [435, 197] on p "PETROLMONEY" at bounding box center [428, 199] width 48 height 8
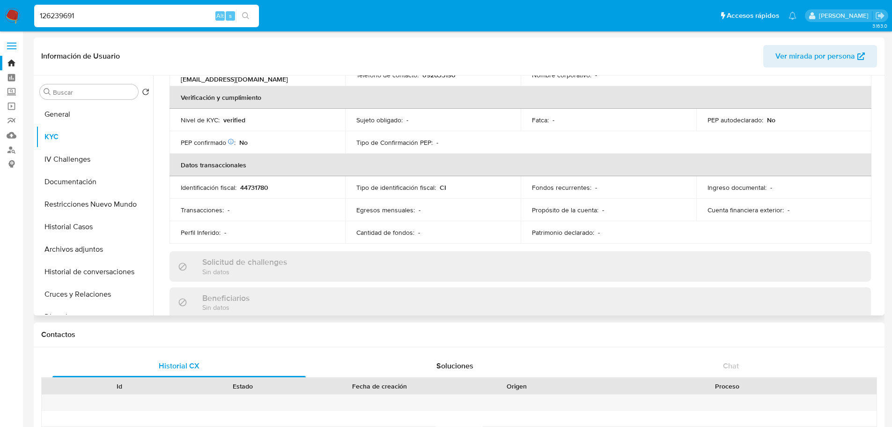
scroll to position [47, 0]
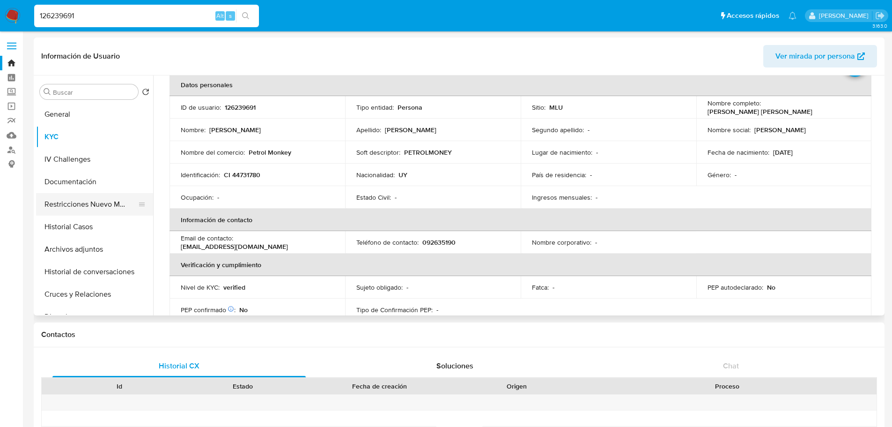
click at [105, 198] on button "Restricciones Nuevo Mundo" at bounding box center [91, 204] width 110 height 22
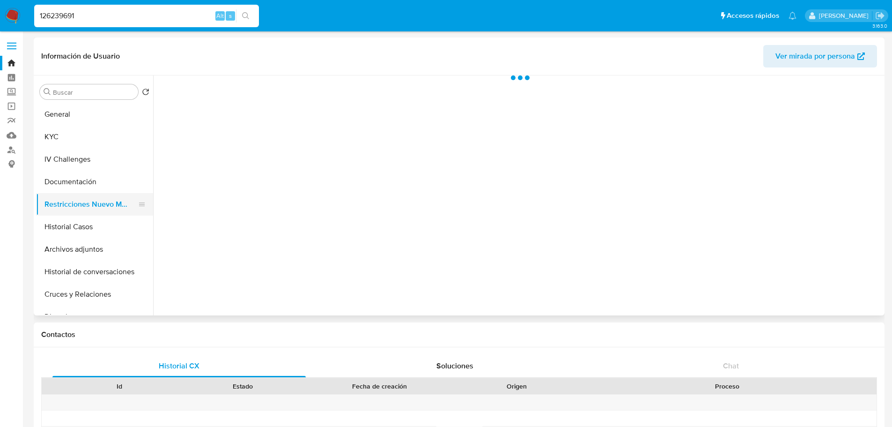
scroll to position [0, 0]
click at [107, 184] on button "Documentación" at bounding box center [91, 181] width 110 height 22
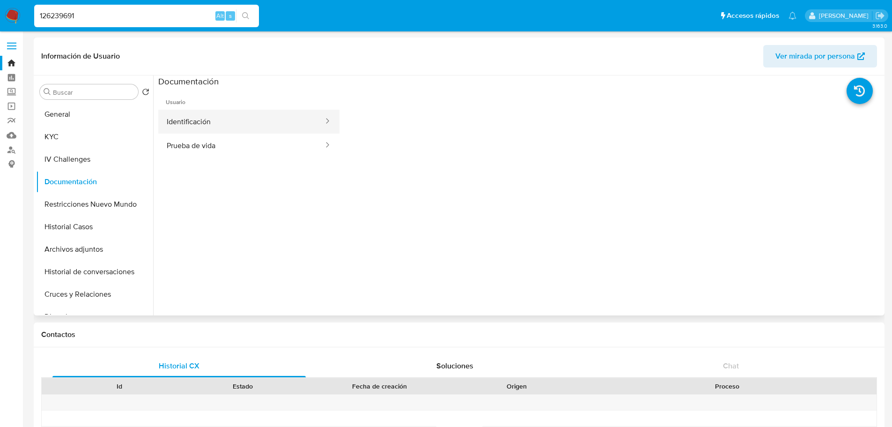
click at [235, 133] on button "Identificación" at bounding box center [241, 122] width 166 height 24
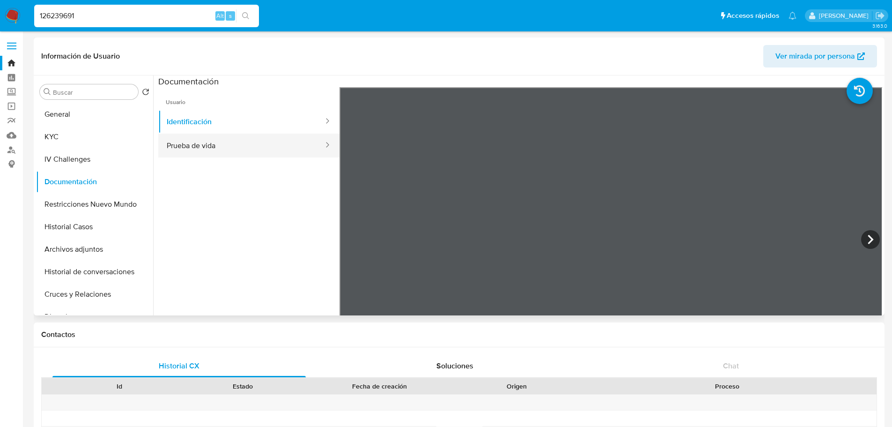
click at [220, 142] on button "Prueba de vida" at bounding box center [241, 145] width 166 height 24
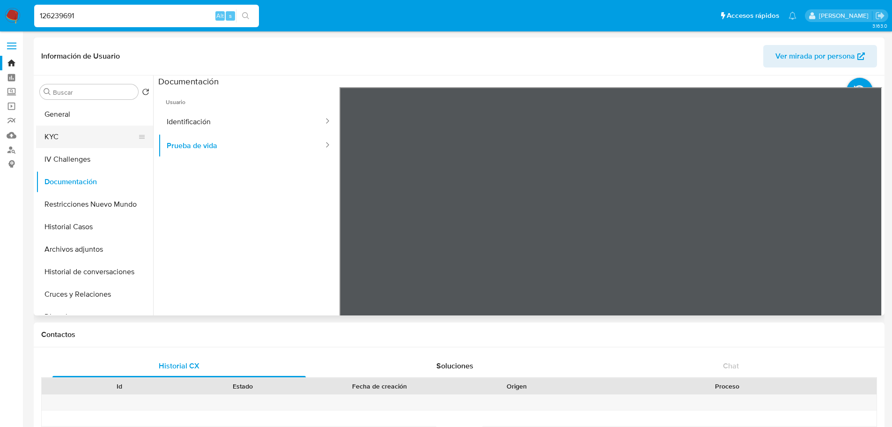
click at [62, 143] on button "KYC" at bounding box center [91, 137] width 110 height 22
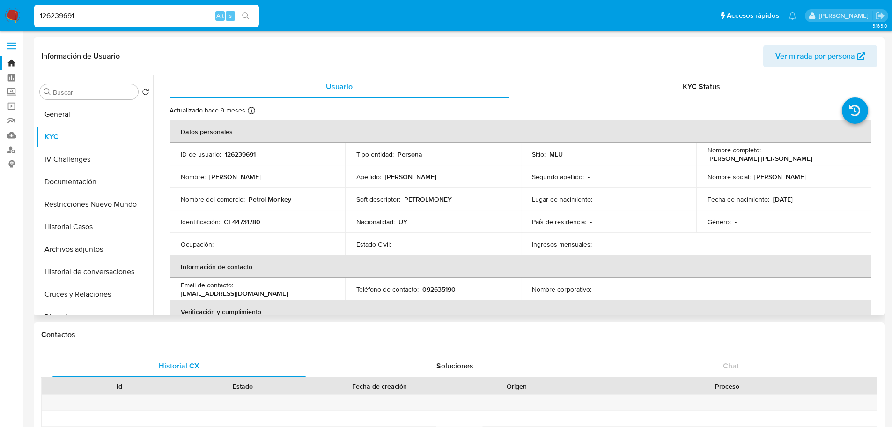
click at [261, 228] on td "Identificación : CI 44731780" at bounding box center [258, 221] width 176 height 22
click at [450, 289] on p "092635190" at bounding box center [438, 289] width 33 height 8
click at [444, 288] on p "092635190" at bounding box center [438, 289] width 33 height 8
click at [252, 200] on p "Petrol Monkey" at bounding box center [270, 199] width 43 height 8
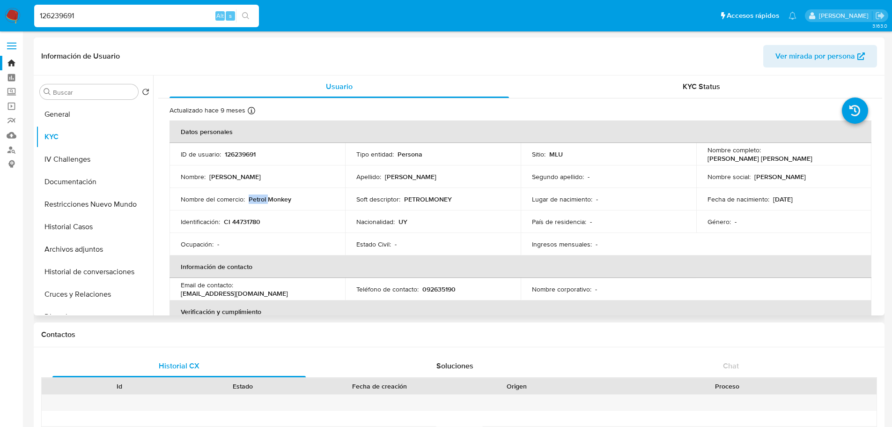
click at [252, 200] on p "Petrol Monkey" at bounding box center [270, 199] width 43 height 8
copy div "Nombre del comercio : Petrol Monkey"
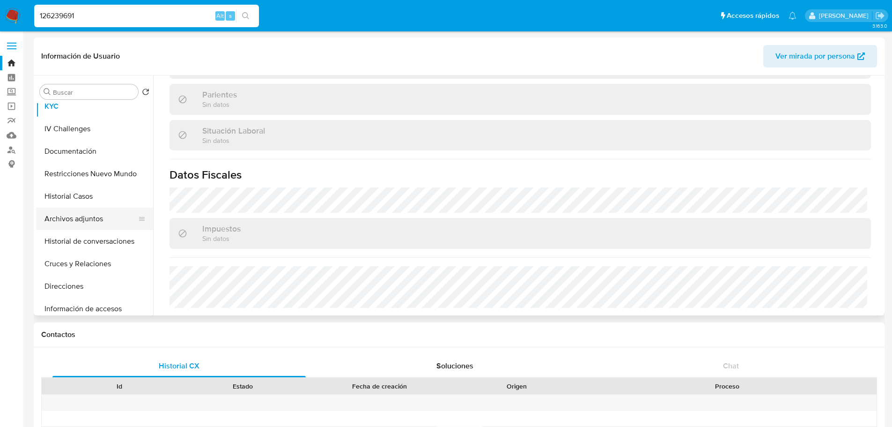
scroll to position [47, 0]
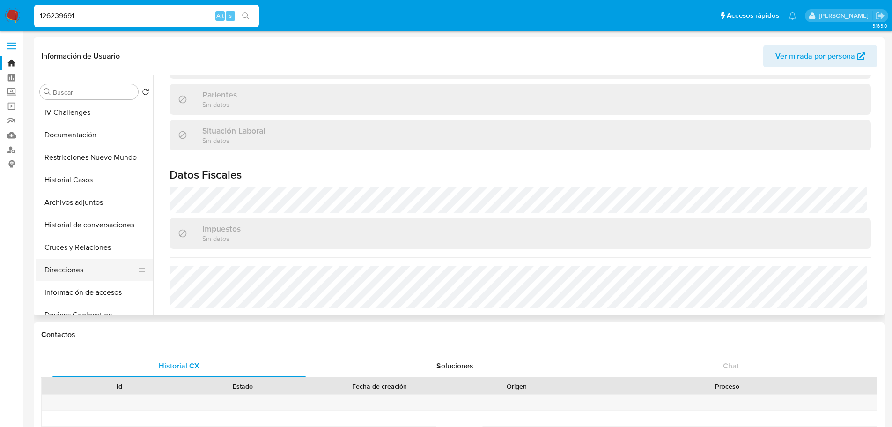
click at [98, 264] on button "Direcciones" at bounding box center [91, 270] width 110 height 22
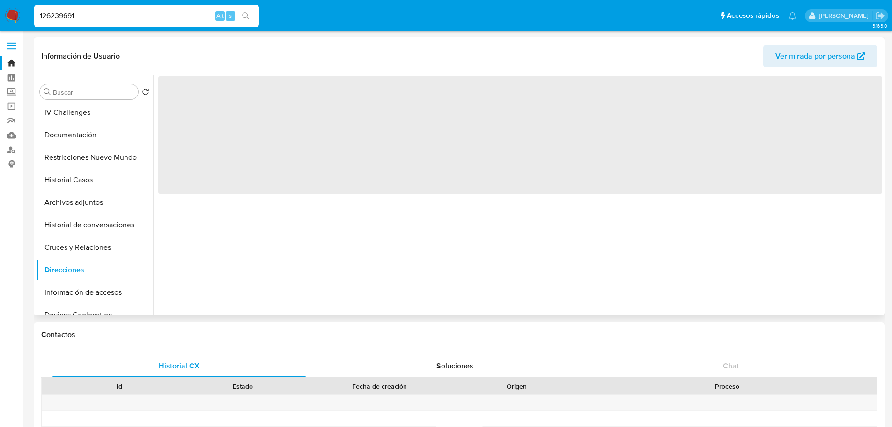
scroll to position [0, 0]
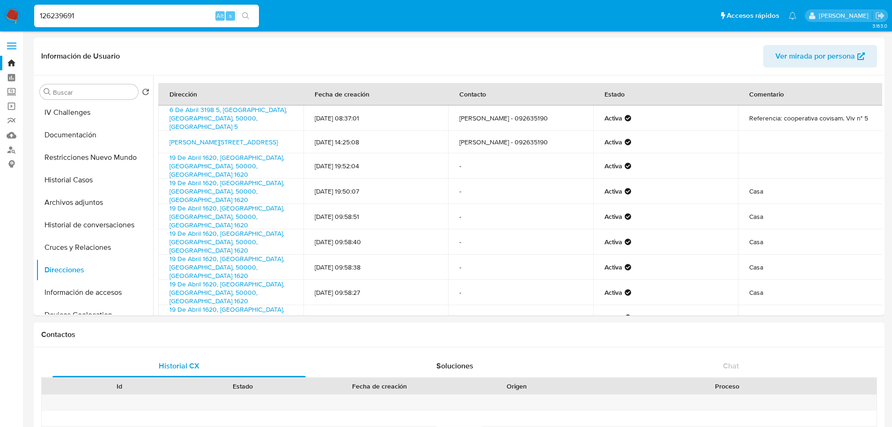
click at [102, 13] on input "126239691" at bounding box center [146, 16] width 225 height 12
paste input "491052593"
type input "491052593"
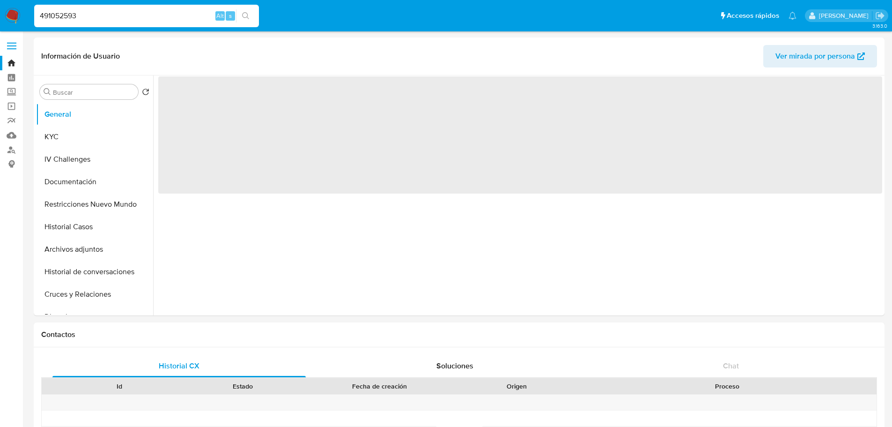
select select "10"
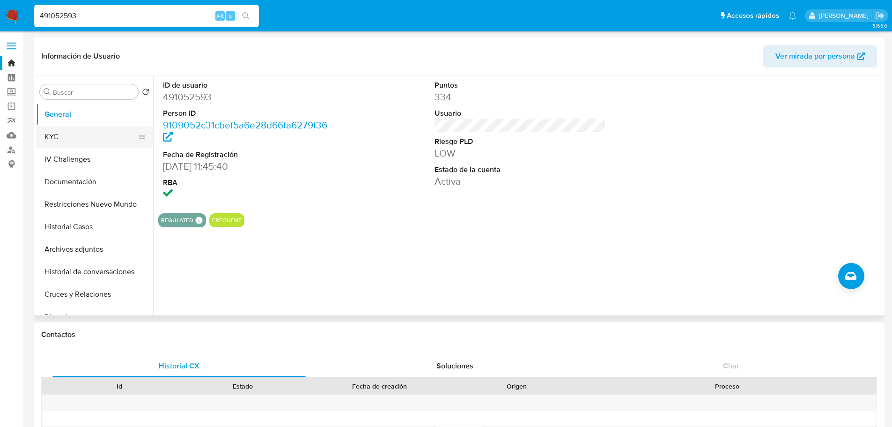
click at [67, 133] on button "KYC" at bounding box center [91, 137] width 110 height 22
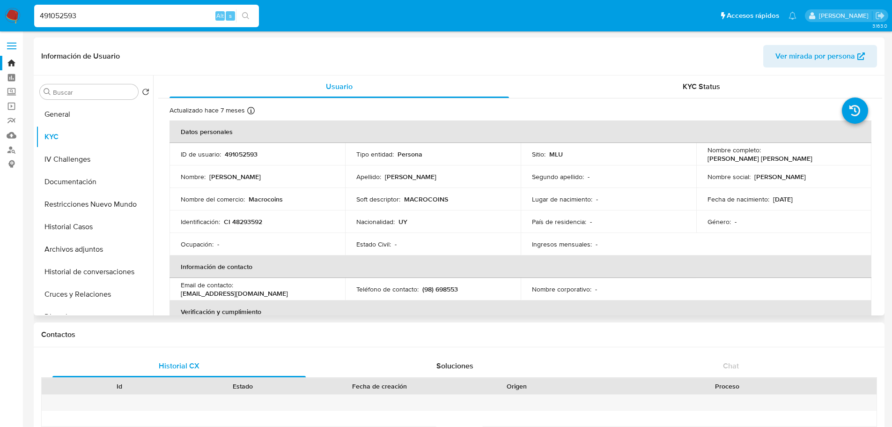
click at [253, 199] on p "Macrocoins" at bounding box center [266, 199] width 34 height 8
copy p "Macrocoins"
click at [760, 160] on p "Rodrigo Sebastian Sanchez Reyes" at bounding box center [760, 158] width 105 height 8
click at [94, 221] on button "Historial Casos" at bounding box center [91, 226] width 110 height 22
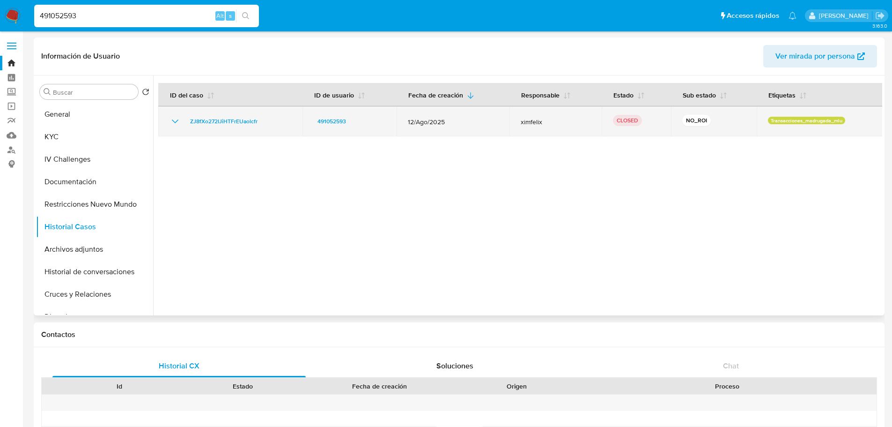
click at [175, 121] on icon "Mostrar/Ocultar" at bounding box center [175, 121] width 11 height 11
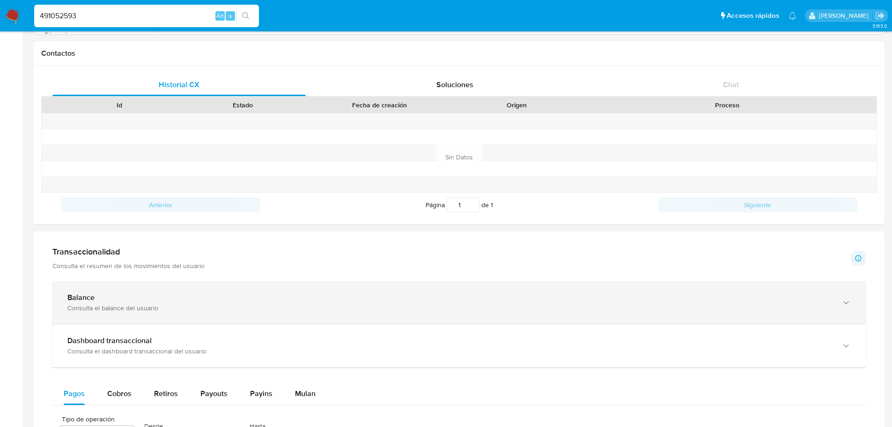
scroll to position [515, 0]
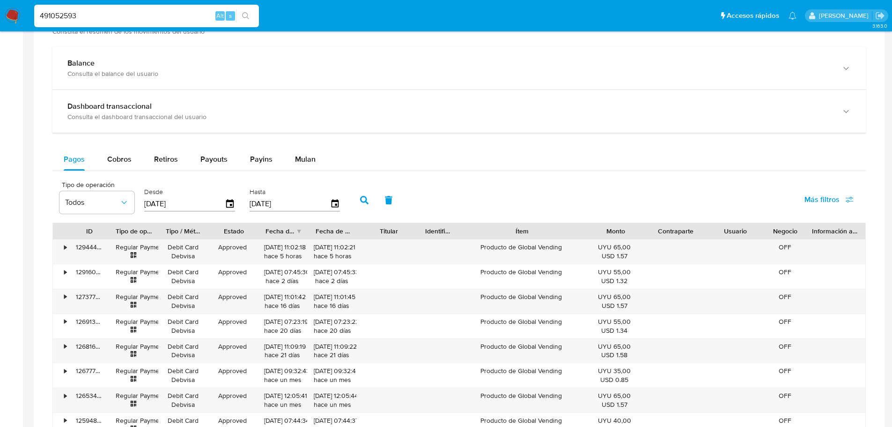
drag, startPoint x: 557, startPoint y: 230, endPoint x: 611, endPoint y: 230, distance: 53.4
click at [611, 230] on div "ID Tipo de operación Tipo / Método Estado Fecha de creación Fecha de aprobación…" at bounding box center [459, 231] width 813 height 16
click at [114, 162] on span "Cobros" at bounding box center [119, 159] width 24 height 11
select select "10"
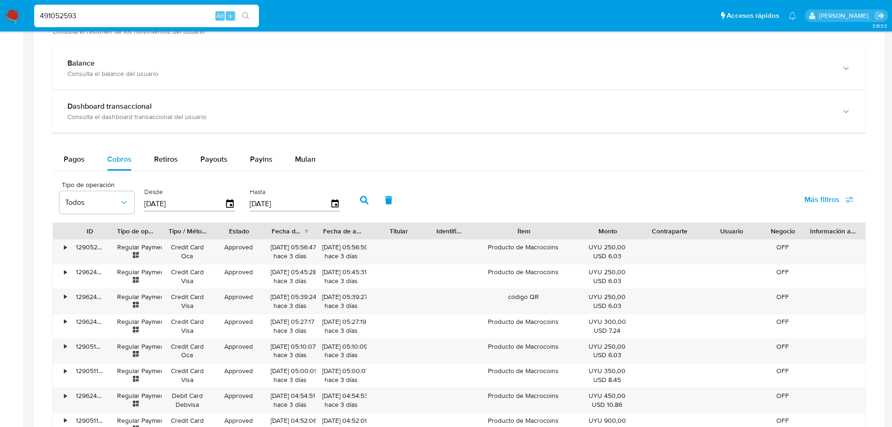
drag, startPoint x: 559, startPoint y: 233, endPoint x: 592, endPoint y: 227, distance: 34.3
click at [592, 227] on div "ID Tipo de operación Tipo / Método Estado Fecha de creación Fecha de aprobación…" at bounding box center [459, 231] width 813 height 16
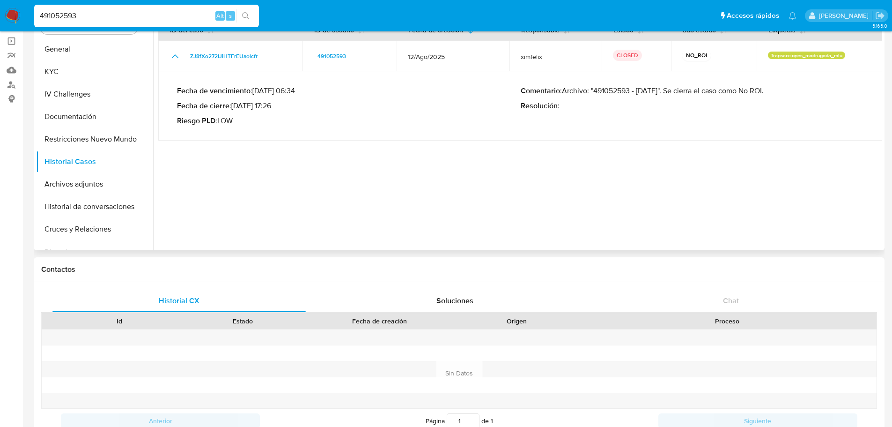
scroll to position [0, 0]
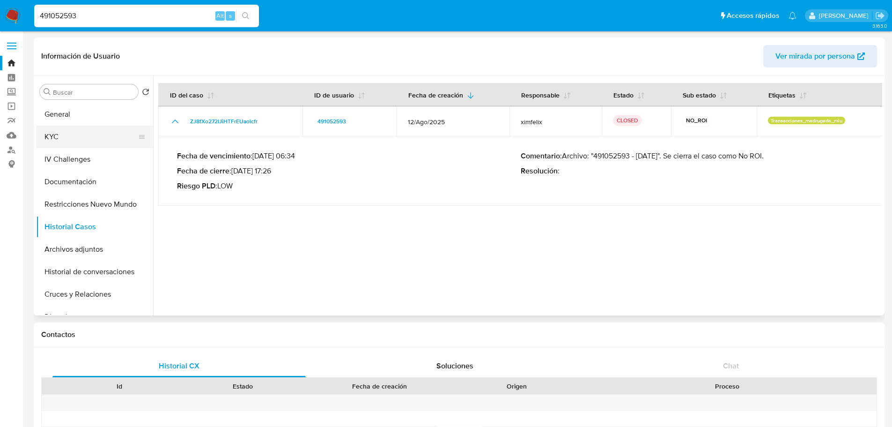
click at [84, 142] on button "KYC" at bounding box center [91, 137] width 110 height 22
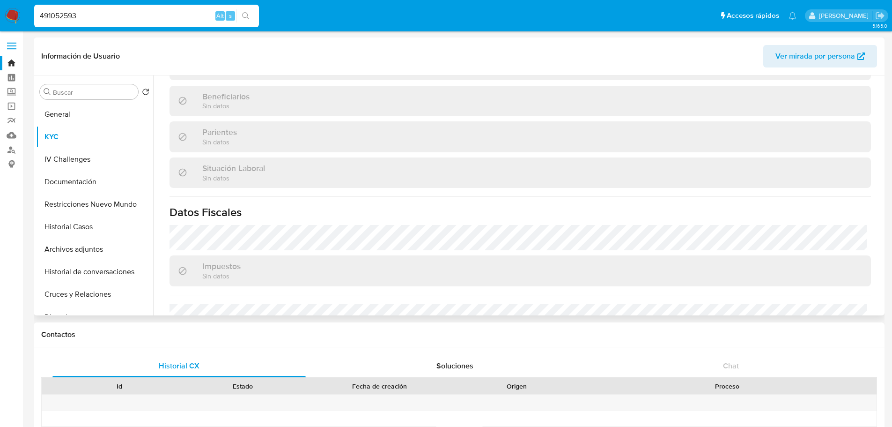
scroll to position [461, 0]
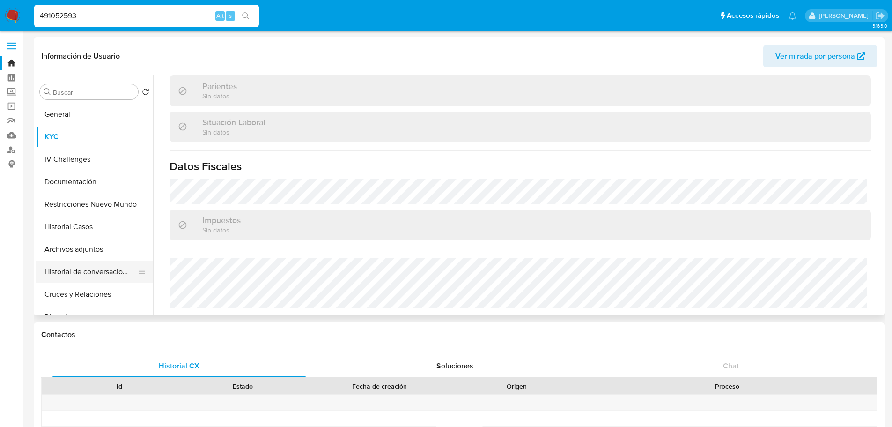
click at [104, 269] on button "Historial de conversaciones" at bounding box center [91, 271] width 110 height 22
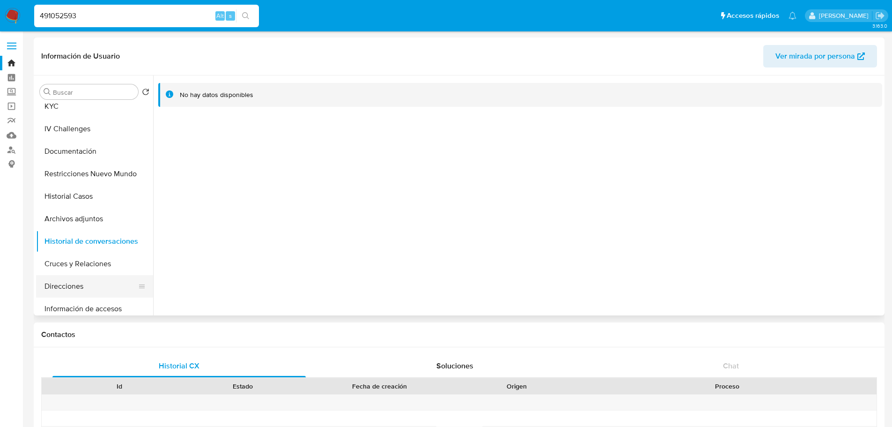
scroll to position [47, 0]
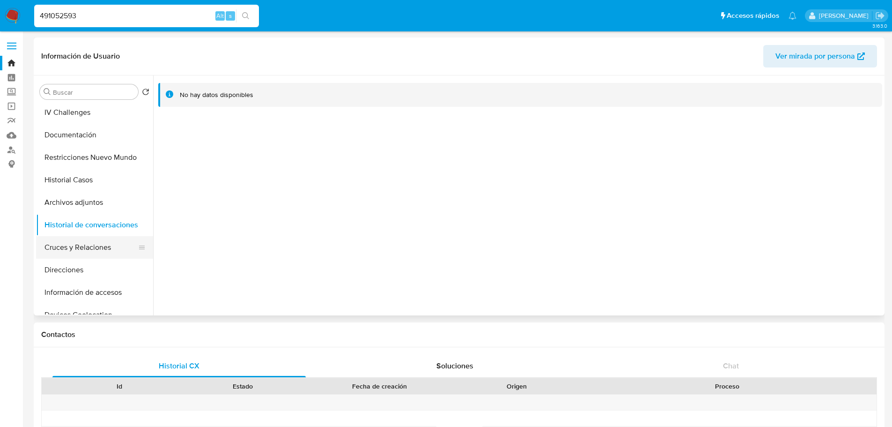
click at [88, 247] on button "Cruces y Relaciones" at bounding box center [91, 247] width 110 height 22
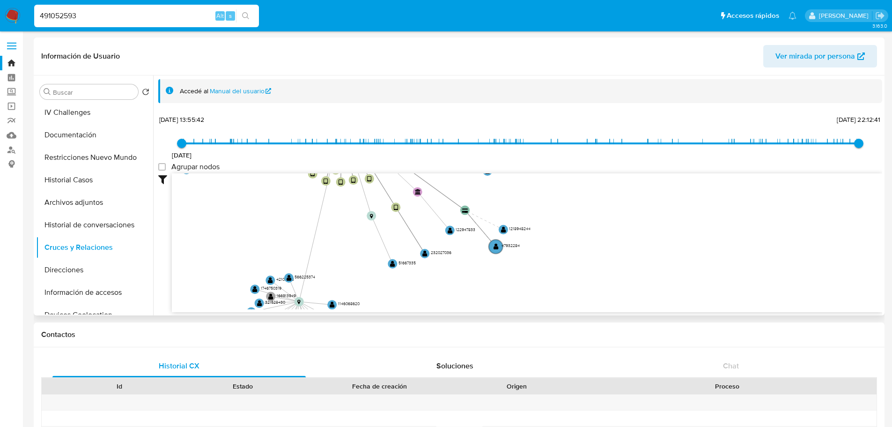
drag, startPoint x: 269, startPoint y: 289, endPoint x: 219, endPoint y: 181, distance: 118.4
click at [222, 196] on icon "device-6487b547785ae0e08742cd44  device-686a62cac451944bdb5bc88a  device-619e…" at bounding box center [527, 241] width 710 height 136
click at [217, 167] on span "Agrupar nodos" at bounding box center [195, 166] width 48 height 9
click at [166, 167] on group_nodes "Agrupar nodos" at bounding box center [161, 166] width 7 height 7
checkbox group_nodes "true"
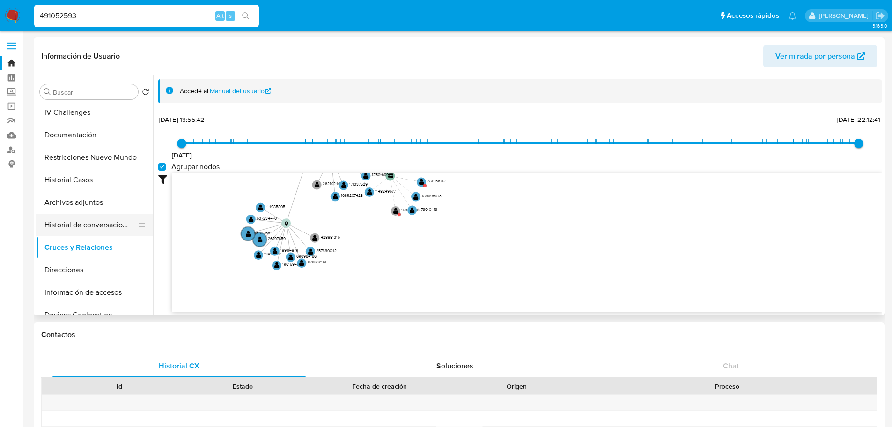
click at [72, 227] on button "Historial de conversaciones" at bounding box center [91, 225] width 110 height 22
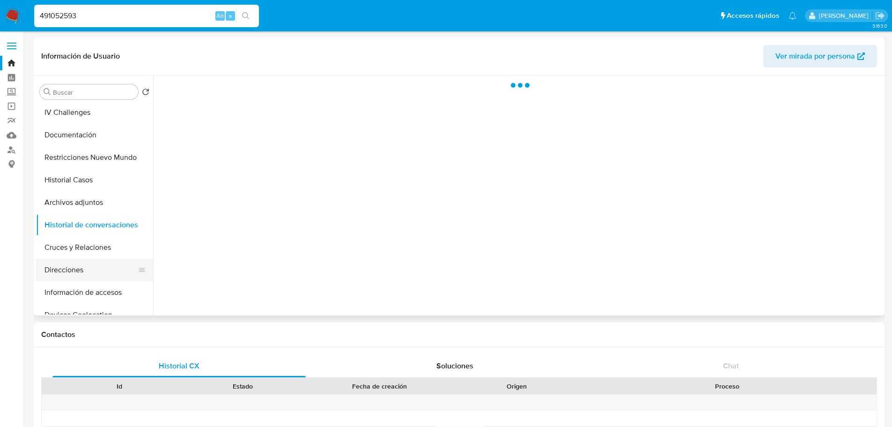
click at [81, 278] on button "Direcciones" at bounding box center [91, 270] width 110 height 22
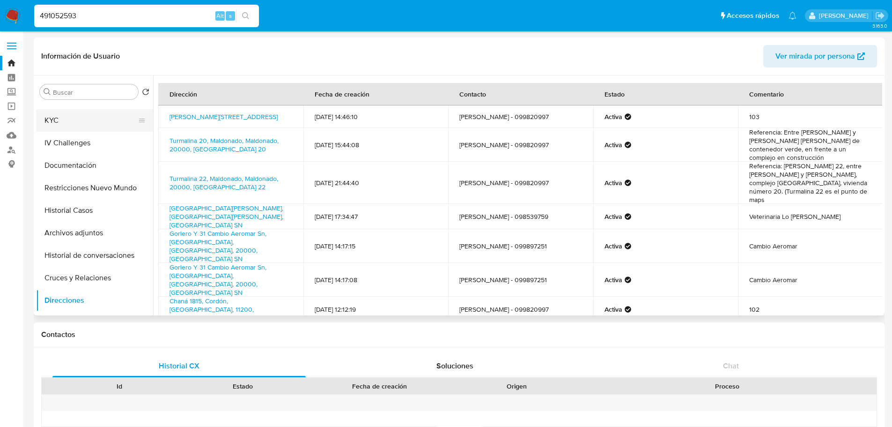
scroll to position [0, 0]
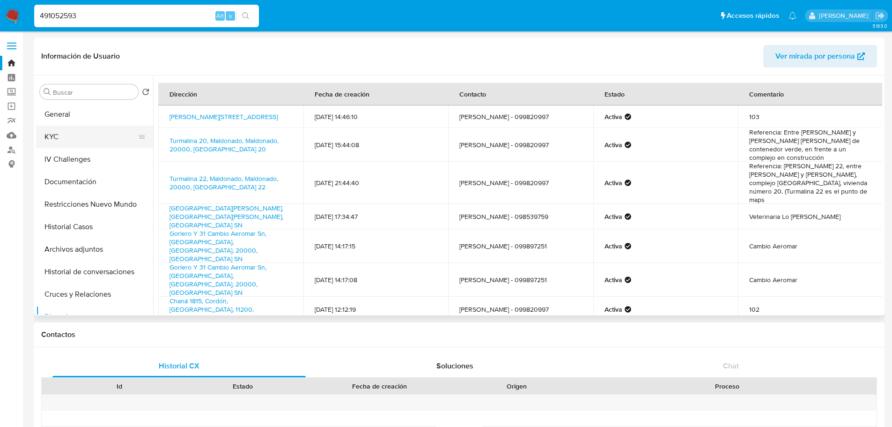
click at [67, 141] on button "KYC" at bounding box center [91, 137] width 110 height 22
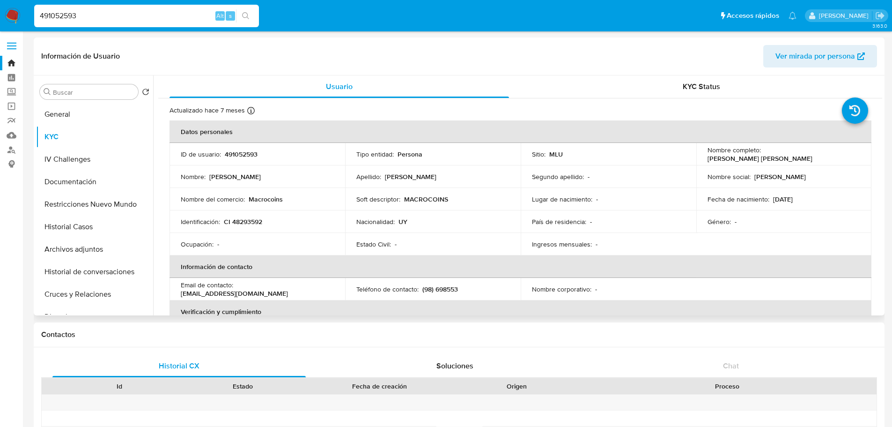
click at [255, 202] on p "Macrocoins" at bounding box center [266, 199] width 34 height 8
click at [197, 201] on p "Nombre del comercio :" at bounding box center [213, 199] width 64 height 8
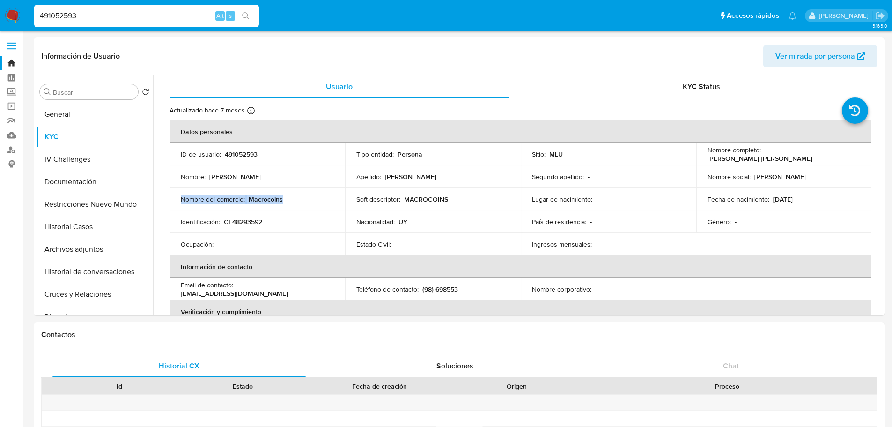
copy div "Nombre del comercio : Macrocoins"
click at [102, 15] on input "491052593" at bounding box center [146, 16] width 225 height 12
paste input "303779376"
type input "303779376"
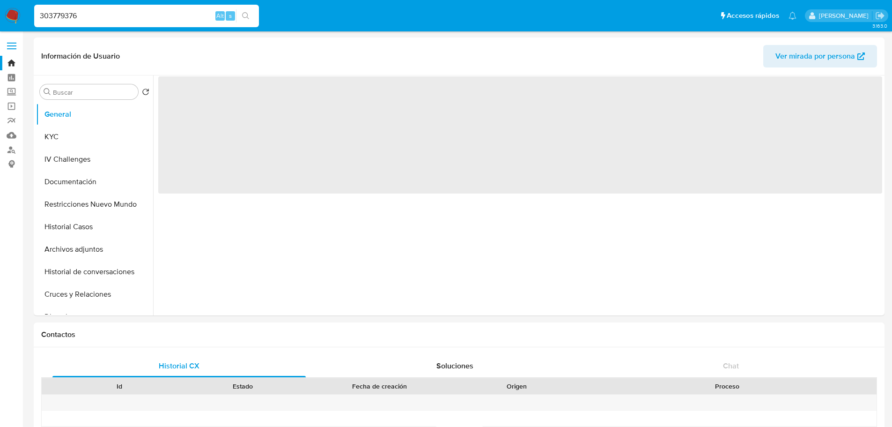
select select "10"
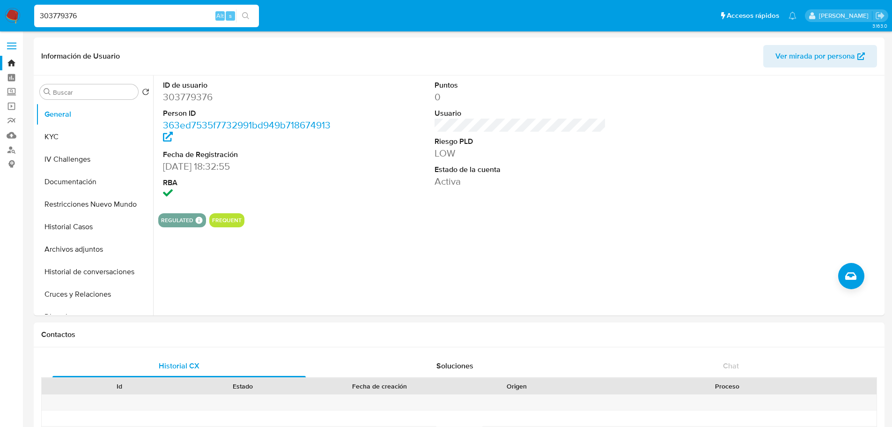
click at [125, 18] on input "303779376" at bounding box center [146, 16] width 225 height 12
click at [68, 140] on button "KYC" at bounding box center [91, 137] width 110 height 22
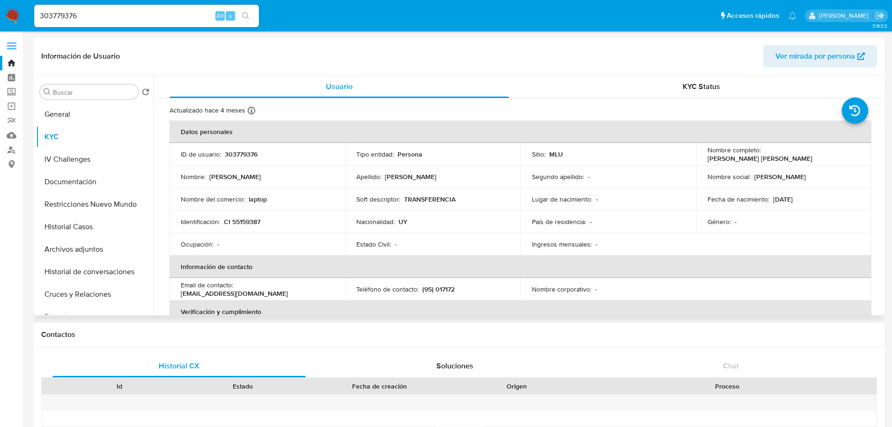
click at [425, 195] on p "TRANSFERENCIA" at bounding box center [430, 199] width 52 height 8
drag, startPoint x: 762, startPoint y: 154, endPoint x: 843, endPoint y: 154, distance: 80.1
click at [843, 154] on div "Nombre completo : Hugo Andres Perez Silvera" at bounding box center [784, 154] width 153 height 17
copy p "Hugo Andres Perez Silvera"
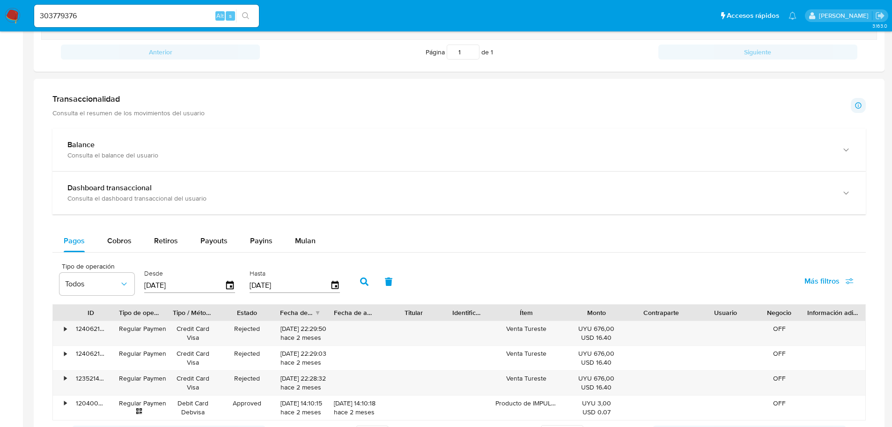
scroll to position [562, 0]
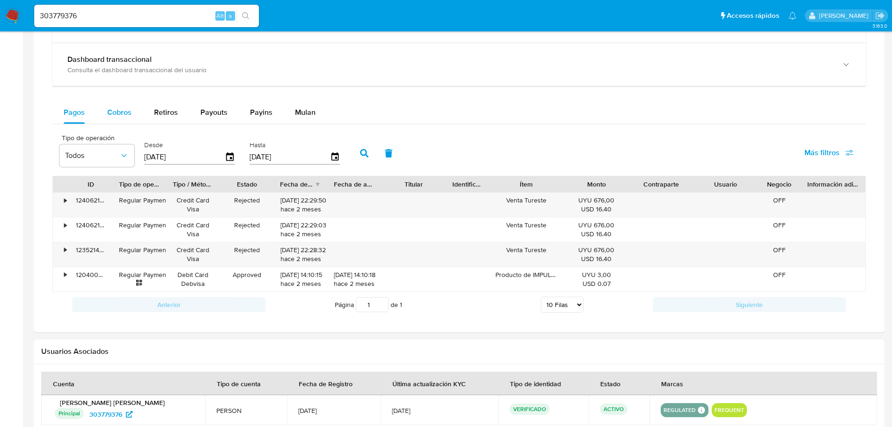
click at [126, 109] on span "Cobros" at bounding box center [119, 112] width 24 height 11
select select "10"
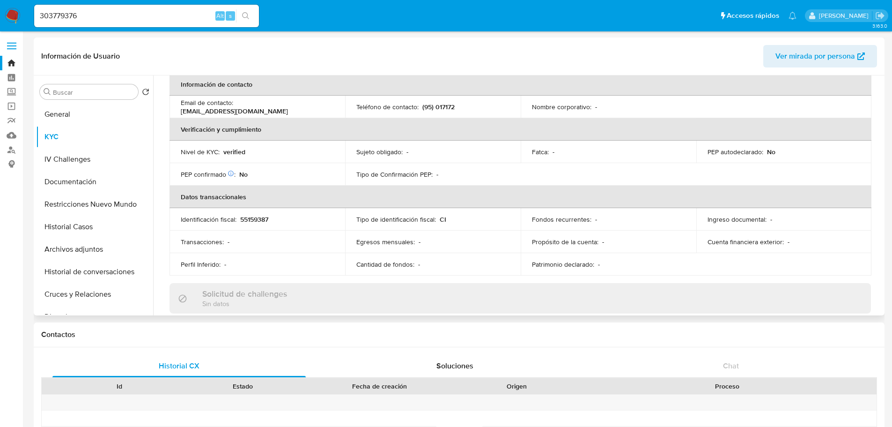
scroll to position [187, 0]
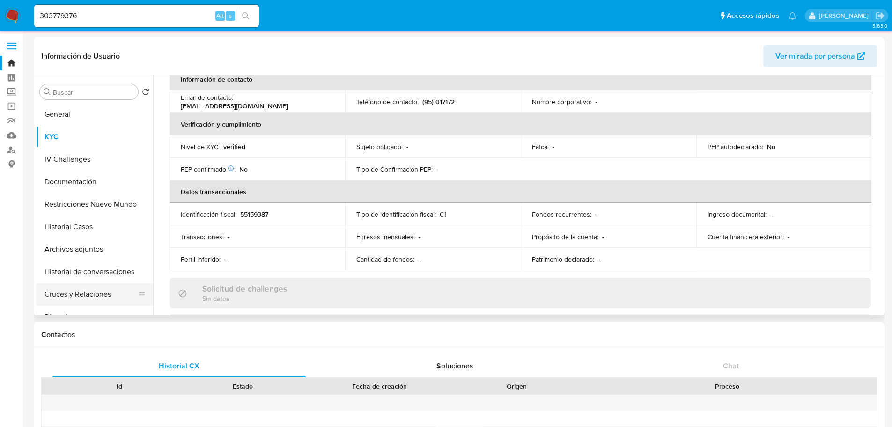
click at [96, 292] on button "Cruces y Relaciones" at bounding box center [91, 294] width 110 height 22
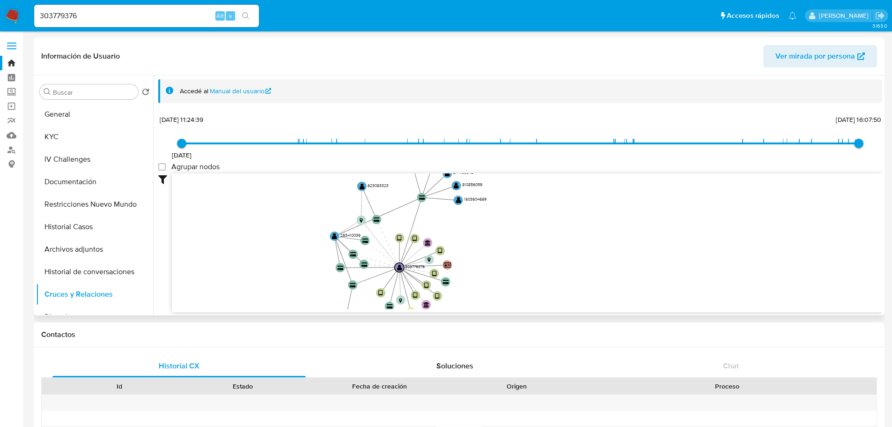
drag, startPoint x: 328, startPoint y: 232, endPoint x: 318, endPoint y: 209, distance: 25.6
click at [318, 209] on icon "user-303779376  303779376 device-628eec7f08813b0018bfe042  device-62436429088…" at bounding box center [527, 241] width 710 height 136
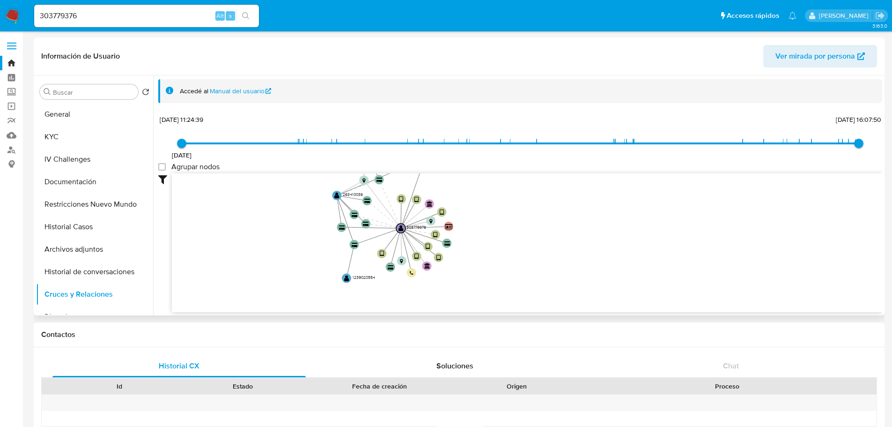
drag, startPoint x: 247, startPoint y: 207, endPoint x: 243, endPoint y: 235, distance: 27.9
click at [243, 235] on icon "user-303779376  303779376 device-628eec7f08813b0018bfe042  device-62436429088…" at bounding box center [527, 241] width 710 height 136
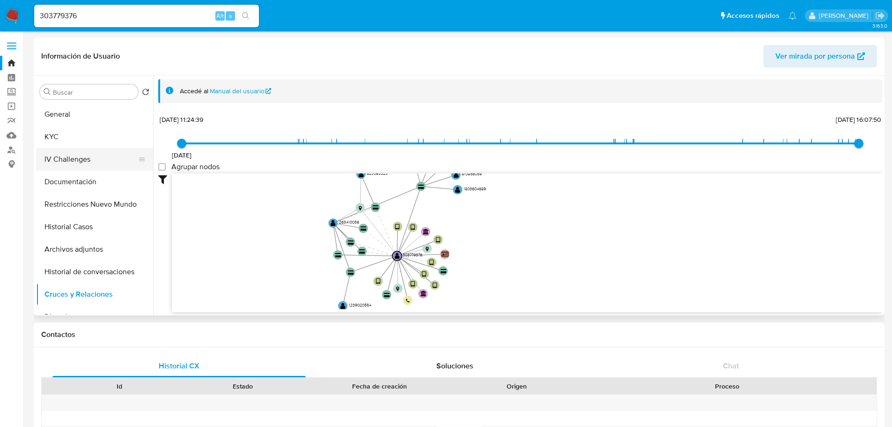
click at [91, 158] on button "IV Challenges" at bounding box center [91, 159] width 110 height 22
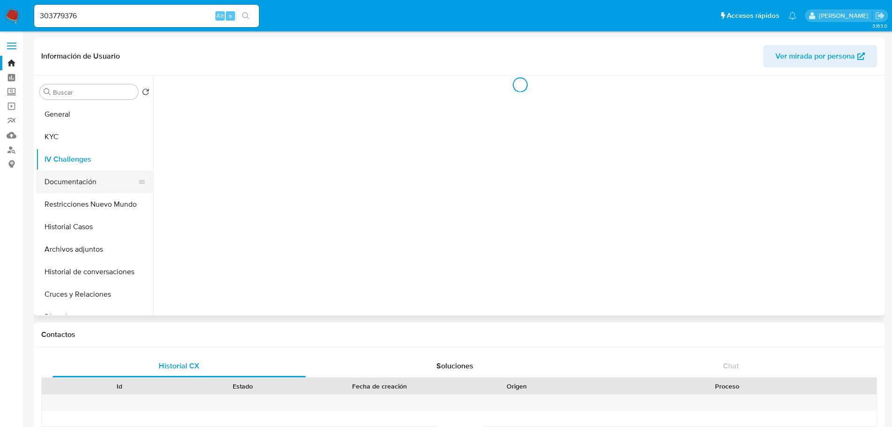
click at [96, 178] on button "Documentación" at bounding box center [91, 181] width 110 height 22
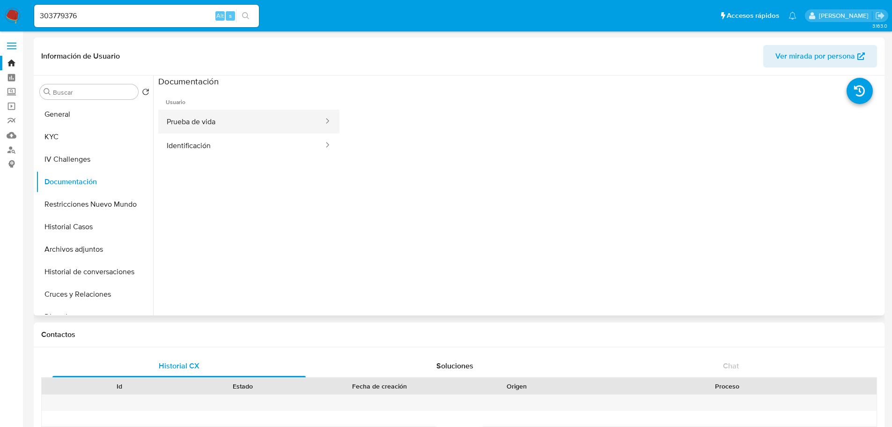
click at [213, 126] on button "Prueba de vida" at bounding box center [241, 122] width 166 height 24
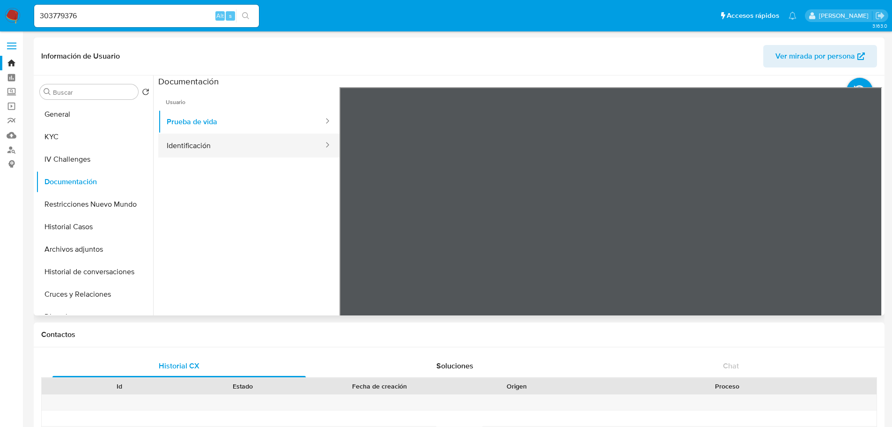
click at [213, 136] on button "Identificación" at bounding box center [241, 145] width 166 height 24
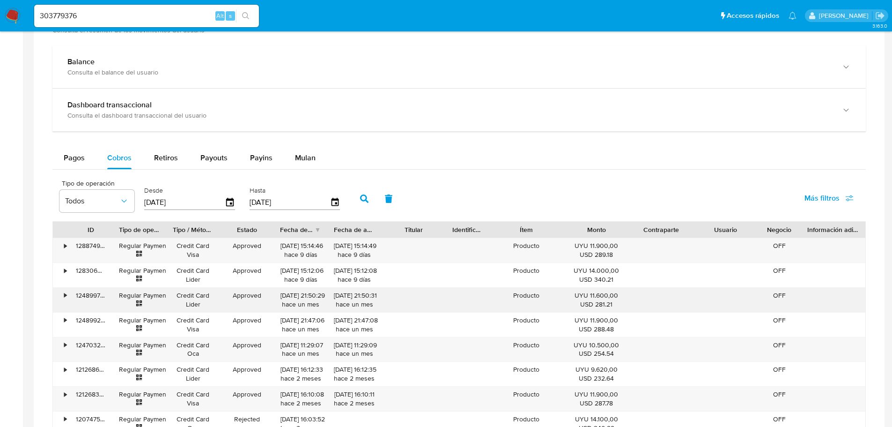
scroll to position [515, 0]
click at [818, 195] on span "Más filtros" at bounding box center [822, 199] width 35 height 22
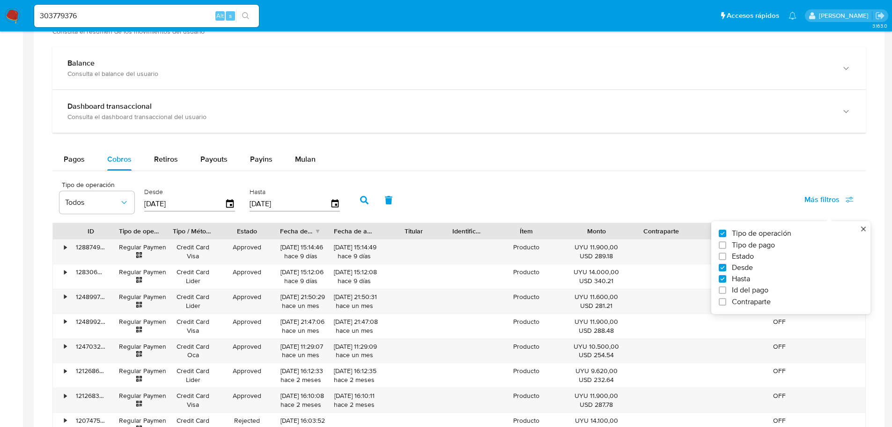
click at [748, 246] on span "Tipo de pago" at bounding box center [753, 244] width 43 height 9
click at [726, 246] on input "Tipo de pago" at bounding box center [722, 244] width 7 height 7
checkbox input "true"
type input "[DATE]"
click at [167, 204] on span "Todos" at bounding box center [175, 202] width 54 height 9
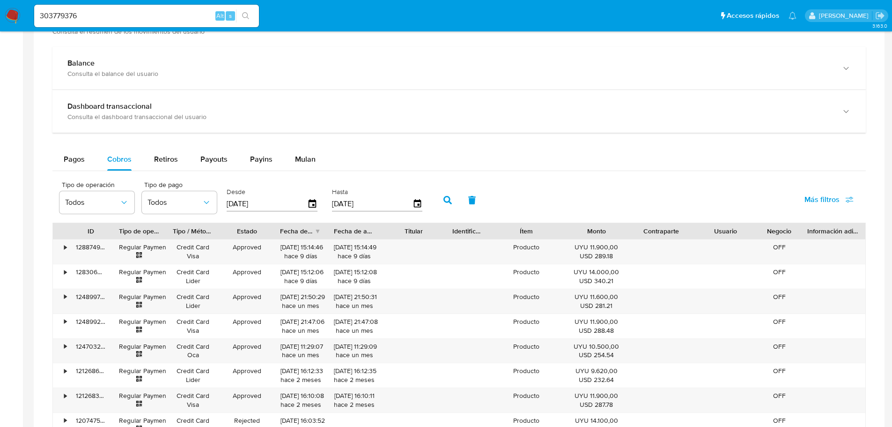
click at [106, 214] on div "Tipo de operación Todos" at bounding box center [96, 199] width 75 height 36
click at [101, 207] on button "Todos" at bounding box center [96, 202] width 75 height 22
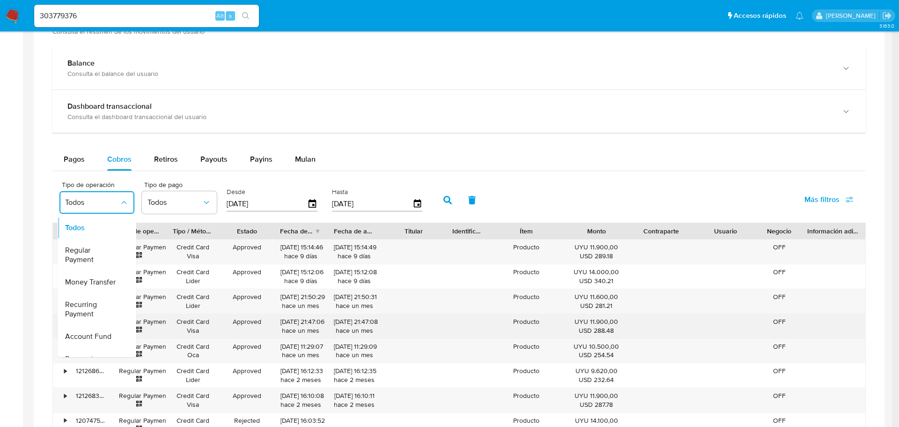
click at [215, 316] on div "Credit Card Visa" at bounding box center [193, 326] width 54 height 24
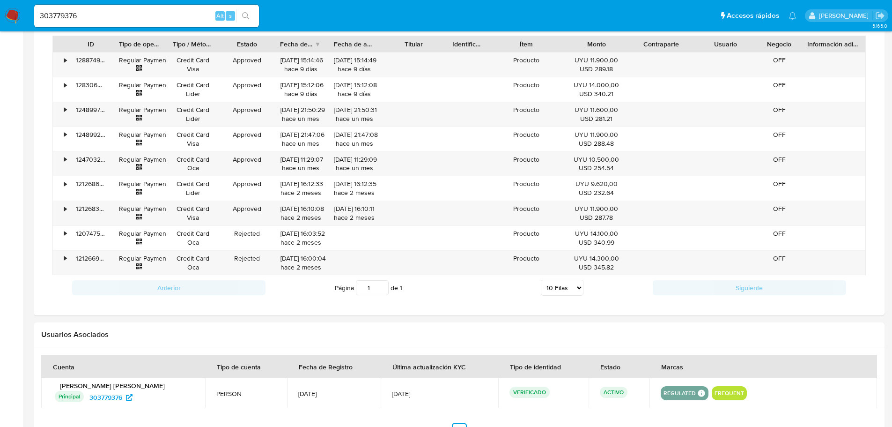
scroll to position [703, 0]
click at [553, 281] on select "5 Filas 10 Filas 20 Filas 25 Filas 50 Filas 100 Filas" at bounding box center [562, 287] width 43 height 16
select select "100"
click at [541, 279] on select "5 Filas 10 Filas 20 Filas 25 Filas 50 Filas 100 Filas" at bounding box center [562, 287] width 43 height 16
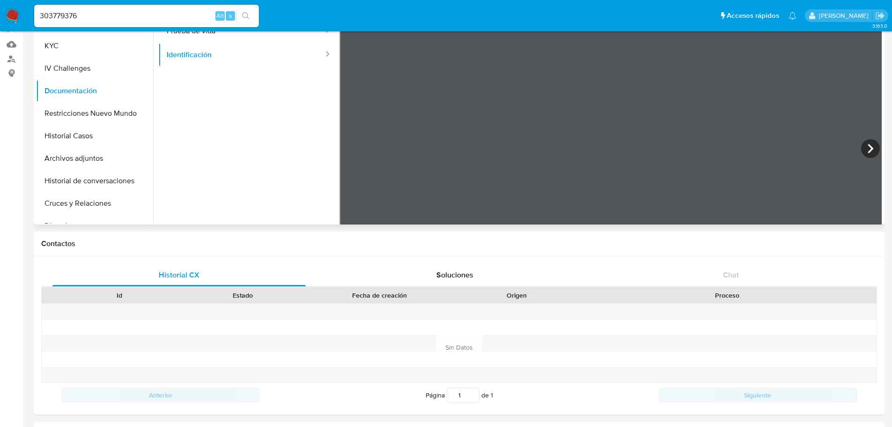
scroll to position [47, 0]
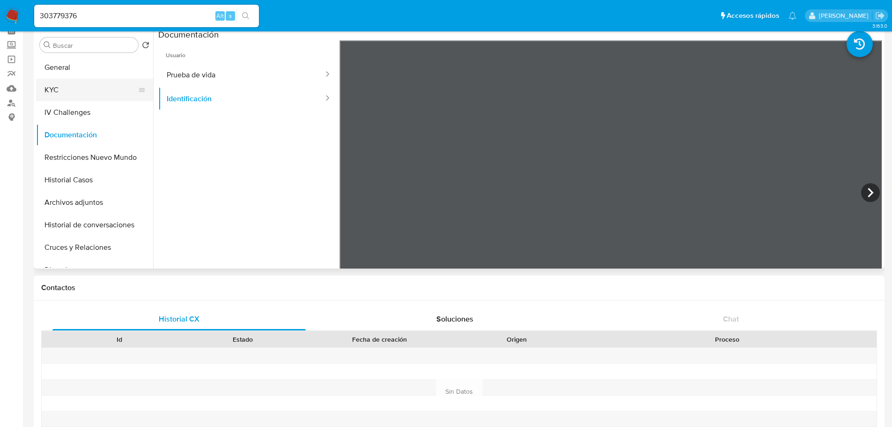
click at [83, 87] on button "KYC" at bounding box center [91, 90] width 110 height 22
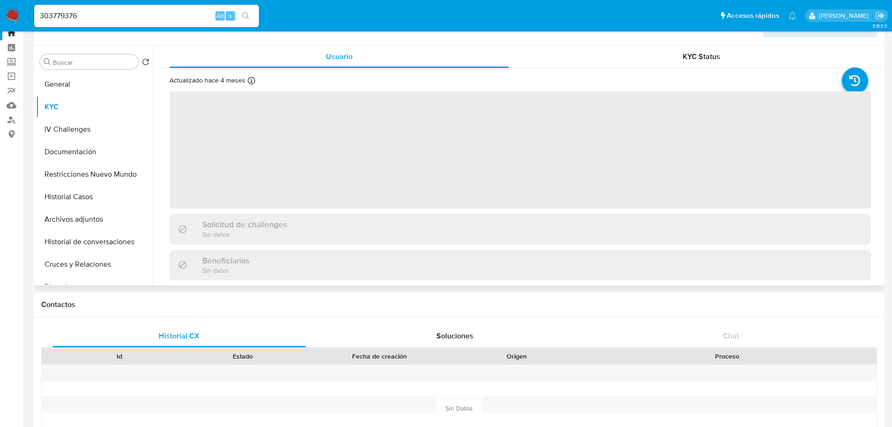
scroll to position [0, 0]
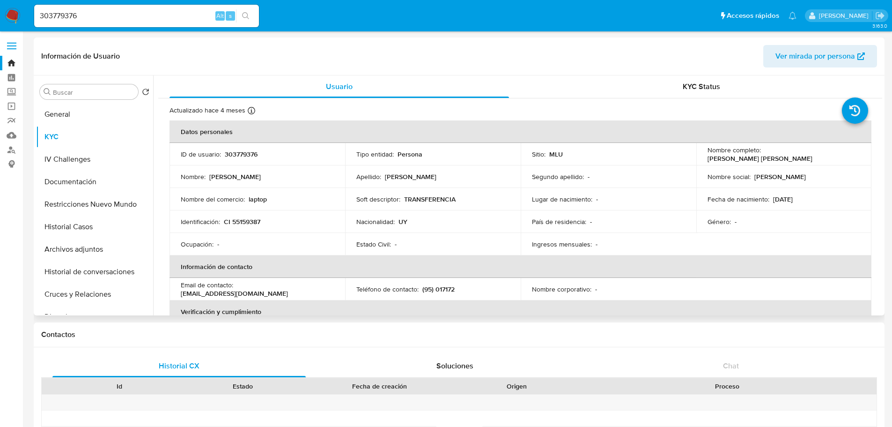
click at [185, 200] on p "Nombre del comercio :" at bounding box center [213, 199] width 64 height 8
copy div "Nombre del comercio : laptop"
click at [383, 197] on p "Soft descriptor :" at bounding box center [378, 199] width 44 height 8
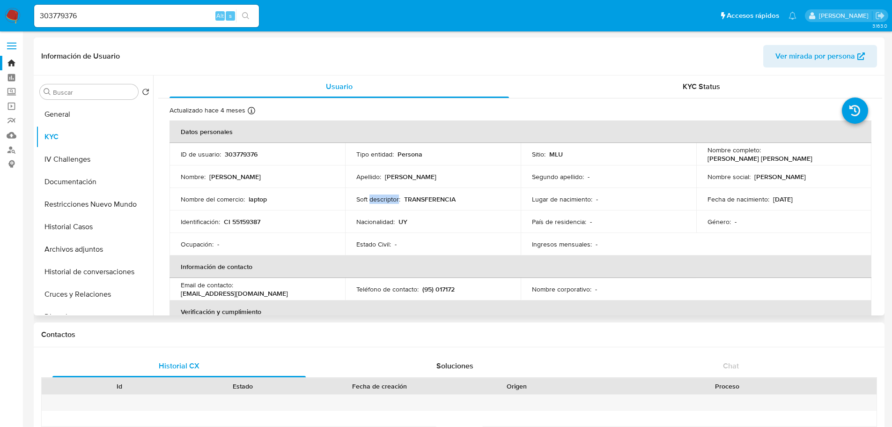
click at [383, 197] on p "Soft descriptor :" at bounding box center [378, 199] width 44 height 8
copy div "Soft descriptor : TRANSFERENCIA"
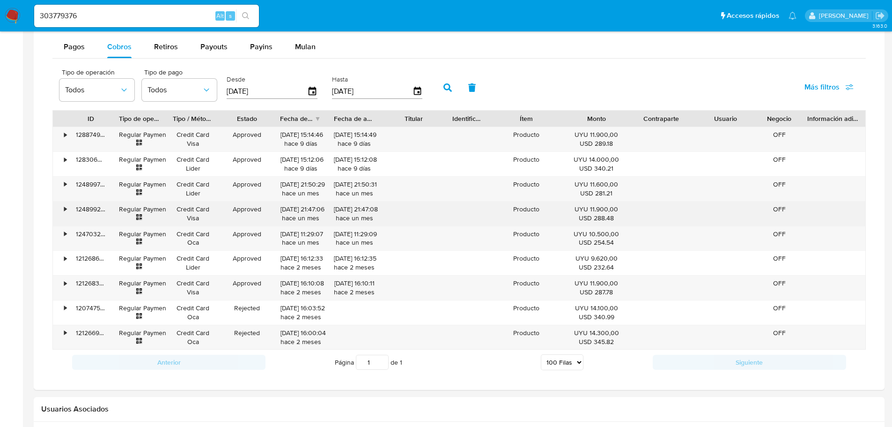
scroll to position [627, 0]
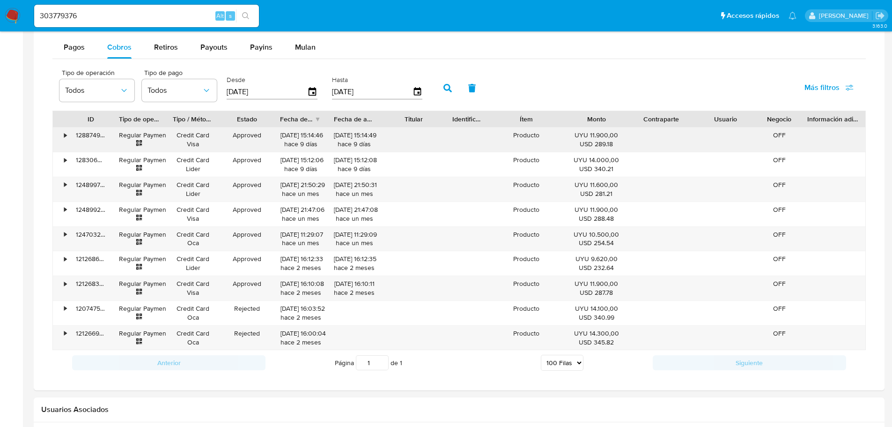
drag, startPoint x: 280, startPoint y: 135, endPoint x: 312, endPoint y: 137, distance: 32.8
click at [312, 137] on div "06/10/2025 15:14:46 hace 9 días" at bounding box center [301, 139] width 54 height 24
click at [99, 15] on input "303779376" at bounding box center [146, 16] width 225 height 12
paste input "184611807"
type input "184611807"
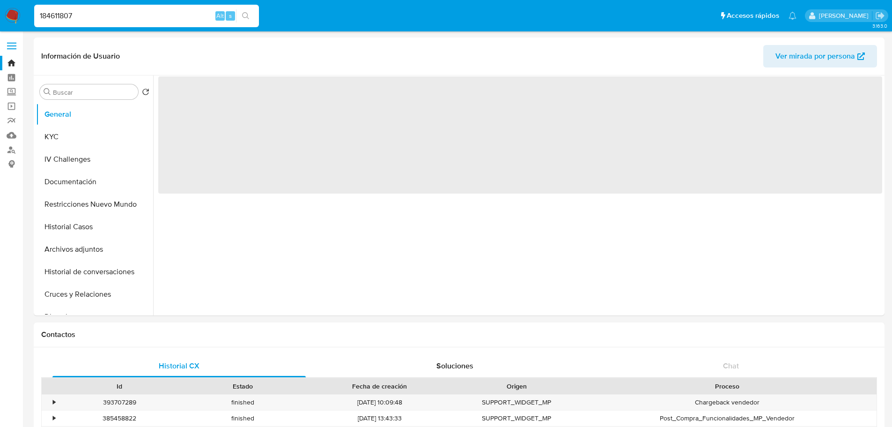
select select "10"
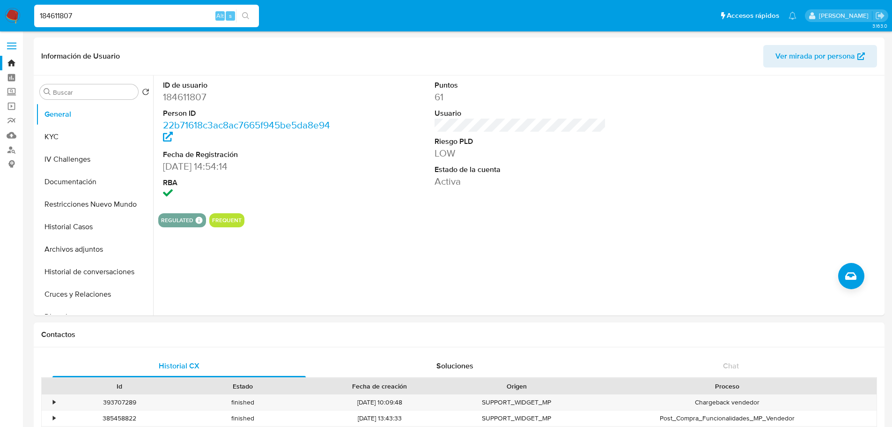
click at [156, 16] on input "184611807" at bounding box center [146, 16] width 225 height 12
click at [136, 22] on div "184611807 Alt s" at bounding box center [146, 16] width 225 height 22
click at [136, 17] on input "184611807" at bounding box center [146, 16] width 225 height 12
paste input "544137693"
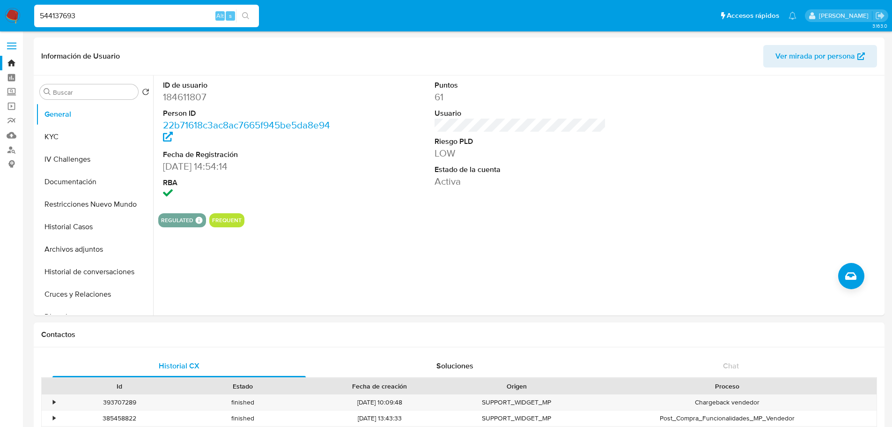
type input "544137693"
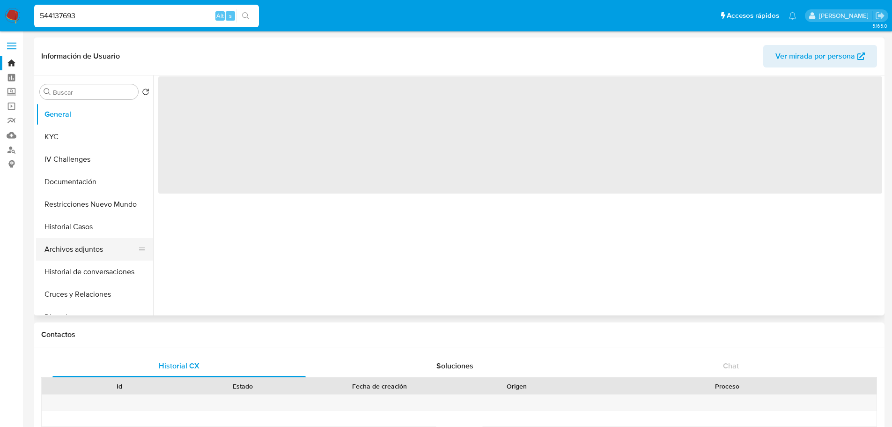
click at [92, 249] on button "Archivos adjuntos" at bounding box center [91, 249] width 110 height 22
select select "10"
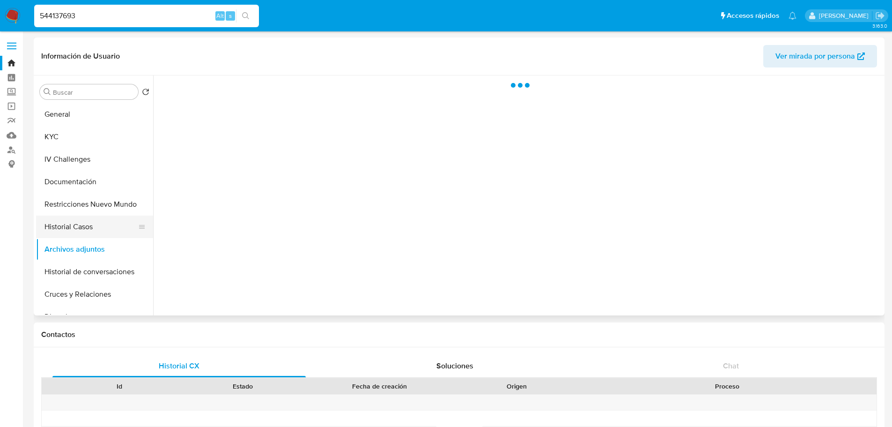
click at [89, 233] on button "Historial Casos" at bounding box center [91, 226] width 110 height 22
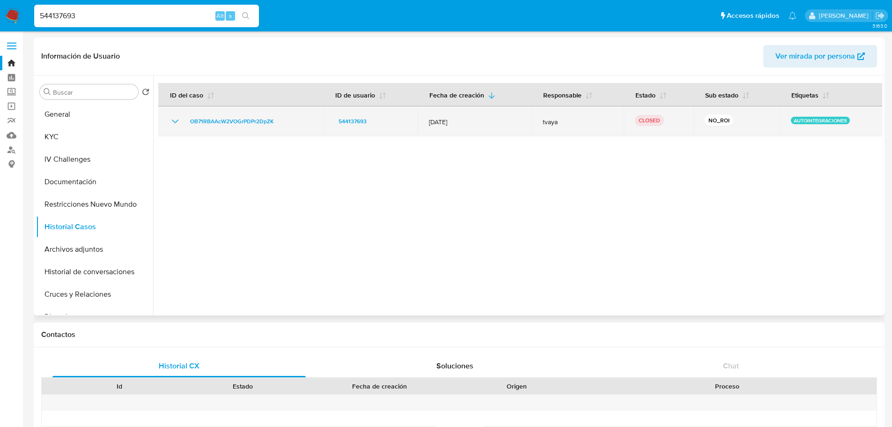
click at [176, 124] on icon "Mostrar/Ocultar" at bounding box center [175, 121] width 11 height 11
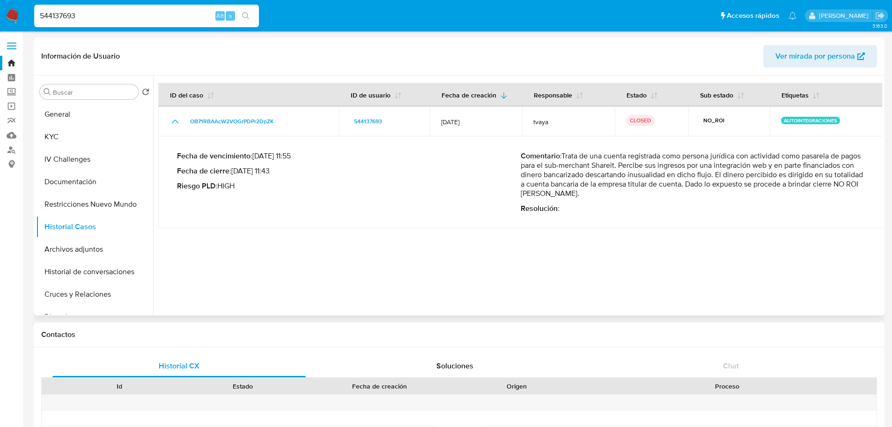
click at [632, 164] on p "Comentario : Trata de una cuenta registrada como persona jurídica con actividad…" at bounding box center [693, 174] width 344 height 47
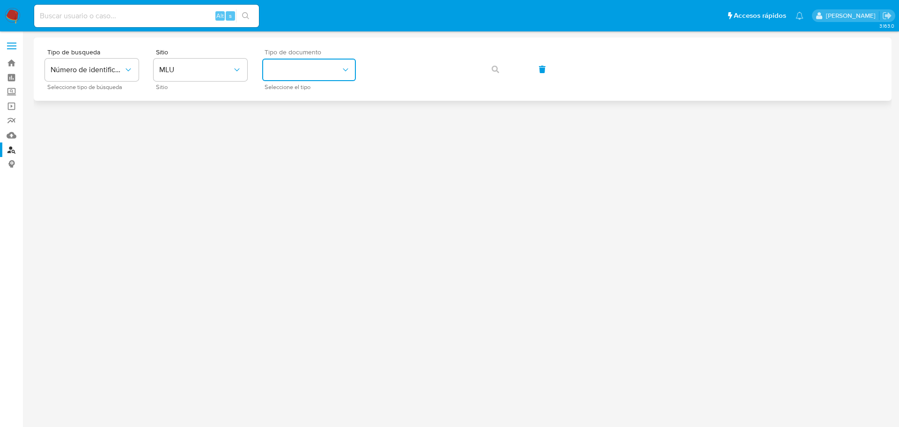
click at [313, 77] on button "identificationType" at bounding box center [309, 70] width 94 height 22
click at [312, 98] on div "CI CI" at bounding box center [306, 100] width 77 height 32
click at [490, 67] on button "button" at bounding box center [496, 69] width 32 height 22
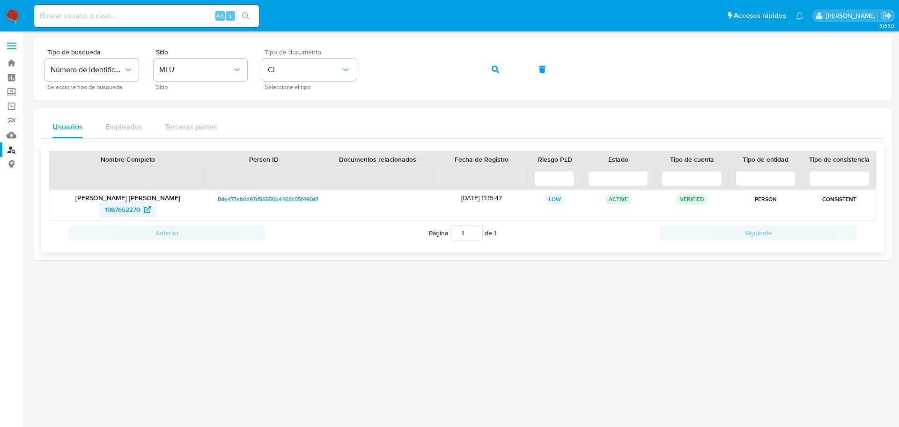
drag, startPoint x: 182, startPoint y: 210, endPoint x: 104, endPoint y: 212, distance: 78.7
click at [104, 212] on div "1987652270" at bounding box center [128, 209] width 144 height 15
click at [163, 199] on p "[PERSON_NAME] [PERSON_NAME]" at bounding box center [128, 197] width 144 height 8
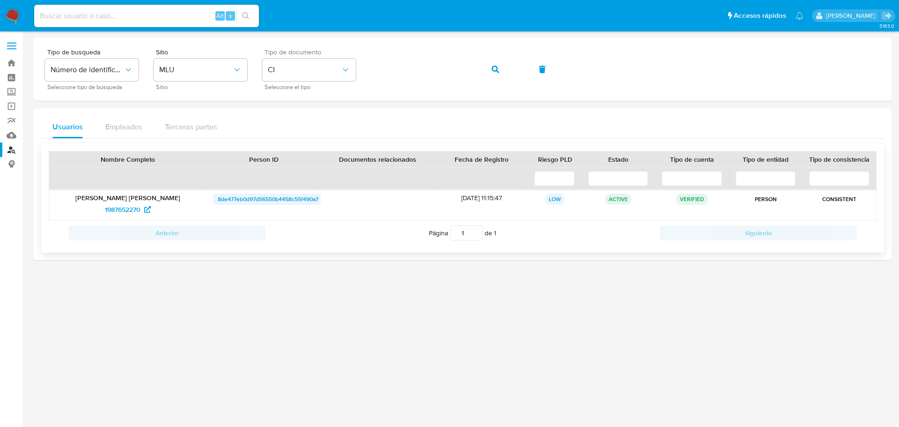
click at [285, 197] on span "8de477eb0d97d56550b4458c55f490a7" at bounding box center [268, 198] width 101 height 11
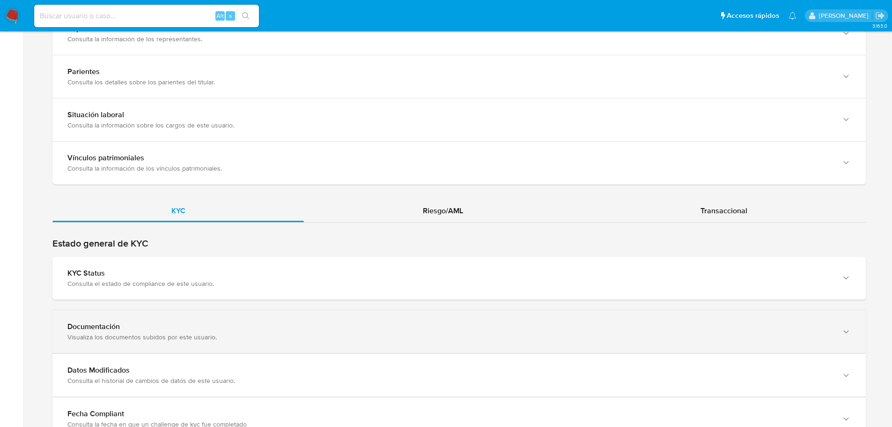
click at [164, 326] on div "Documentación" at bounding box center [449, 326] width 765 height 9
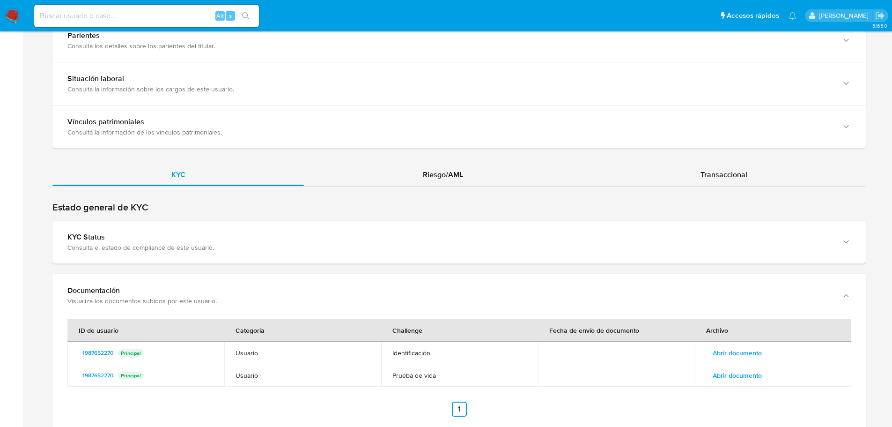
scroll to position [843, 0]
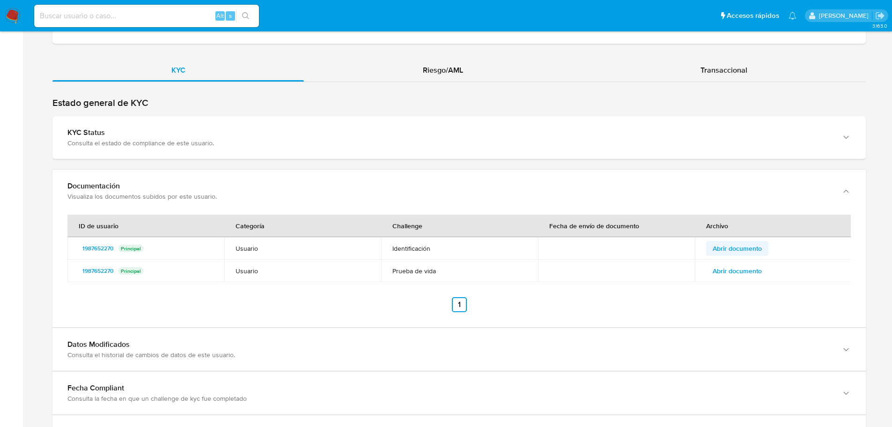
click at [740, 242] on span "Abrir documento" at bounding box center [737, 248] width 49 height 13
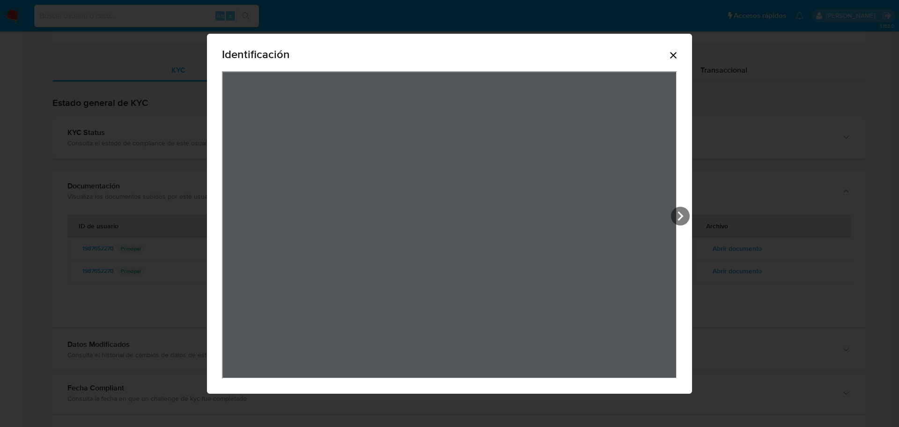
click at [675, 54] on icon "Cerrar" at bounding box center [673, 55] width 11 height 11
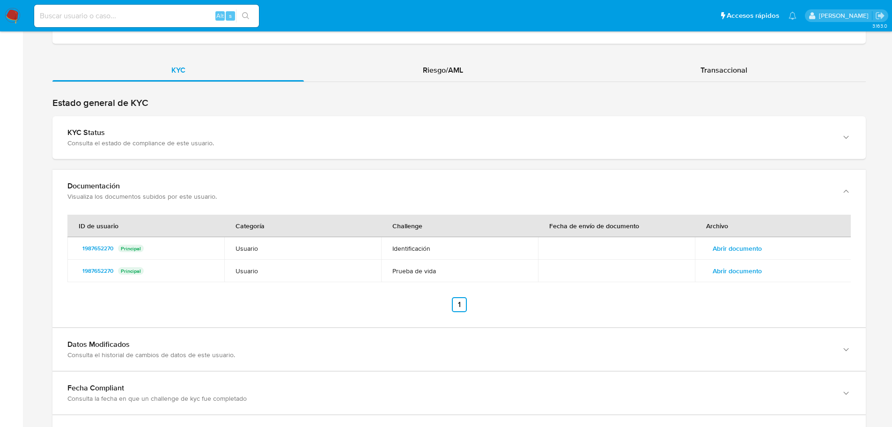
click at [723, 269] on span "Abrir documento" at bounding box center [737, 270] width 49 height 13
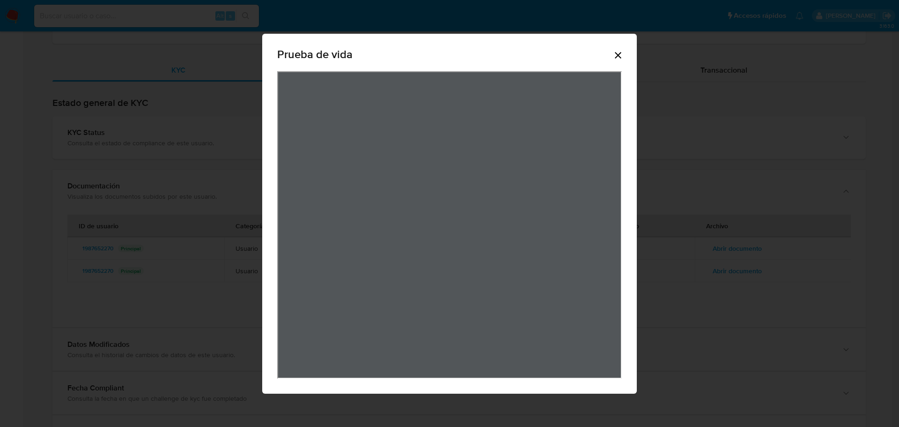
click at [621, 53] on icon "Cerrar" at bounding box center [618, 55] width 11 height 11
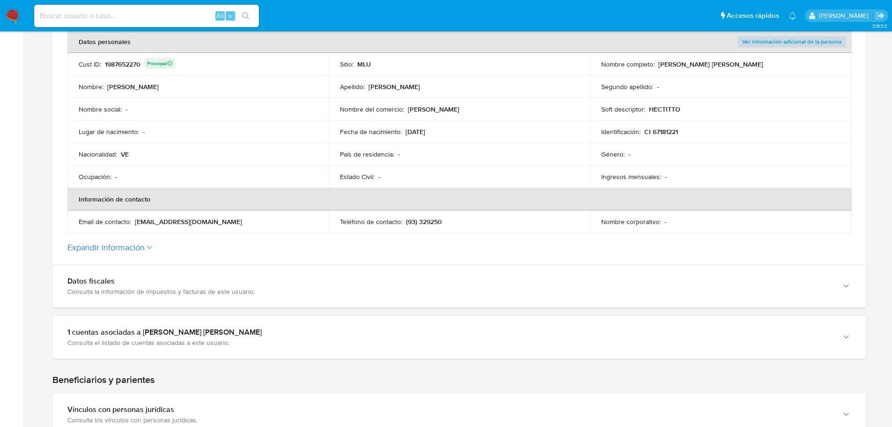
scroll to position [0, 0]
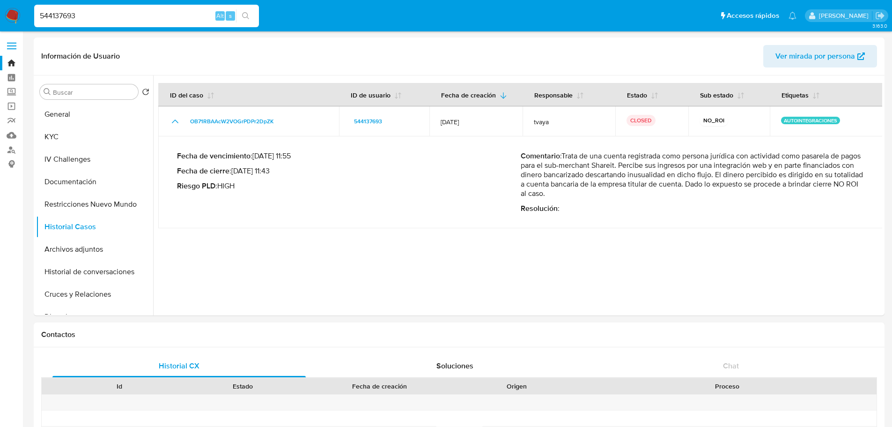
select select "10"
click at [125, 15] on input "544137693" at bounding box center [146, 16] width 225 height 12
paste input "184611807"
type input "184611807"
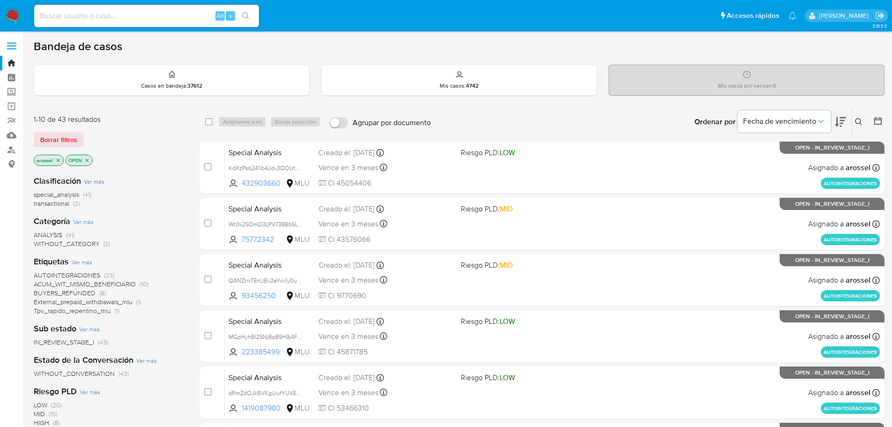
click at [117, 22] on div "Alt s" at bounding box center [146, 16] width 225 height 22
click at [116, 17] on input at bounding box center [146, 16] width 225 height 12
paste input "184611807"
type input "184611807"
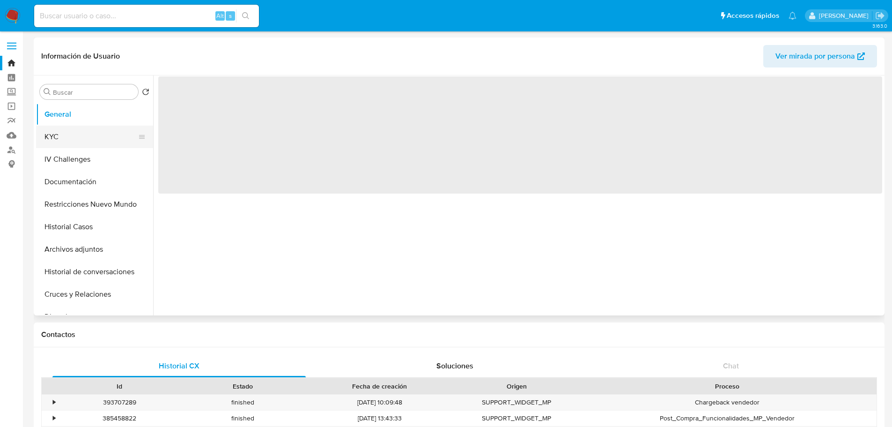
select select "10"
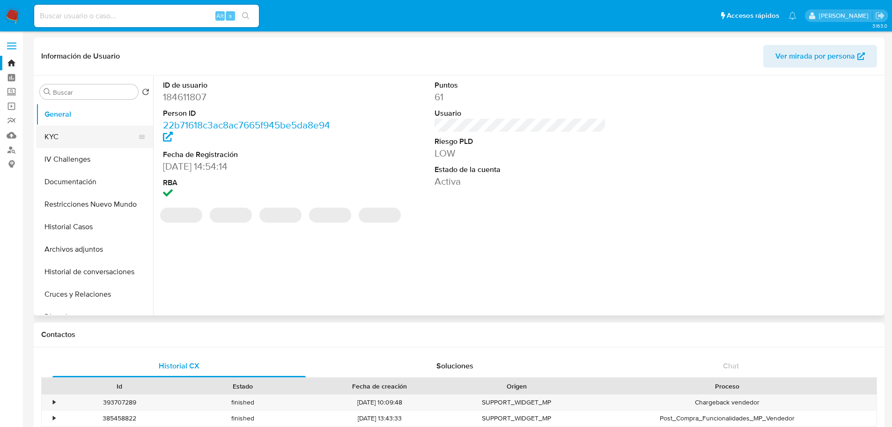
click at [84, 137] on button "KYC" at bounding box center [91, 137] width 110 height 22
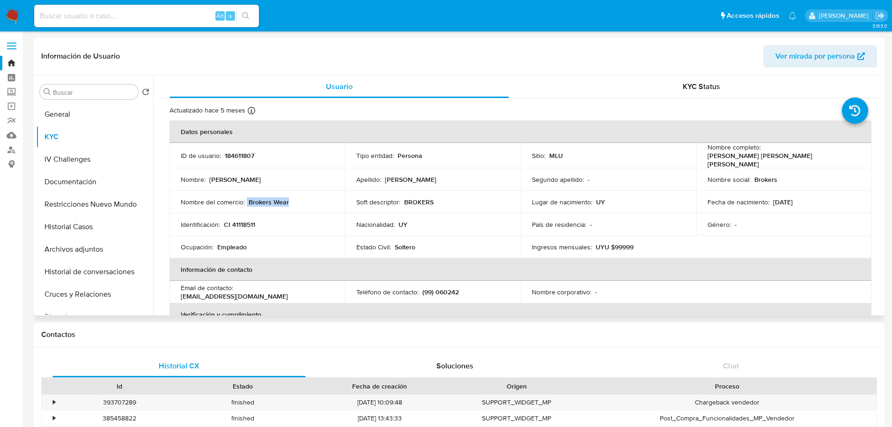
drag, startPoint x: 246, startPoint y: 199, endPoint x: 288, endPoint y: 200, distance: 41.7
click at [288, 200] on div "Nombre del comercio : Brokers Wear" at bounding box center [257, 202] width 153 height 8
copy div "Brokers Wear"
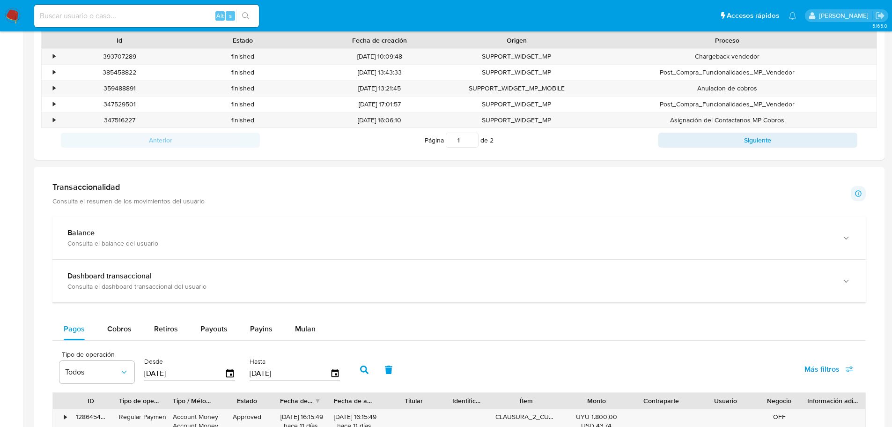
scroll to position [468, 0]
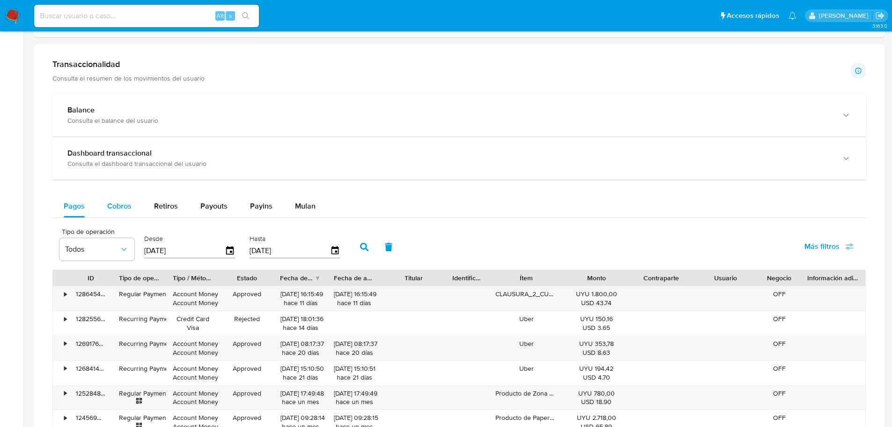
click at [107, 206] on span "Cobros" at bounding box center [119, 205] width 24 height 11
select select "10"
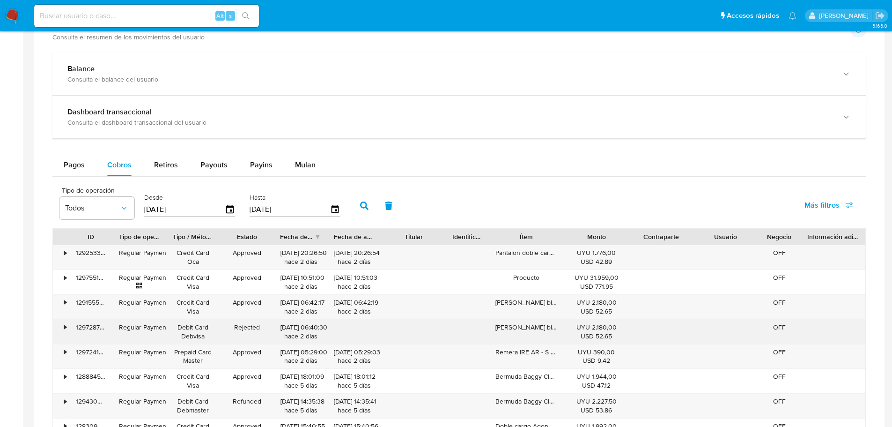
scroll to position [562, 0]
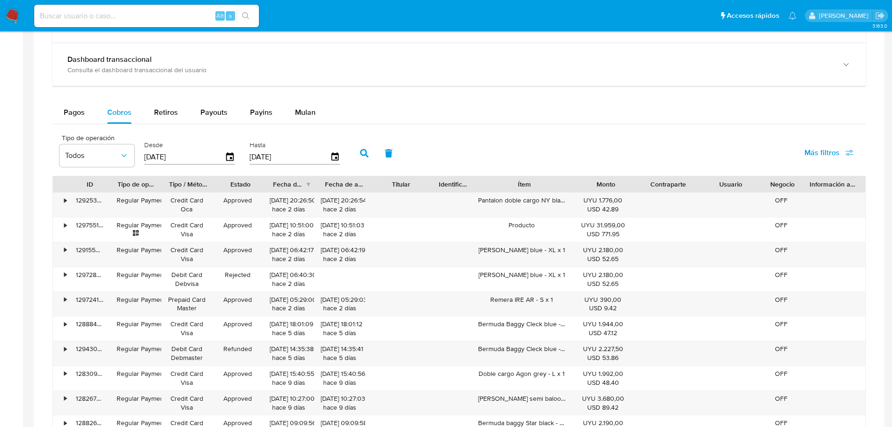
drag, startPoint x: 562, startPoint y: 183, endPoint x: 604, endPoint y: 179, distance: 42.7
click at [604, 179] on div "ID Tipo de operación Tipo / Método Estado Fecha de creación Fecha de aprobación…" at bounding box center [459, 184] width 813 height 16
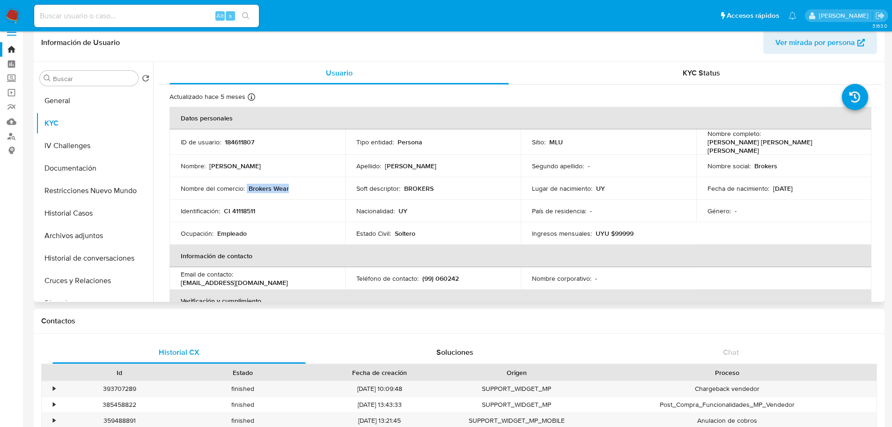
scroll to position [0, 0]
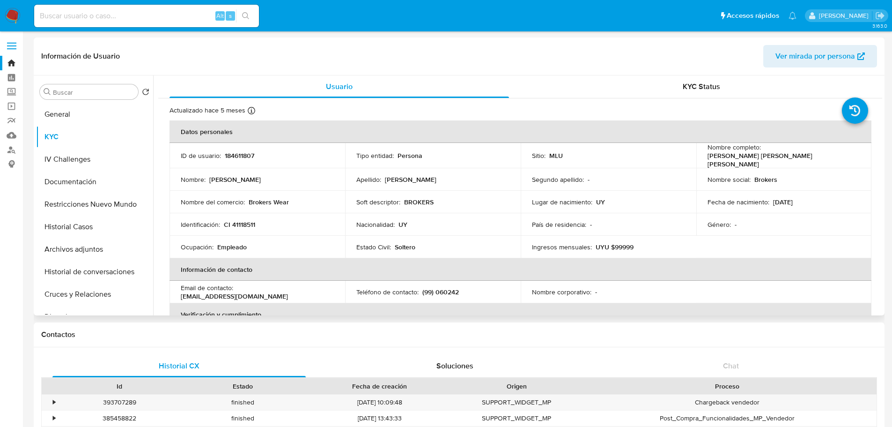
click at [203, 200] on p "Nombre del comercio :" at bounding box center [213, 202] width 64 height 8
copy div "Nombre del comercio : Brokers Wear"
click at [96, 14] on input at bounding box center [146, 16] width 225 height 12
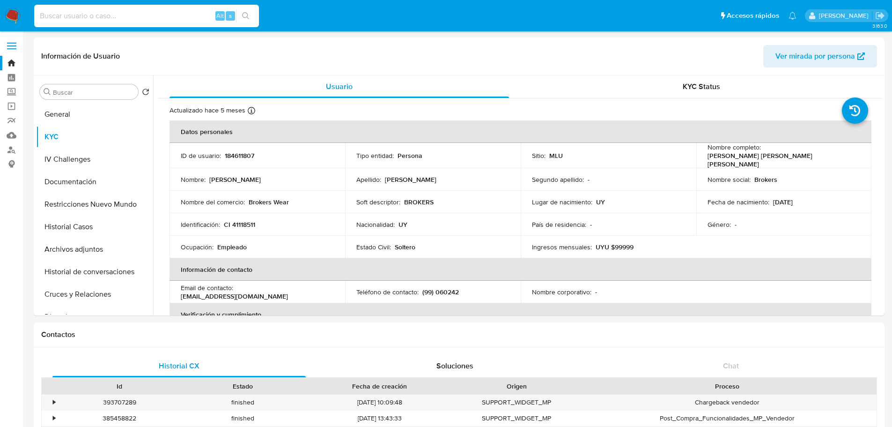
paste input "282918624"
type input "282918624"
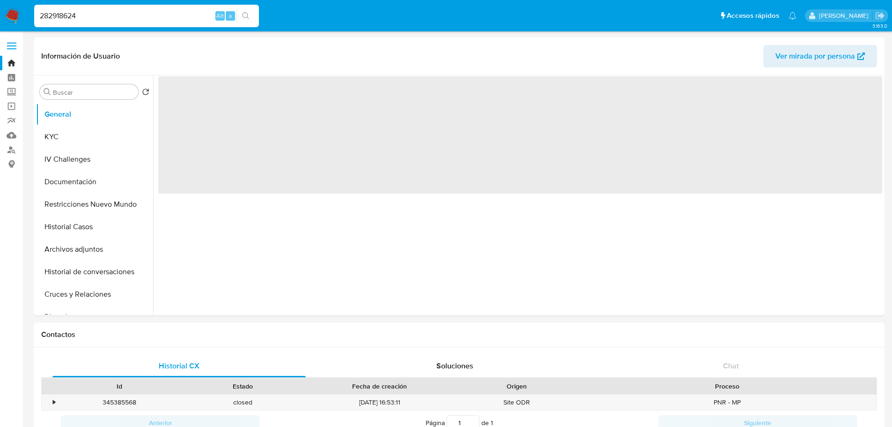
select select "10"
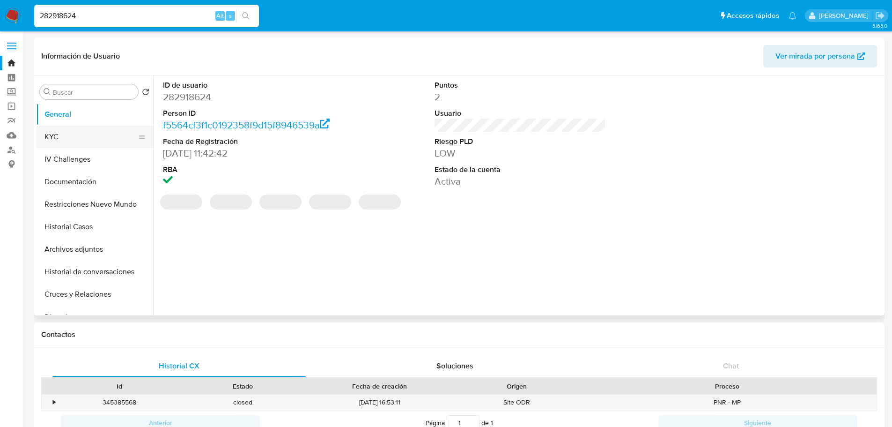
click at [85, 139] on button "KYC" at bounding box center [91, 137] width 110 height 22
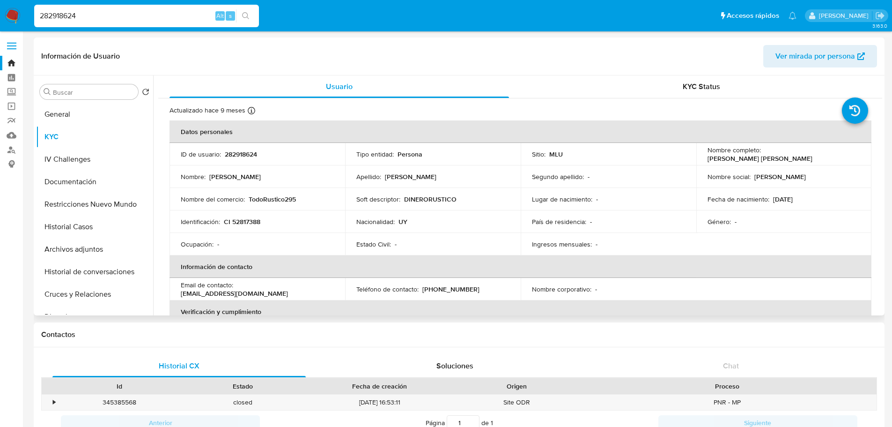
click at [262, 199] on p "TodoRustico295" at bounding box center [272, 199] width 47 height 8
copy p "TodoRustico295"
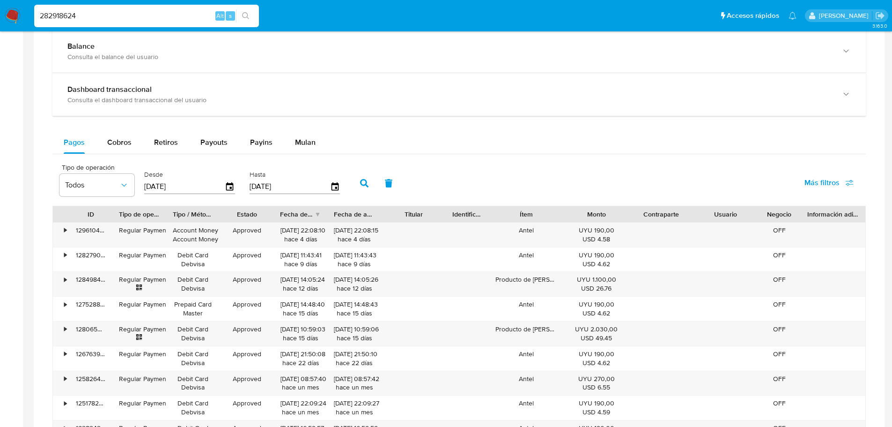
scroll to position [468, 0]
click at [112, 148] on div "Cobros" at bounding box center [119, 143] width 24 height 22
select select "10"
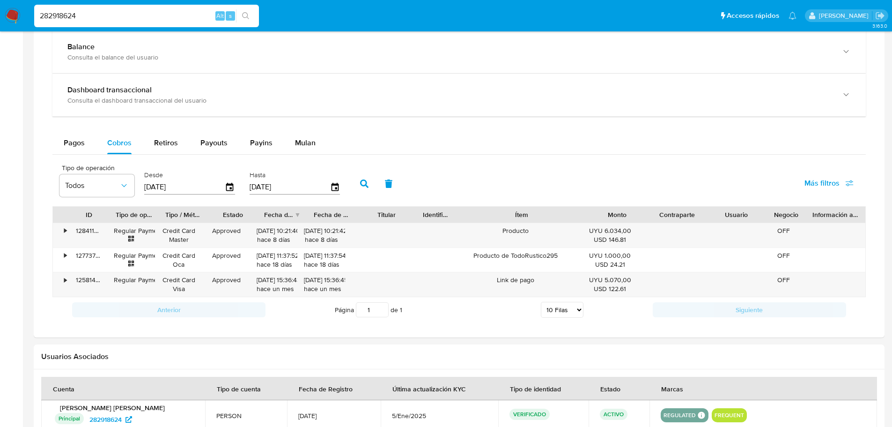
drag, startPoint x: 565, startPoint y: 209, endPoint x: 626, endPoint y: 210, distance: 60.4
click at [626, 210] on div "ID Tipo de operación Tipo / Método Estado Fecha de creación Fecha de aprobación…" at bounding box center [459, 215] width 813 height 16
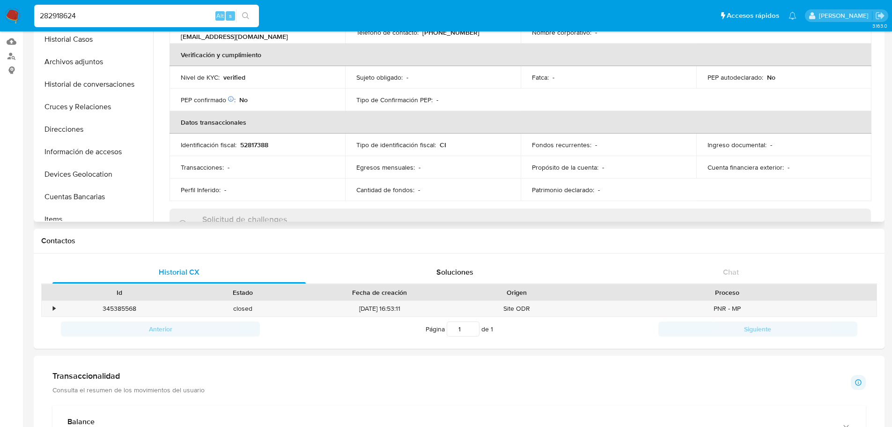
scroll to position [0, 0]
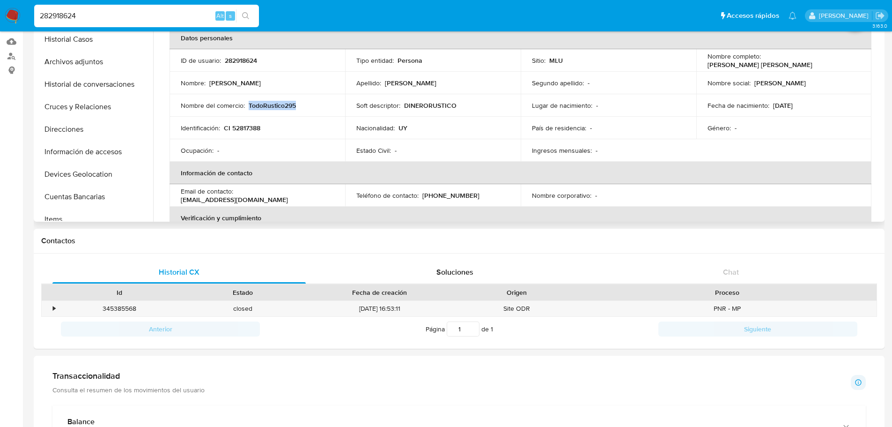
click at [261, 105] on p "TodoRustico295" at bounding box center [272, 105] width 47 height 8
click at [124, 20] on input "282918624" at bounding box center [146, 16] width 225 height 12
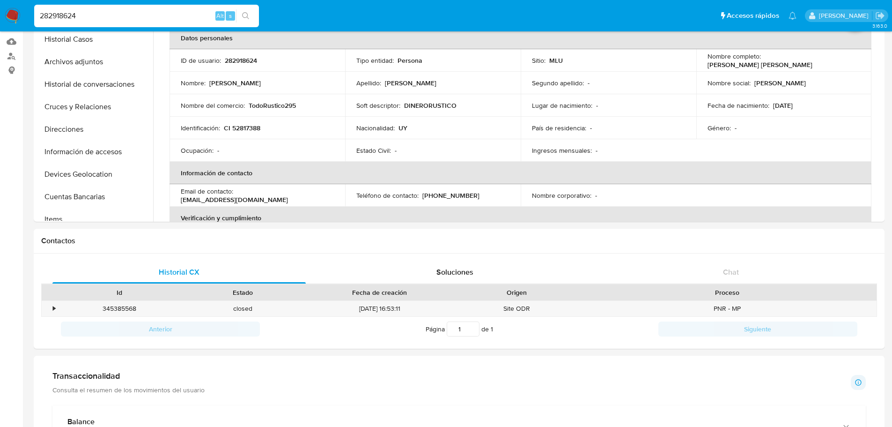
paste input "1191678098"
type input "1191678098"
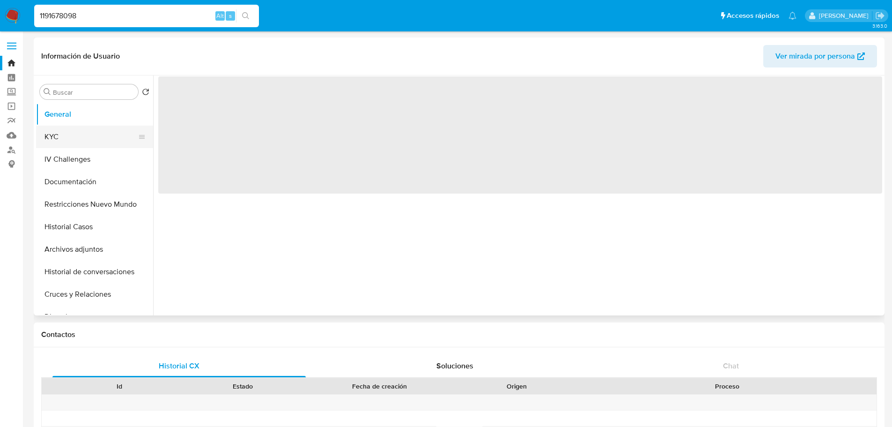
click at [111, 136] on button "KYC" at bounding box center [91, 137] width 110 height 22
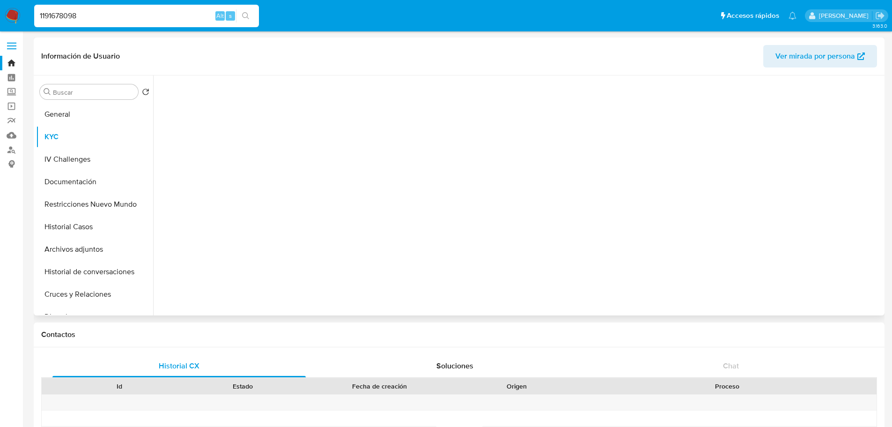
select select "10"
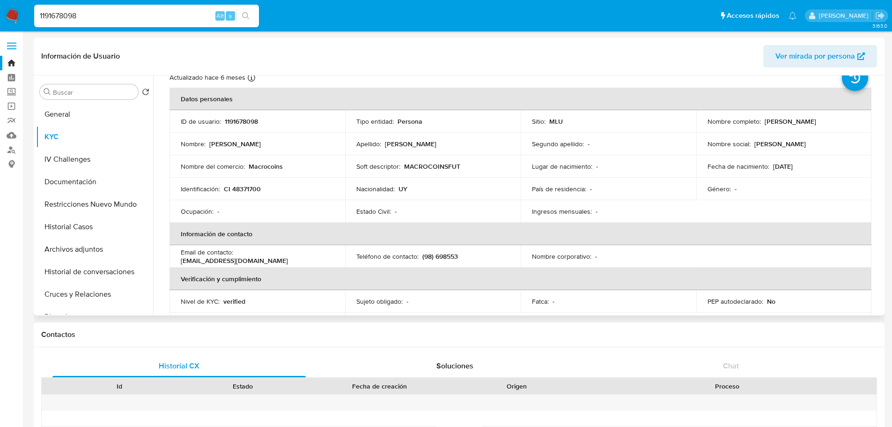
scroll to position [47, 0]
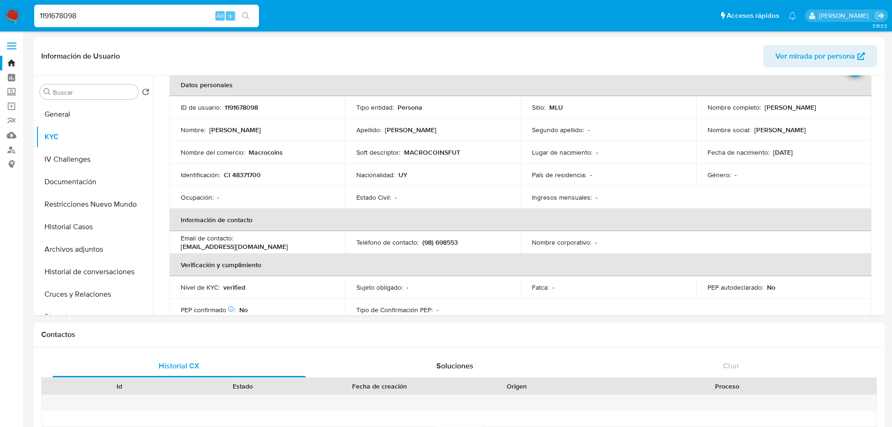
click at [119, 16] on input "1191678098" at bounding box center [146, 16] width 225 height 12
paste input "24573095"
type input "245730958"
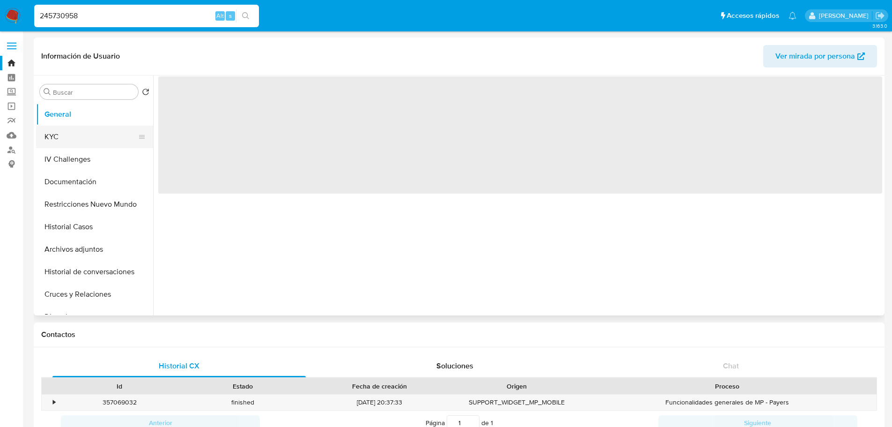
select select "10"
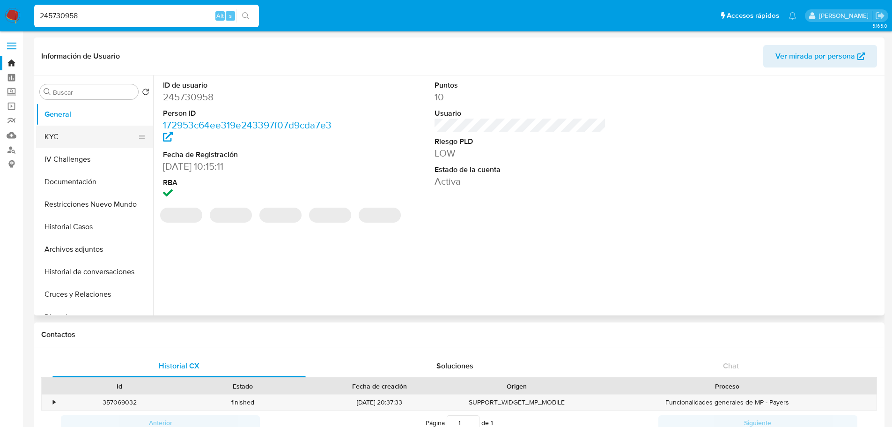
click at [59, 140] on button "KYC" at bounding box center [91, 137] width 110 height 22
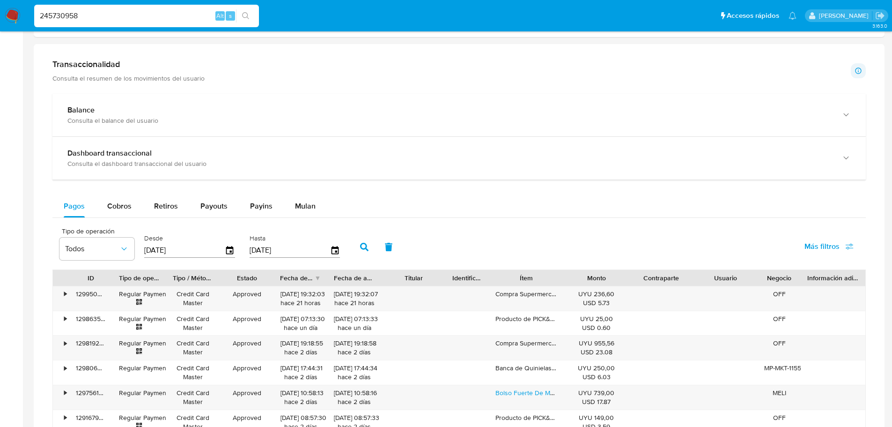
scroll to position [422, 0]
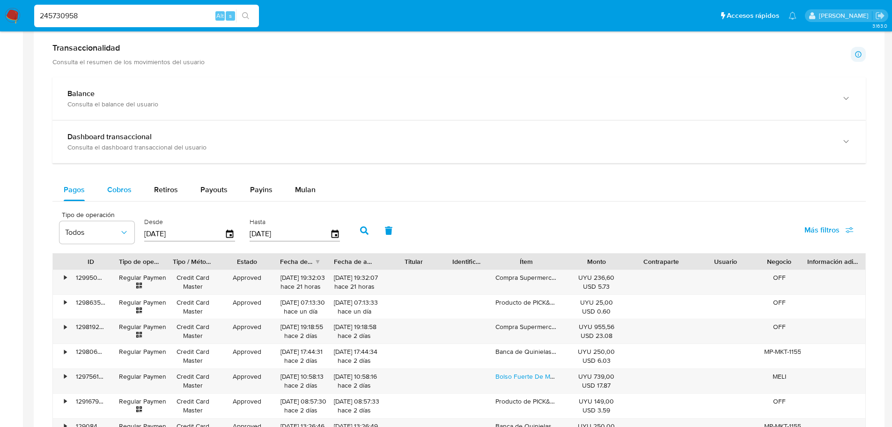
click at [115, 200] on div "Cobros" at bounding box center [119, 189] width 24 height 22
select select "10"
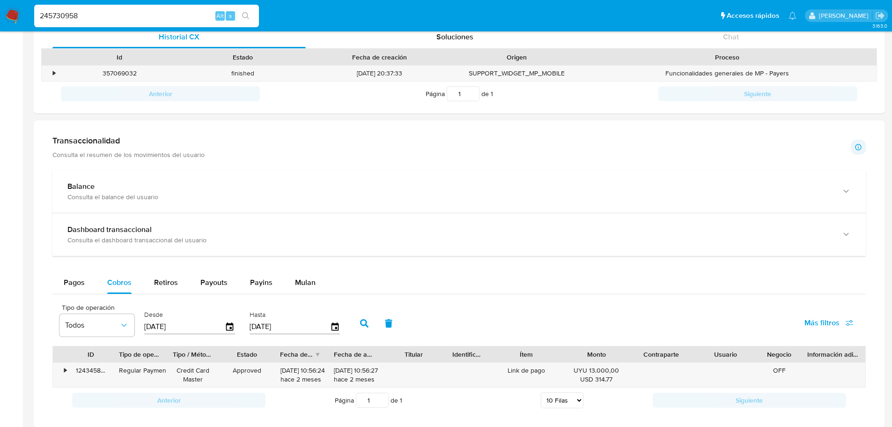
scroll to position [328, 0]
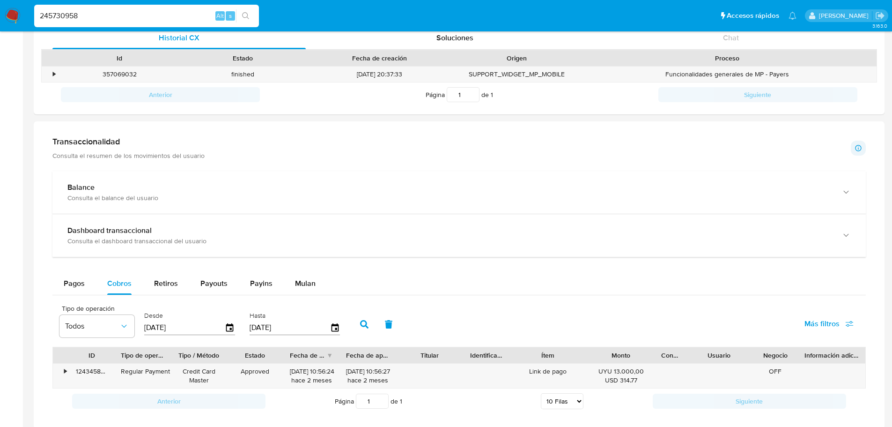
drag, startPoint x: 687, startPoint y: 353, endPoint x: 652, endPoint y: 357, distance: 34.5
click at [652, 357] on div "ID Tipo de operación Tipo / Método Estado Fecha de creación Fecha de aprobación…" at bounding box center [459, 355] width 813 height 16
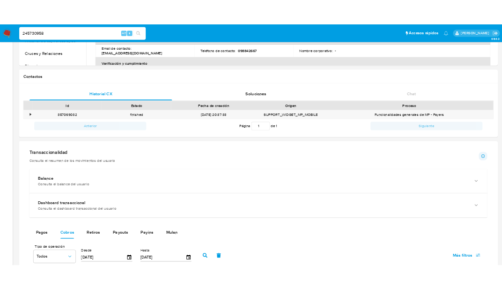
scroll to position [0, 0]
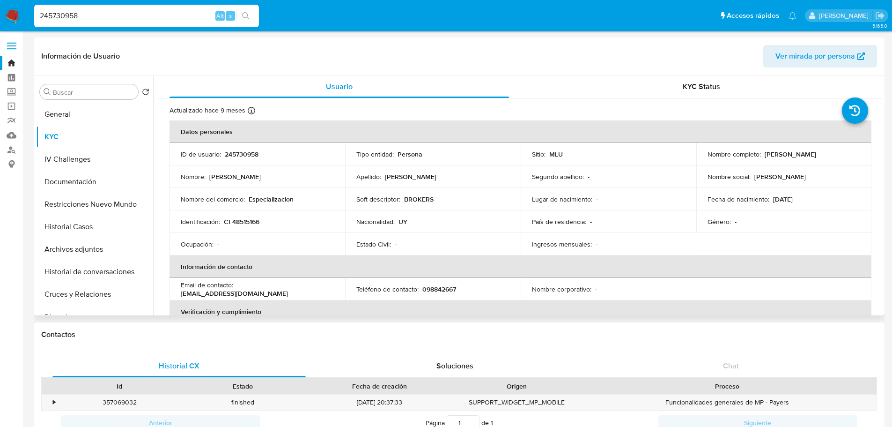
click at [0, 0] on icon at bounding box center [0, 0] width 0 height 0
